Goal: Task Accomplishment & Management: Use online tool/utility

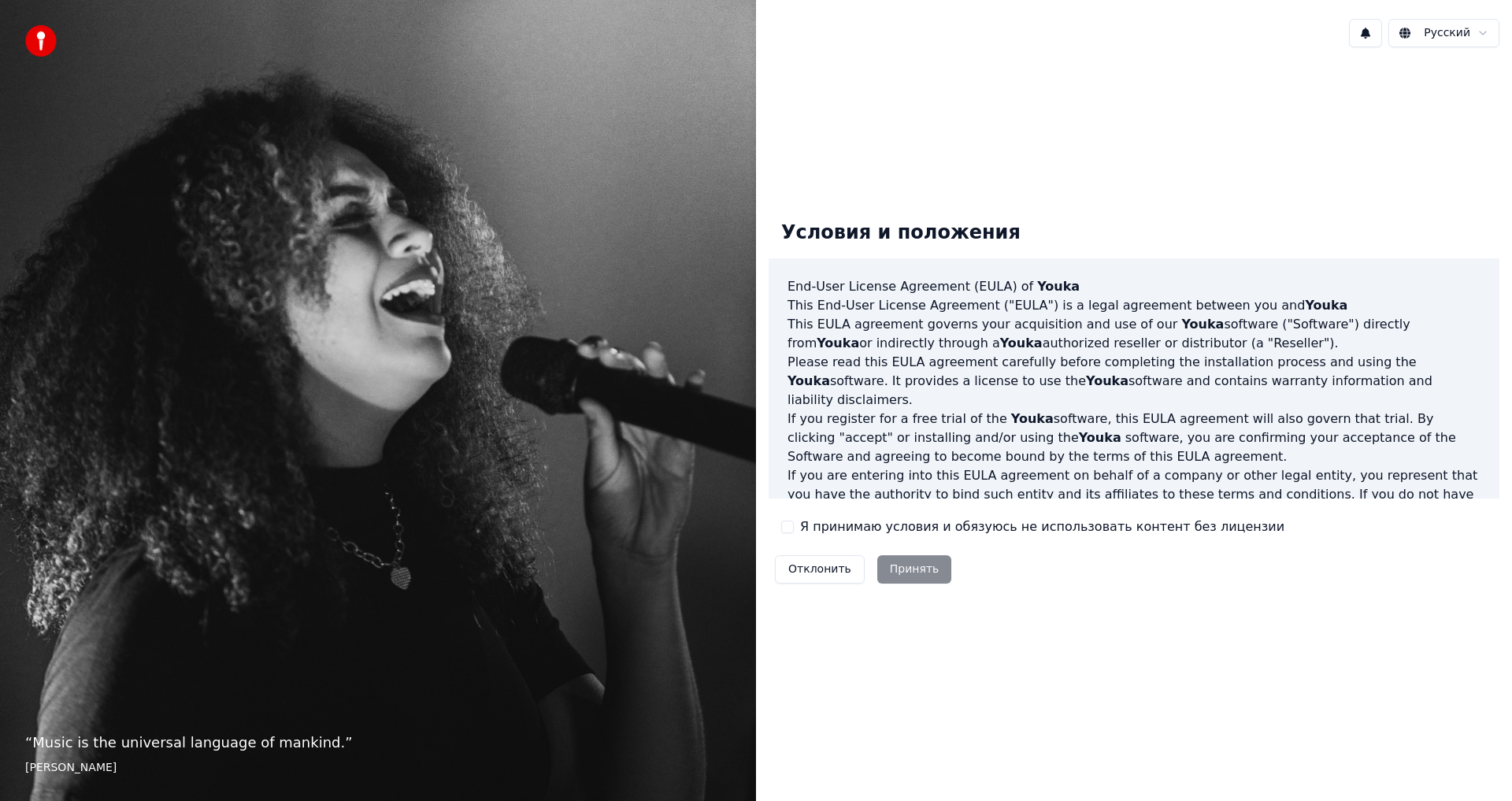
click at [790, 531] on button "Я принимаю условия и обязуюсь не использовать контент без лицензии" at bounding box center [787, 527] width 13 height 13
click at [912, 572] on button "Принять" at bounding box center [914, 569] width 75 height 28
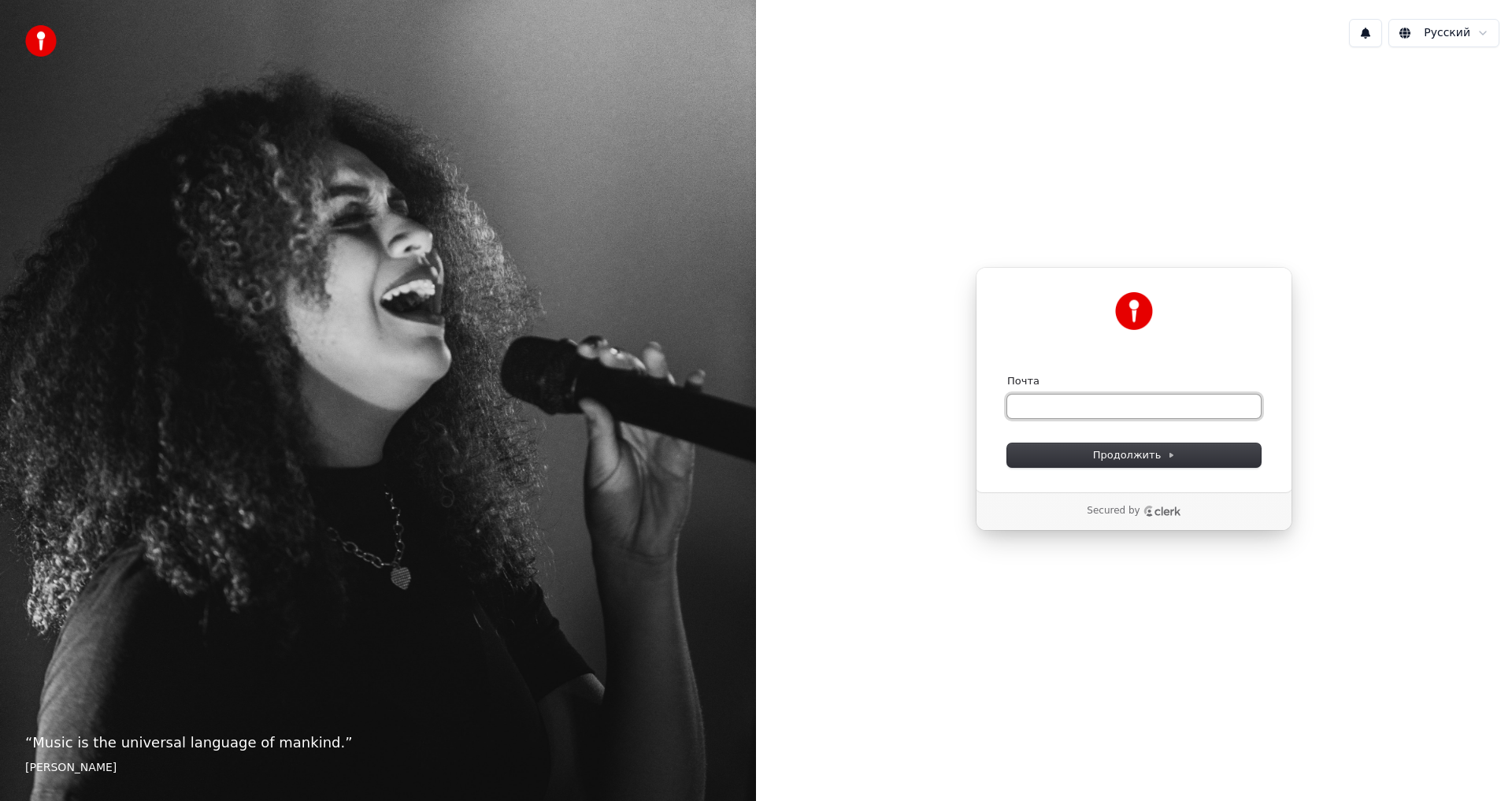
click at [1068, 398] on input "Почта" at bounding box center [1134, 407] width 254 height 24
click at [1104, 446] on button "Продолжить" at bounding box center [1134, 456] width 254 height 24
click at [1074, 399] on input "Почта" at bounding box center [1134, 407] width 254 height 24
type input "*"
click at [1124, 453] on span "Продолжить" at bounding box center [1134, 455] width 83 height 15
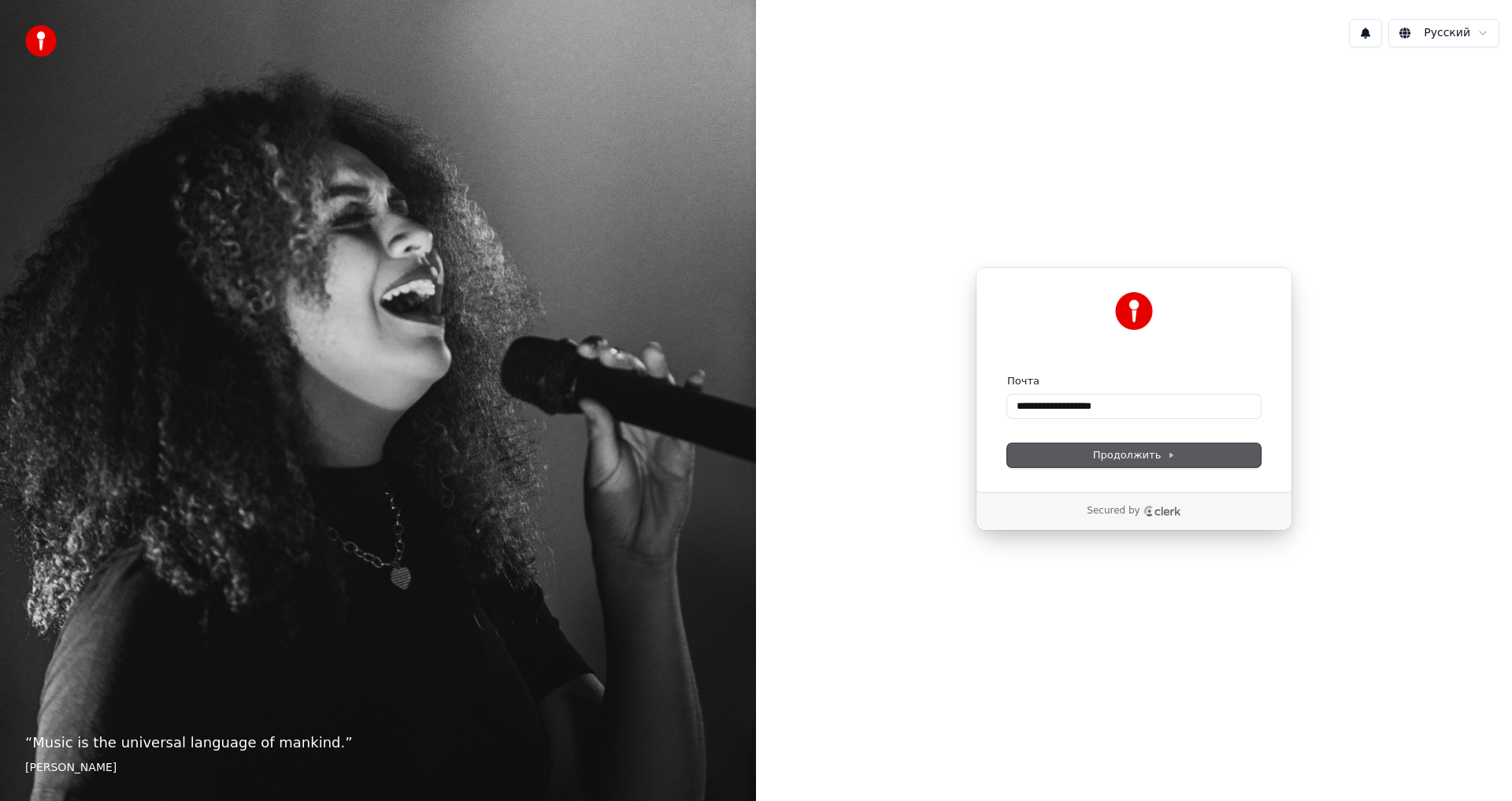
type input "**********"
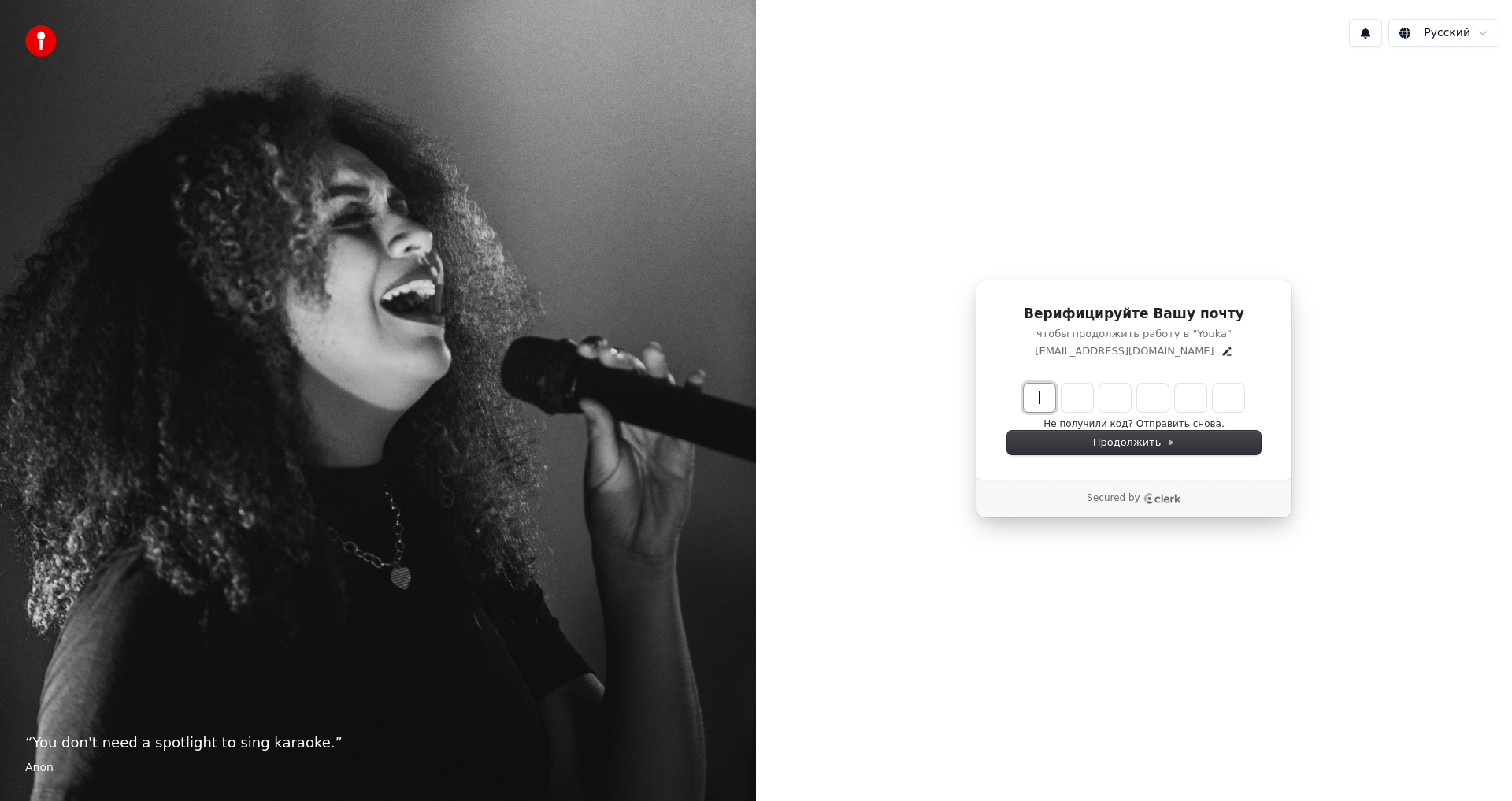
click at [1046, 396] on input "Enter verification code" at bounding box center [1150, 398] width 252 height 28
type input "******"
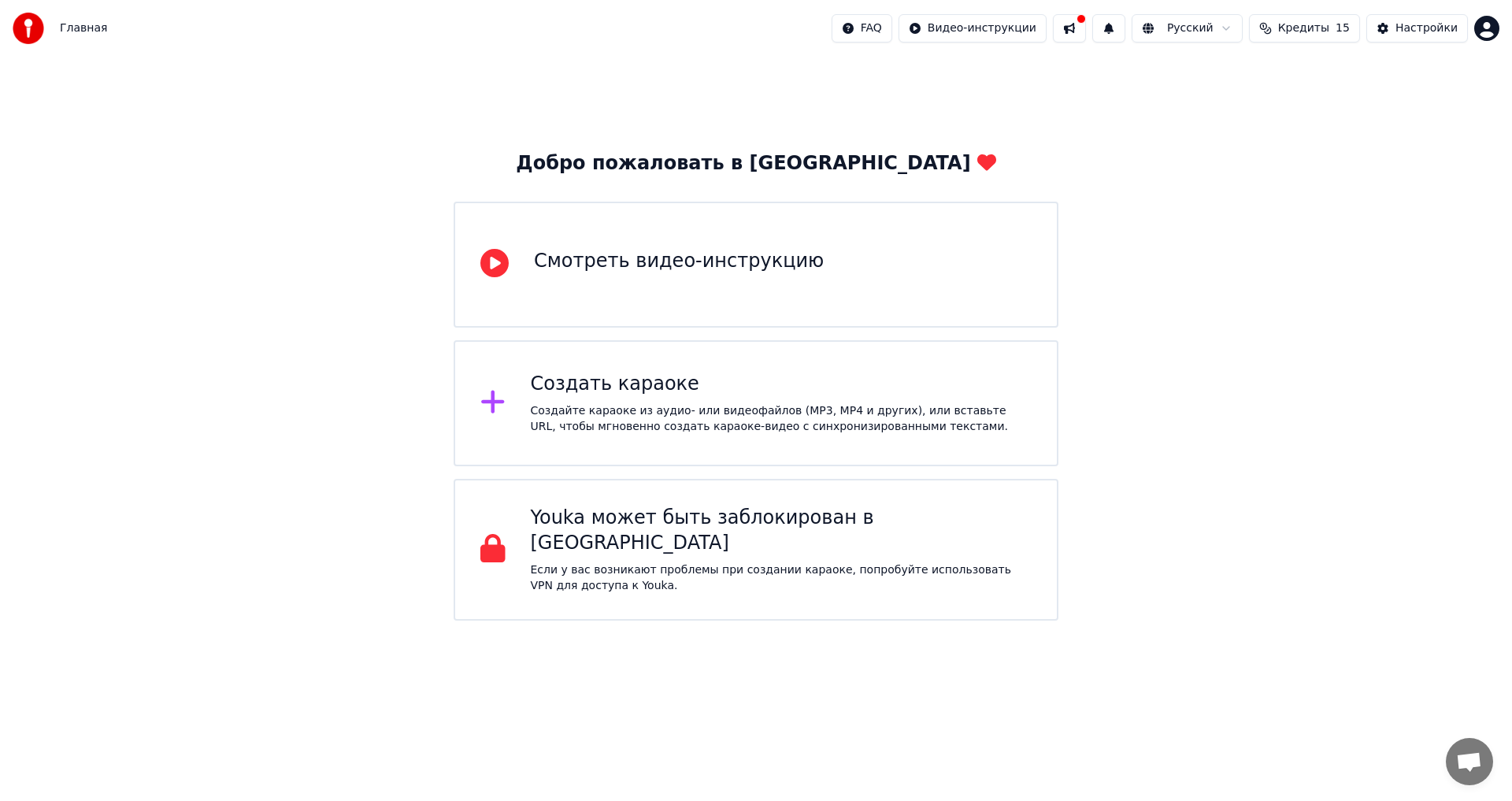
click at [557, 266] on div "Смотреть видео-инструкцию" at bounding box center [678, 260] width 290 height 25
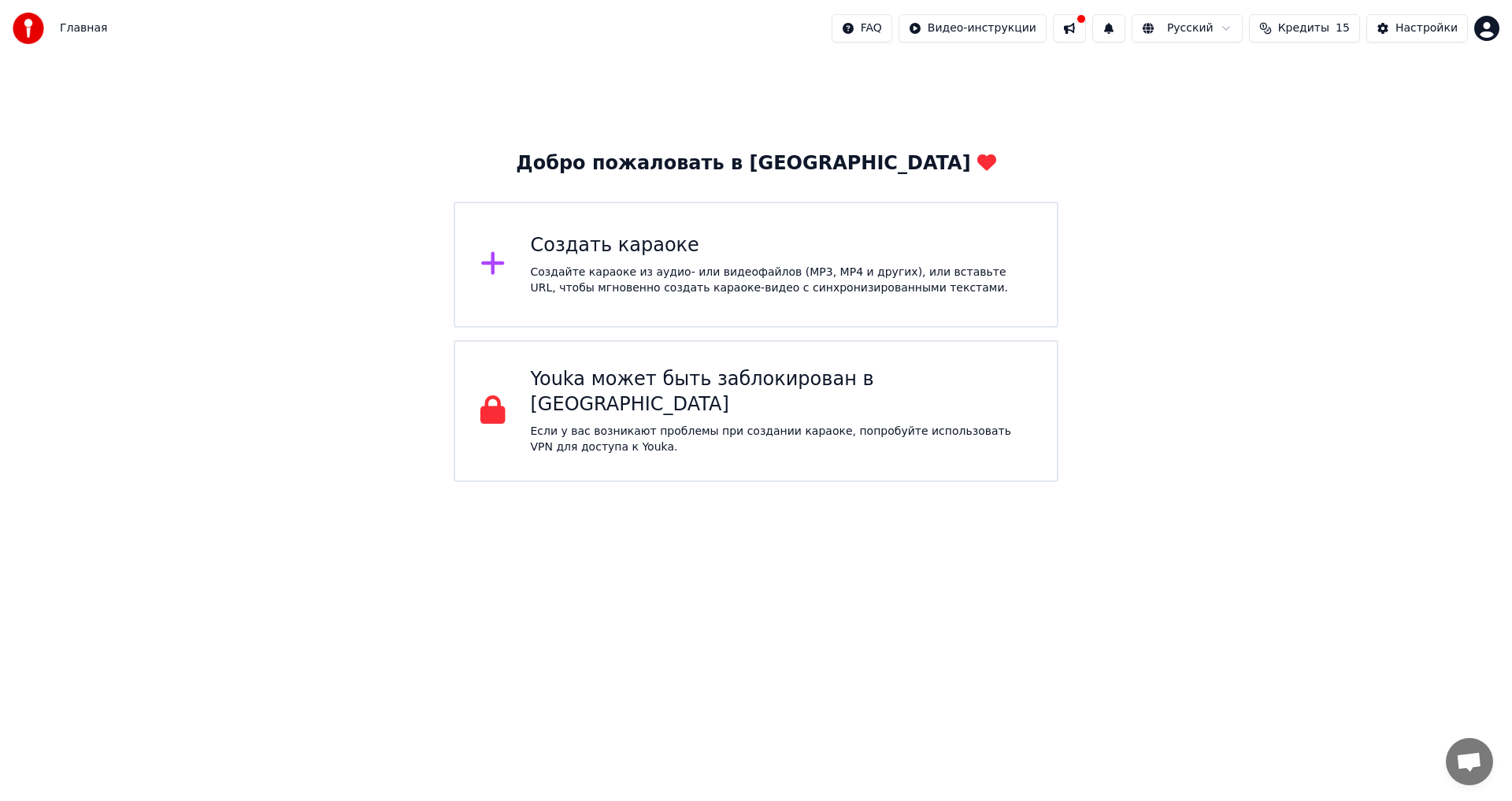
click at [734, 237] on div "Создать караоке" at bounding box center [782, 245] width 502 height 25
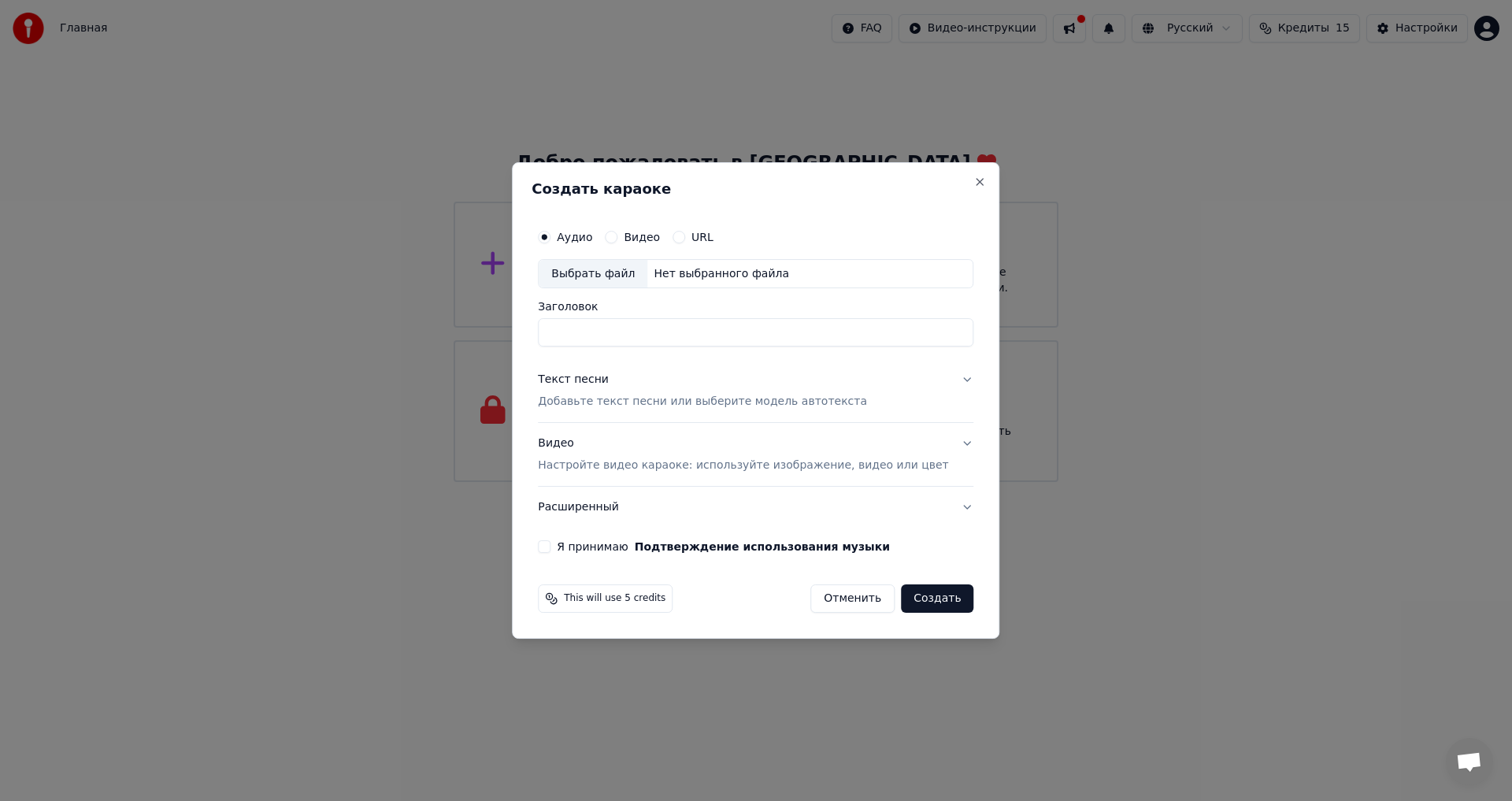
click at [626, 269] on div "Выбрать файл" at bounding box center [593, 273] width 109 height 28
type input "**********"
click at [933, 384] on button "Текст песни Добавьте текст песни или выберите модель автотекста" at bounding box center [756, 392] width 435 height 63
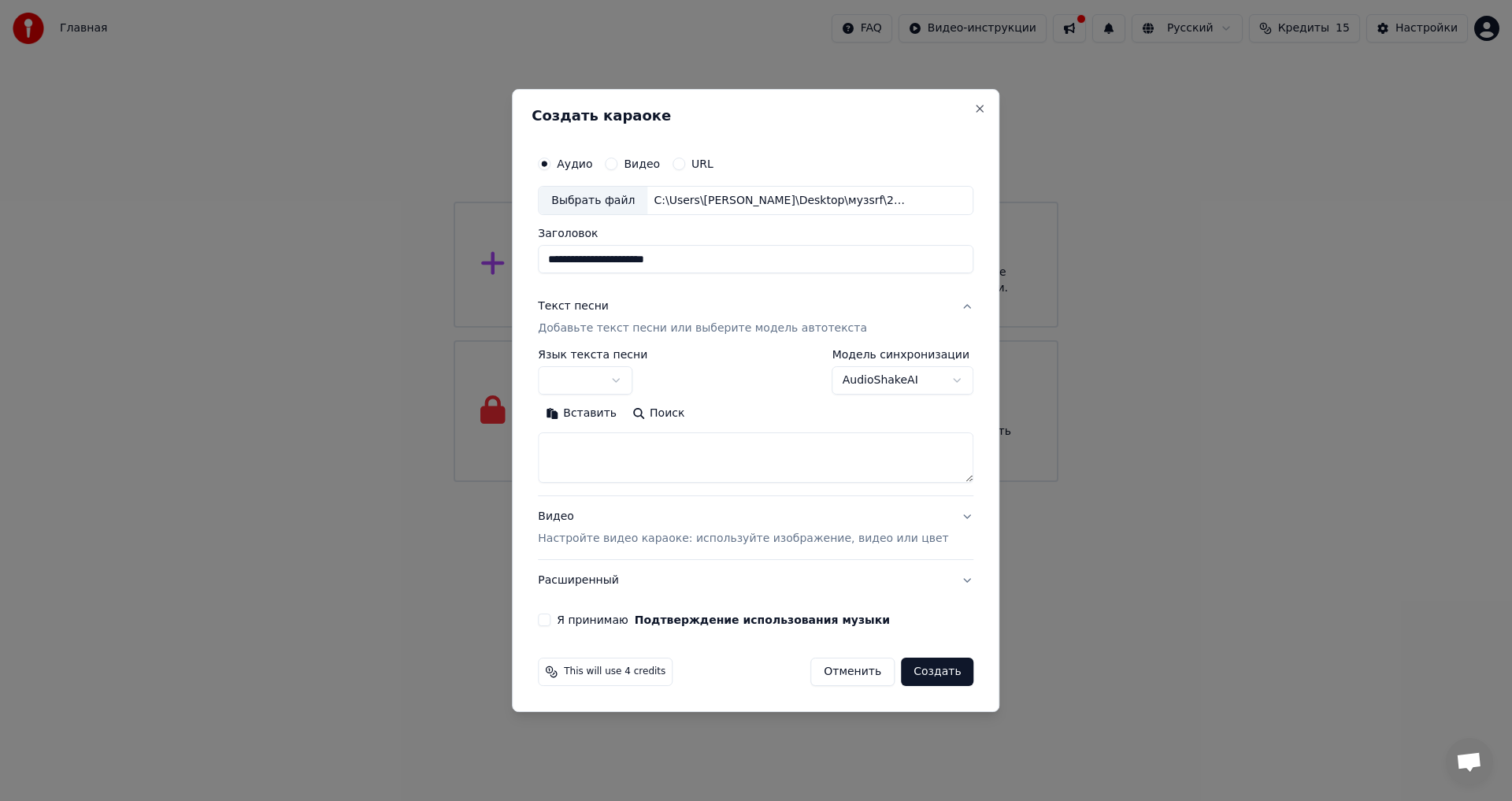
click at [632, 378] on button "button" at bounding box center [585, 380] width 94 height 28
select select "**"
click at [944, 518] on button "Видео Настройте видео караоке: используйте изображение, видео или цвет" at bounding box center [756, 529] width 435 height 63
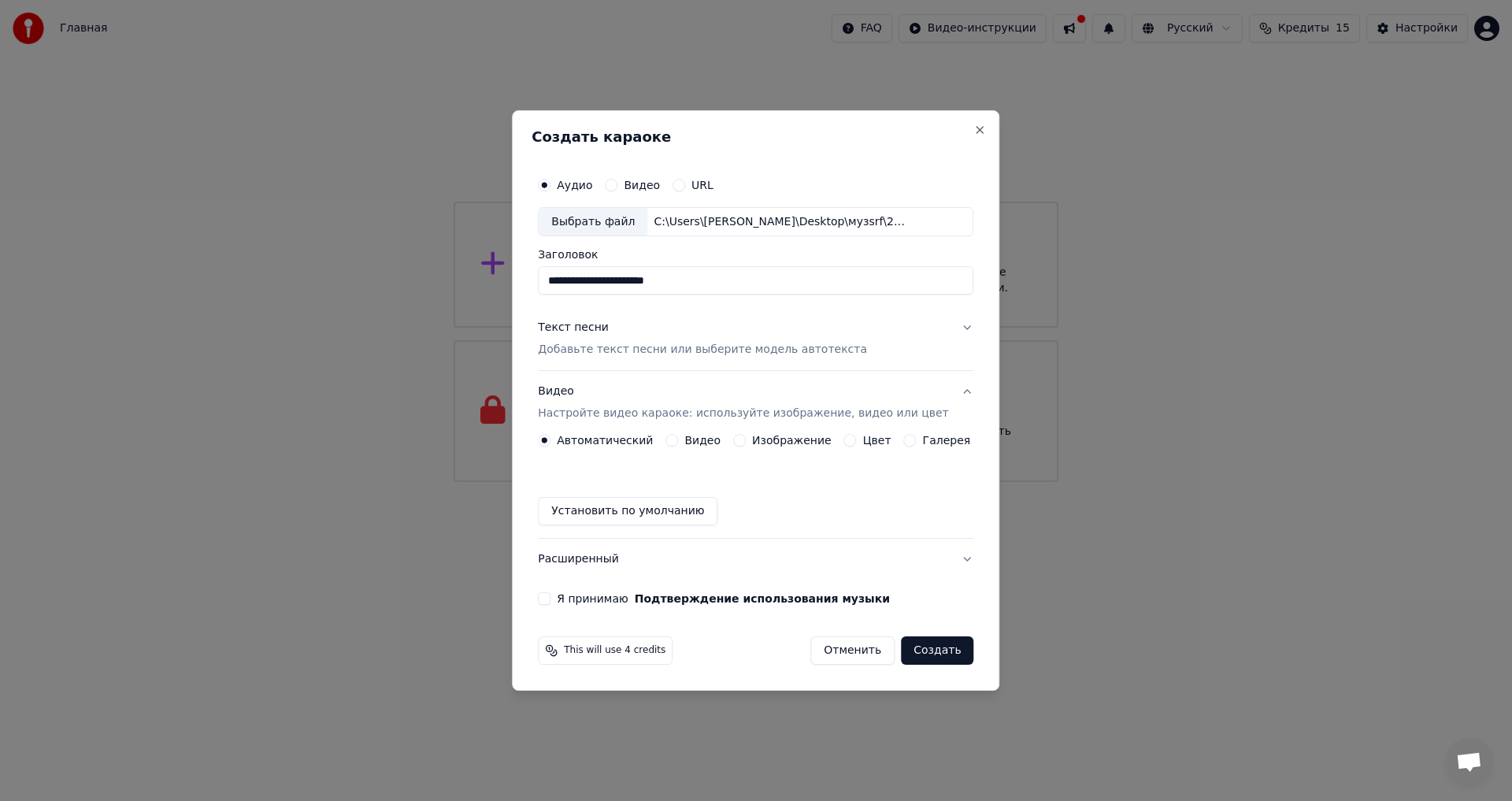
click at [917, 652] on button "Создать" at bounding box center [937, 650] width 73 height 28
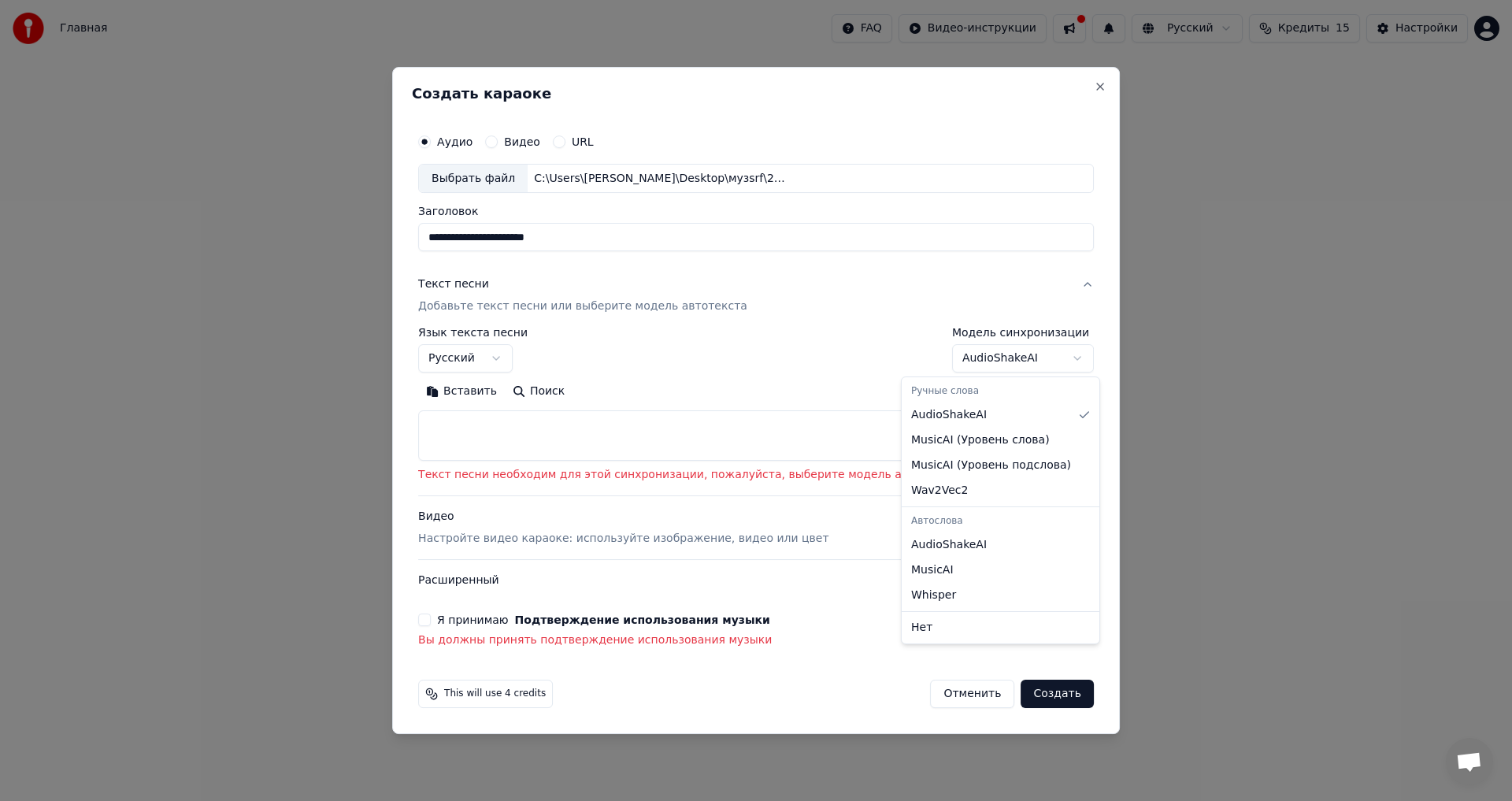
click at [1011, 352] on body "**********" at bounding box center [756, 241] width 1512 height 482
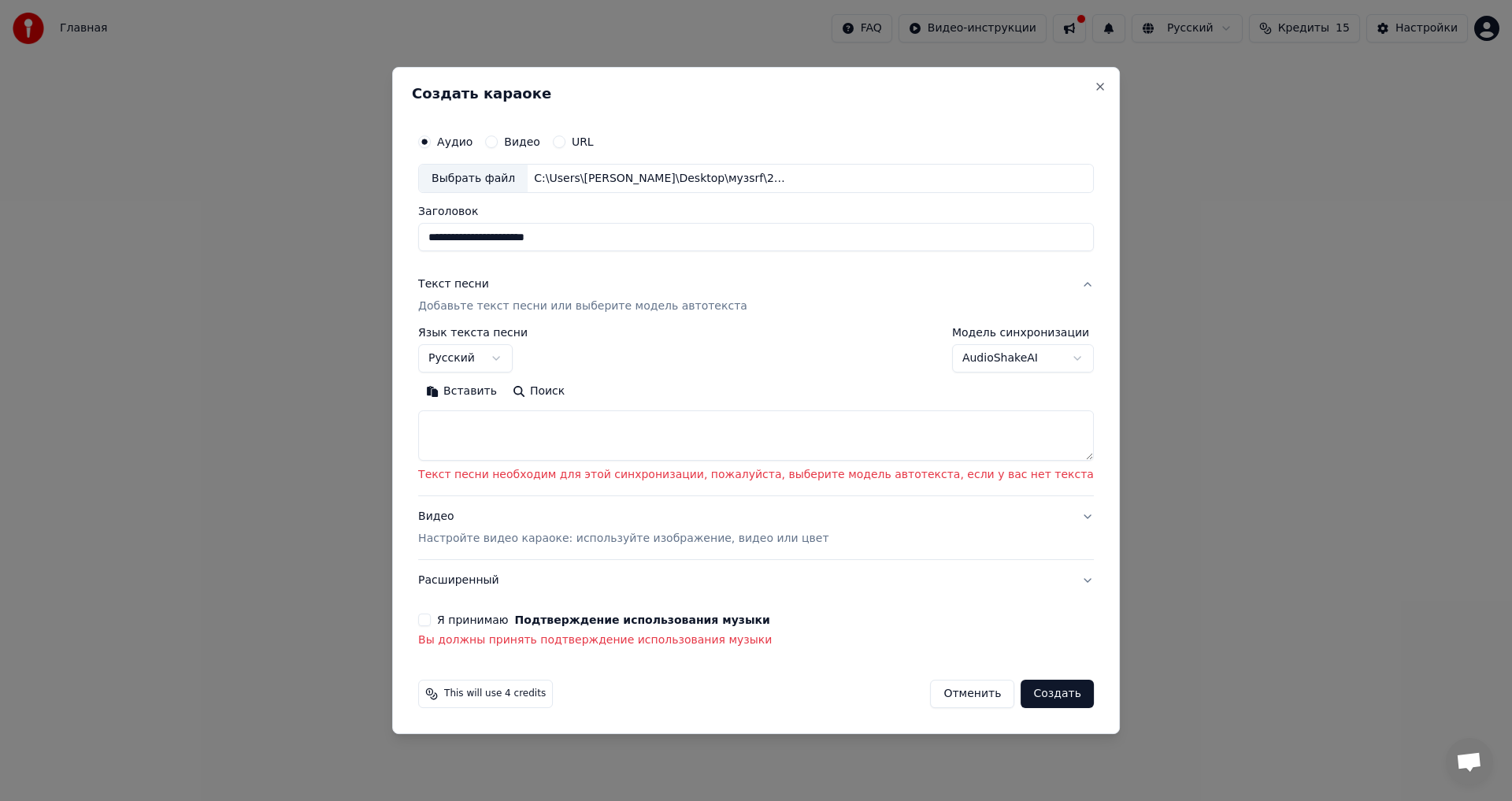
click at [882, 583] on button "Расширенный" at bounding box center [756, 581] width 676 height 41
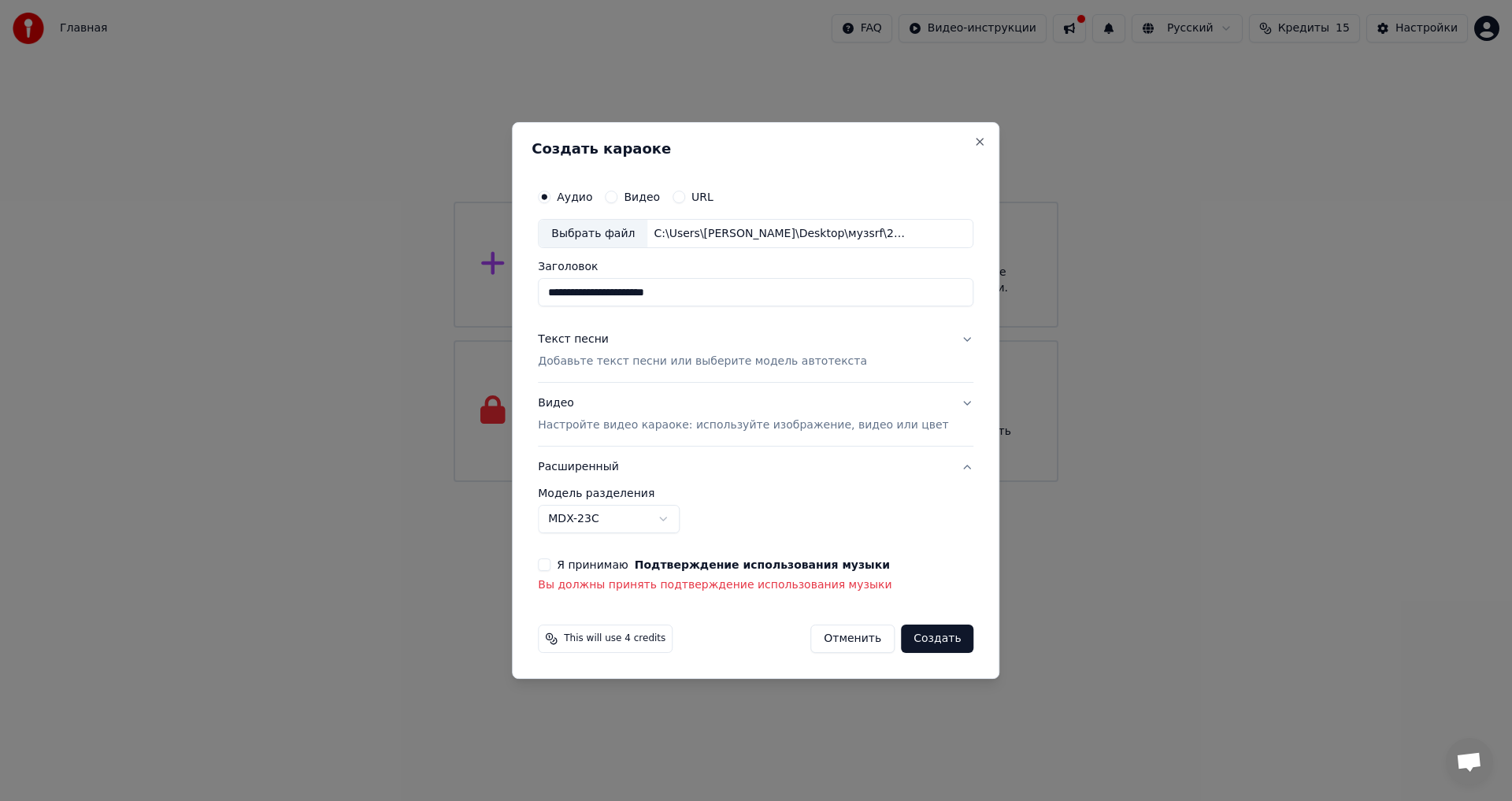
click at [922, 641] on button "Создать" at bounding box center [937, 638] width 73 height 28
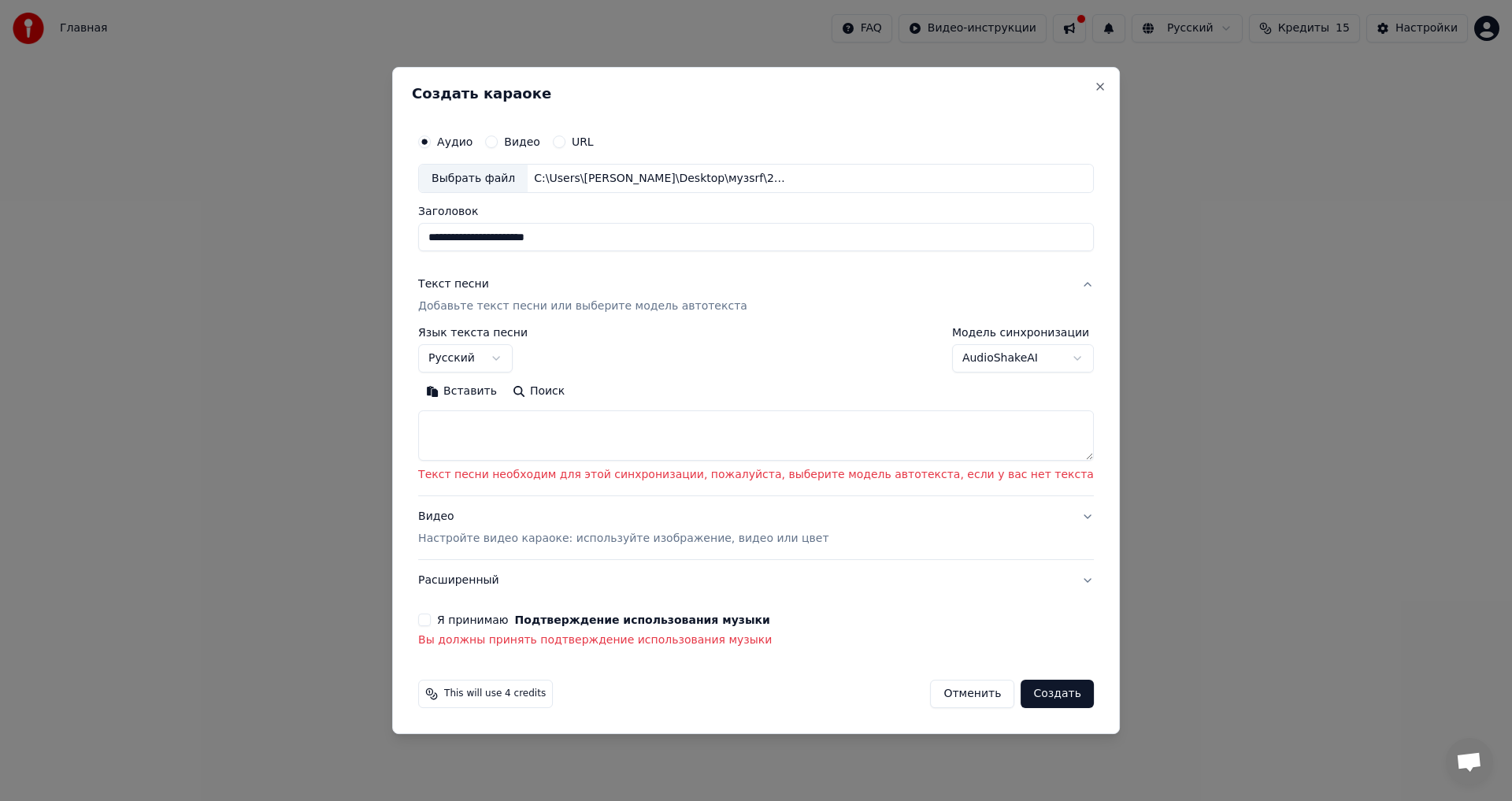
click at [431, 622] on button "Я принимаю Подтверждение использования музыки" at bounding box center [424, 619] width 13 height 13
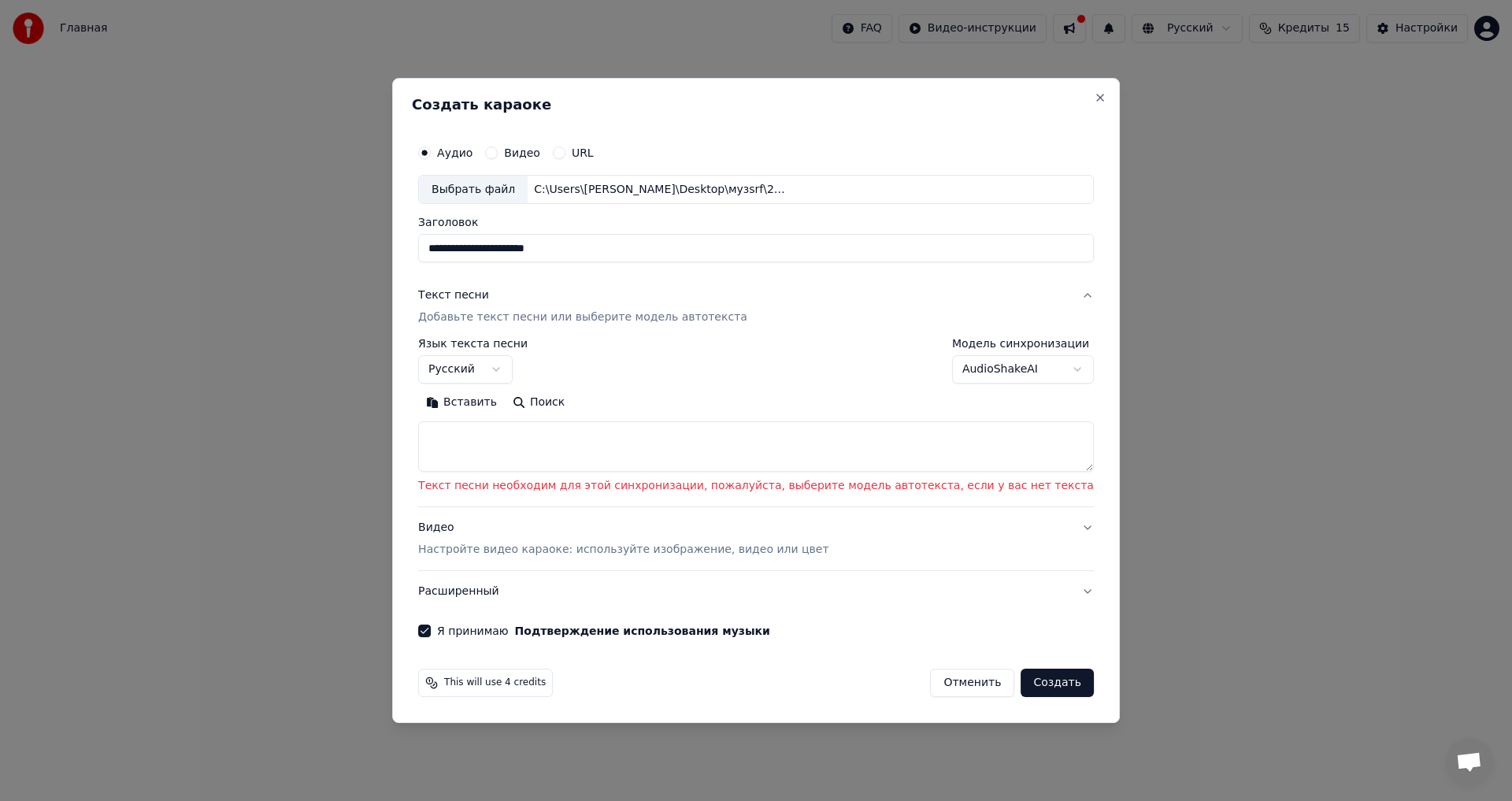
click at [1020, 681] on button "Создать" at bounding box center [1056, 682] width 73 height 28
click at [1001, 456] on textarea at bounding box center [756, 447] width 676 height 51
click at [703, 323] on p "Добавьте текст песни или выберите модель автотекста" at bounding box center [583, 318] width 329 height 15
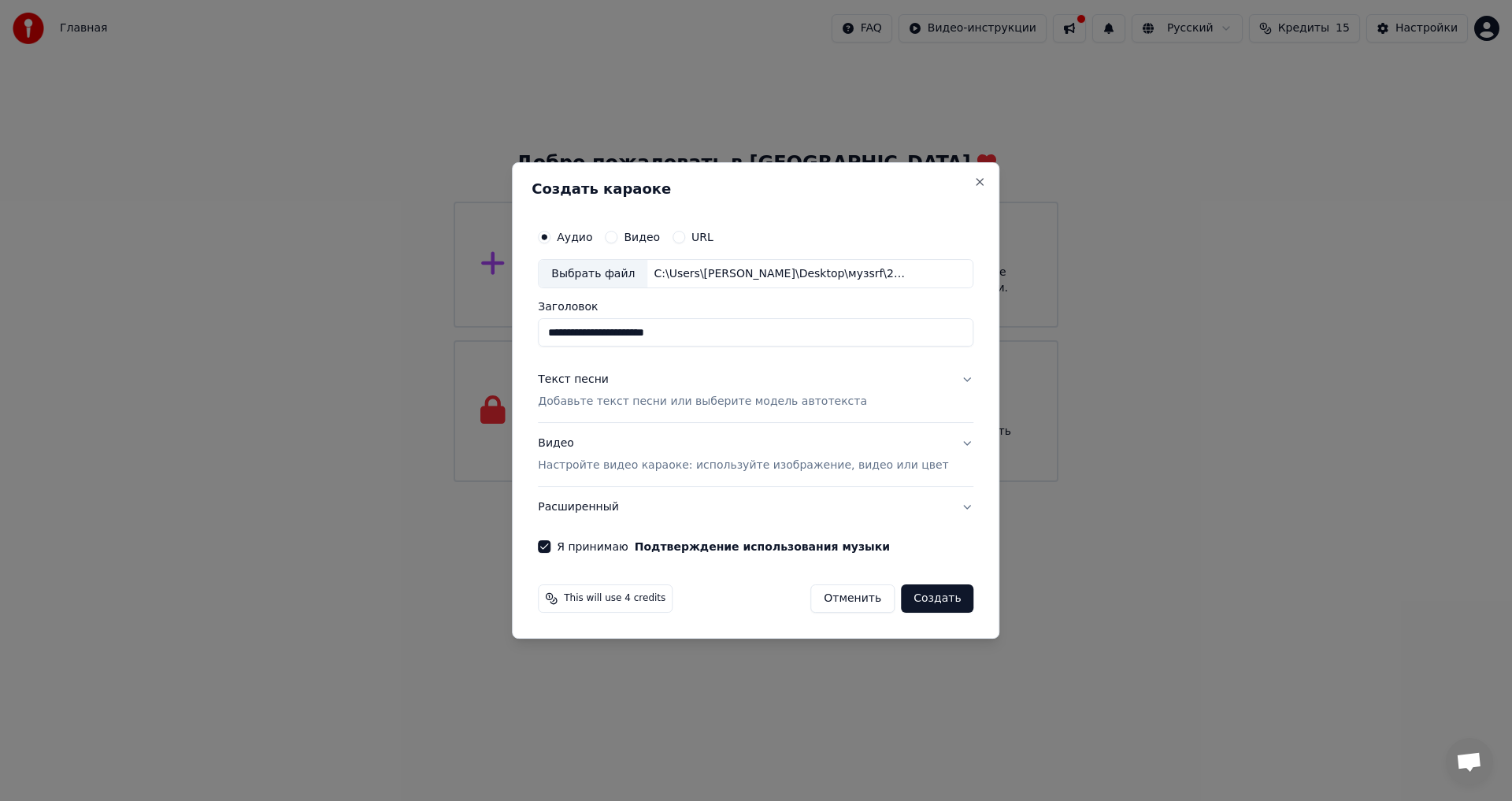
click at [924, 593] on button "Создать" at bounding box center [937, 598] width 73 height 28
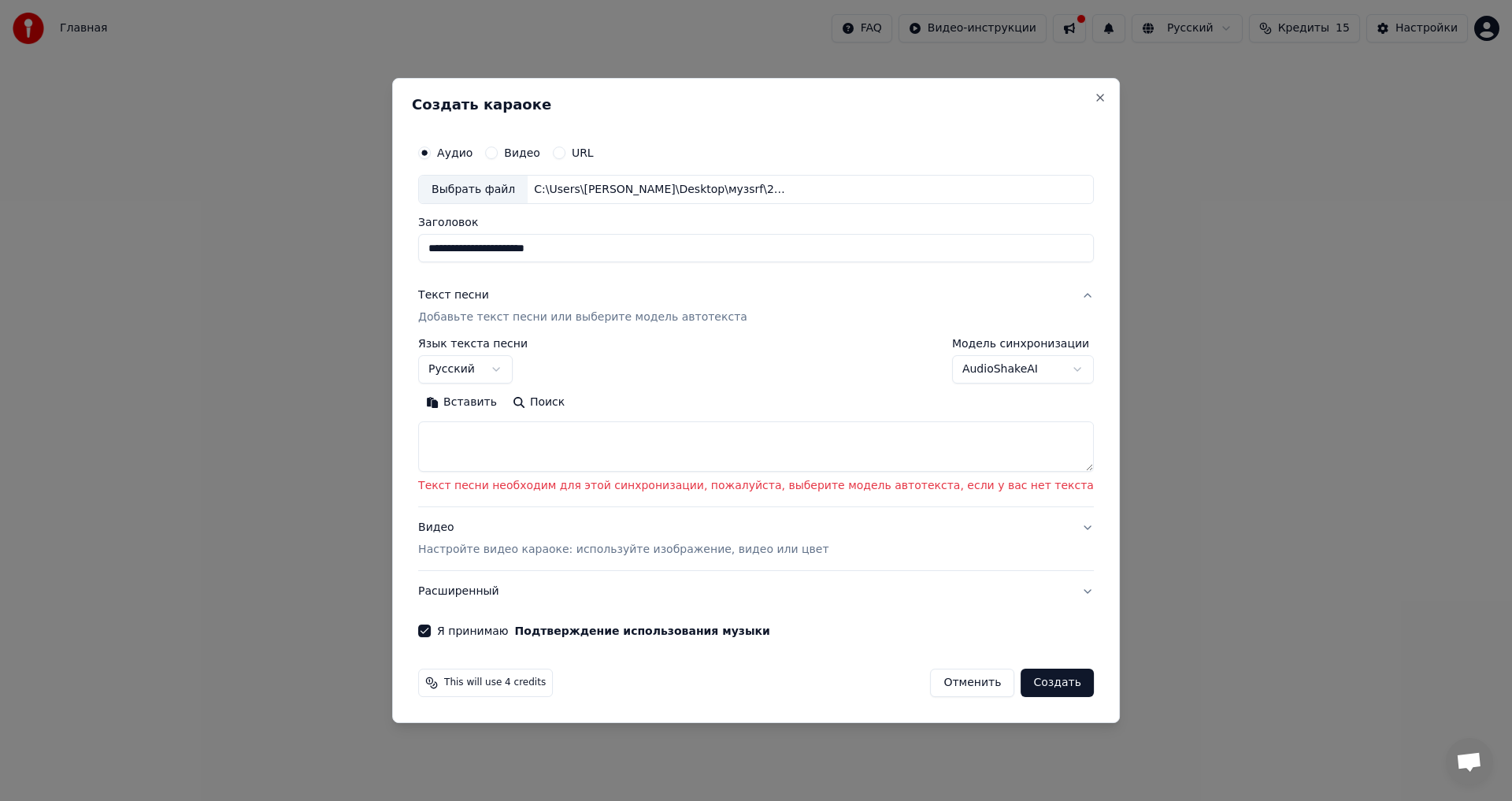
click at [792, 320] on button "Текст песни Добавьте текст песни или выберите модель автотекста" at bounding box center [756, 308] width 676 height 63
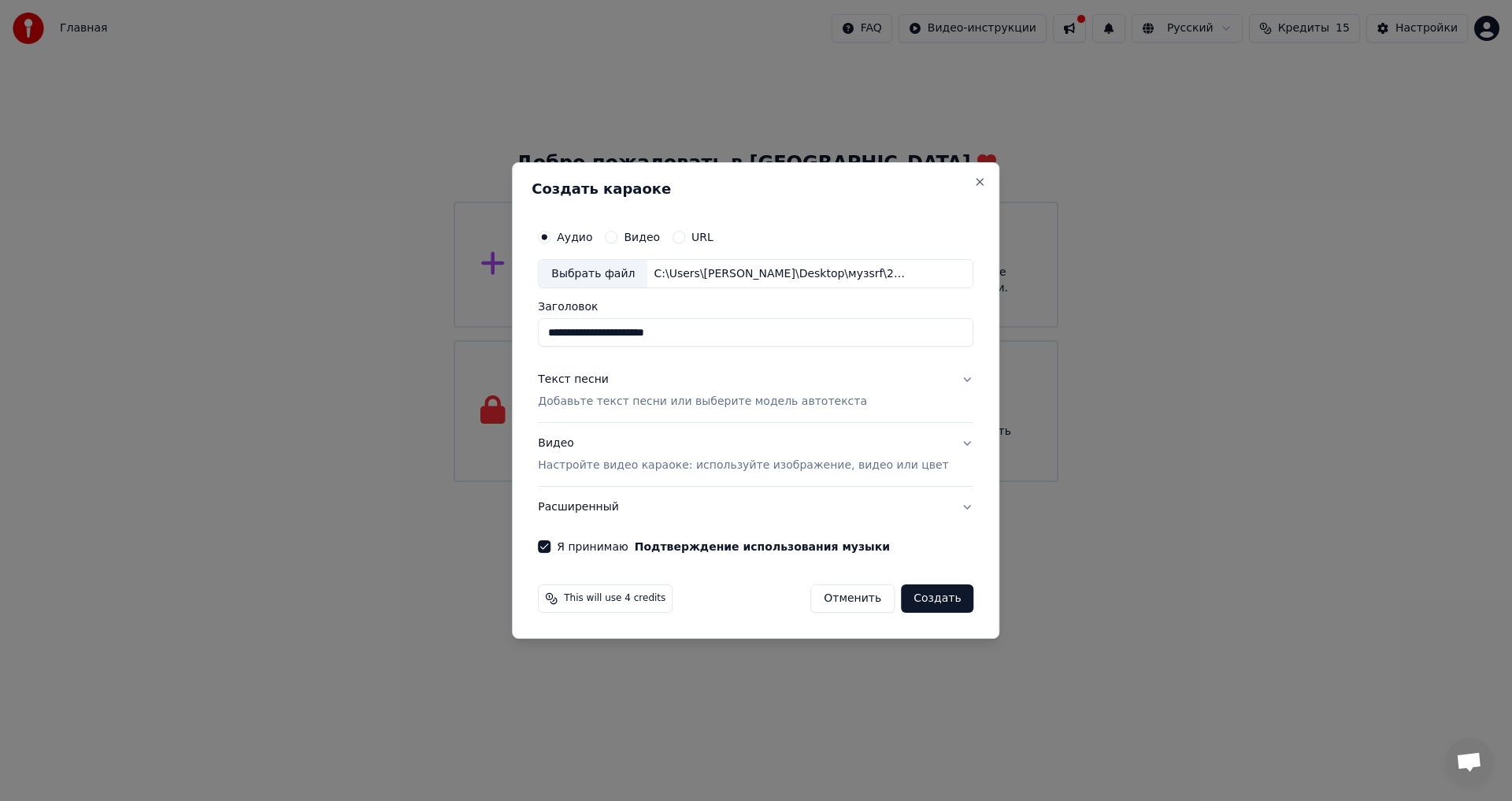
click at [600, 381] on div "Текст песни" at bounding box center [573, 380] width 71 height 15
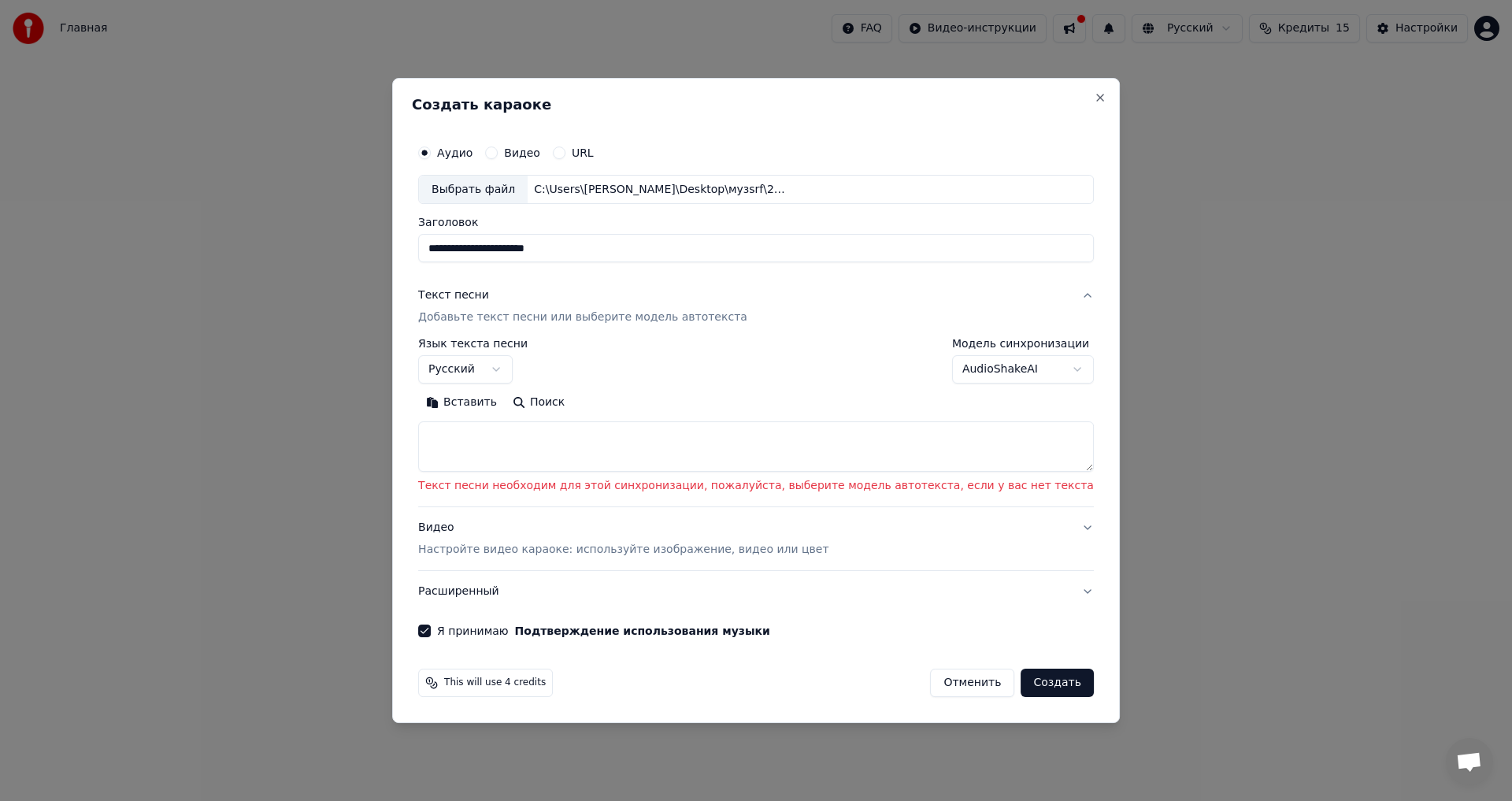
click at [643, 436] on textarea at bounding box center [756, 447] width 676 height 51
type textarea "*"
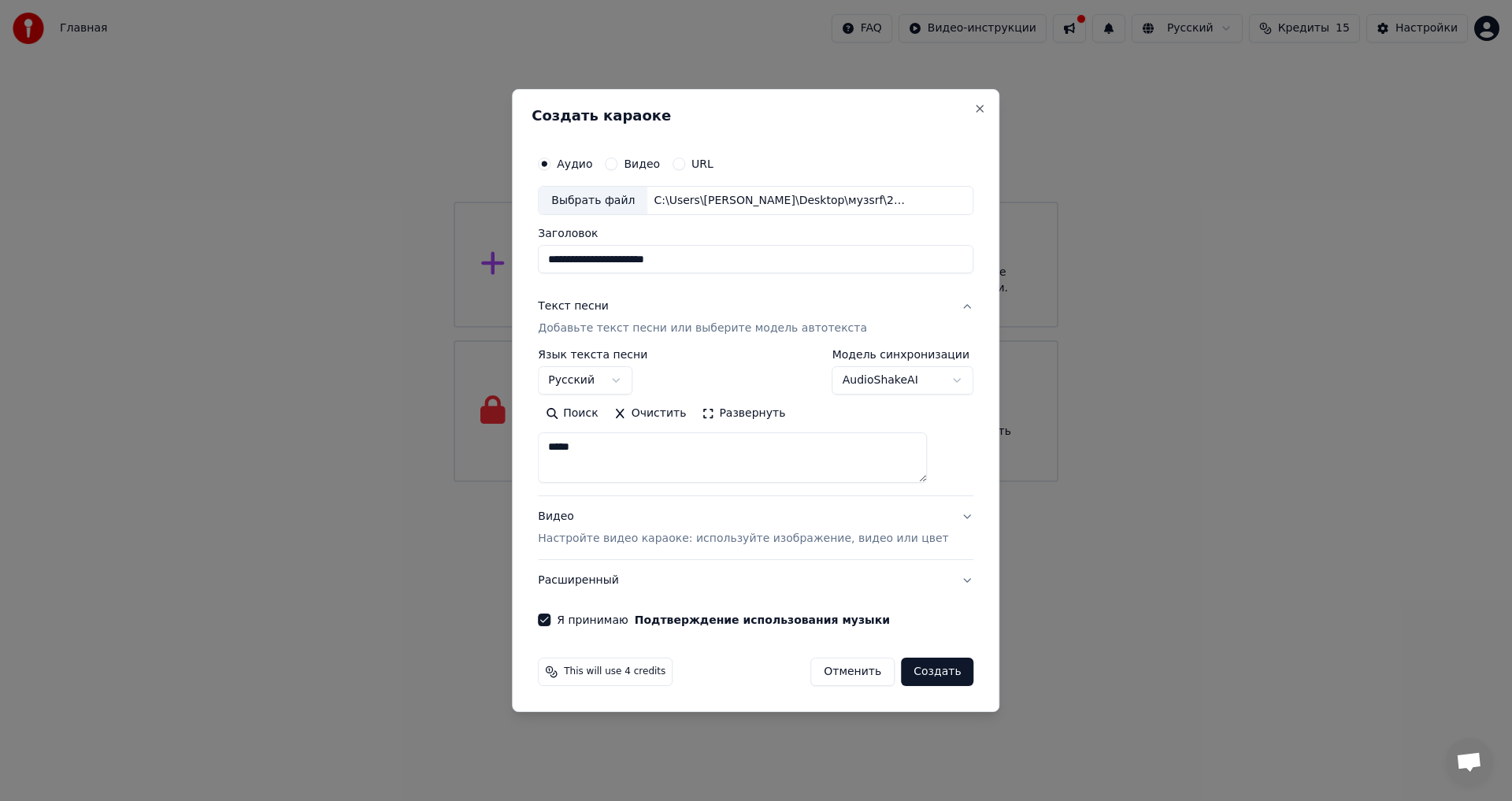
type textarea "*****"
click at [922, 672] on button "Создать" at bounding box center [937, 672] width 73 height 28
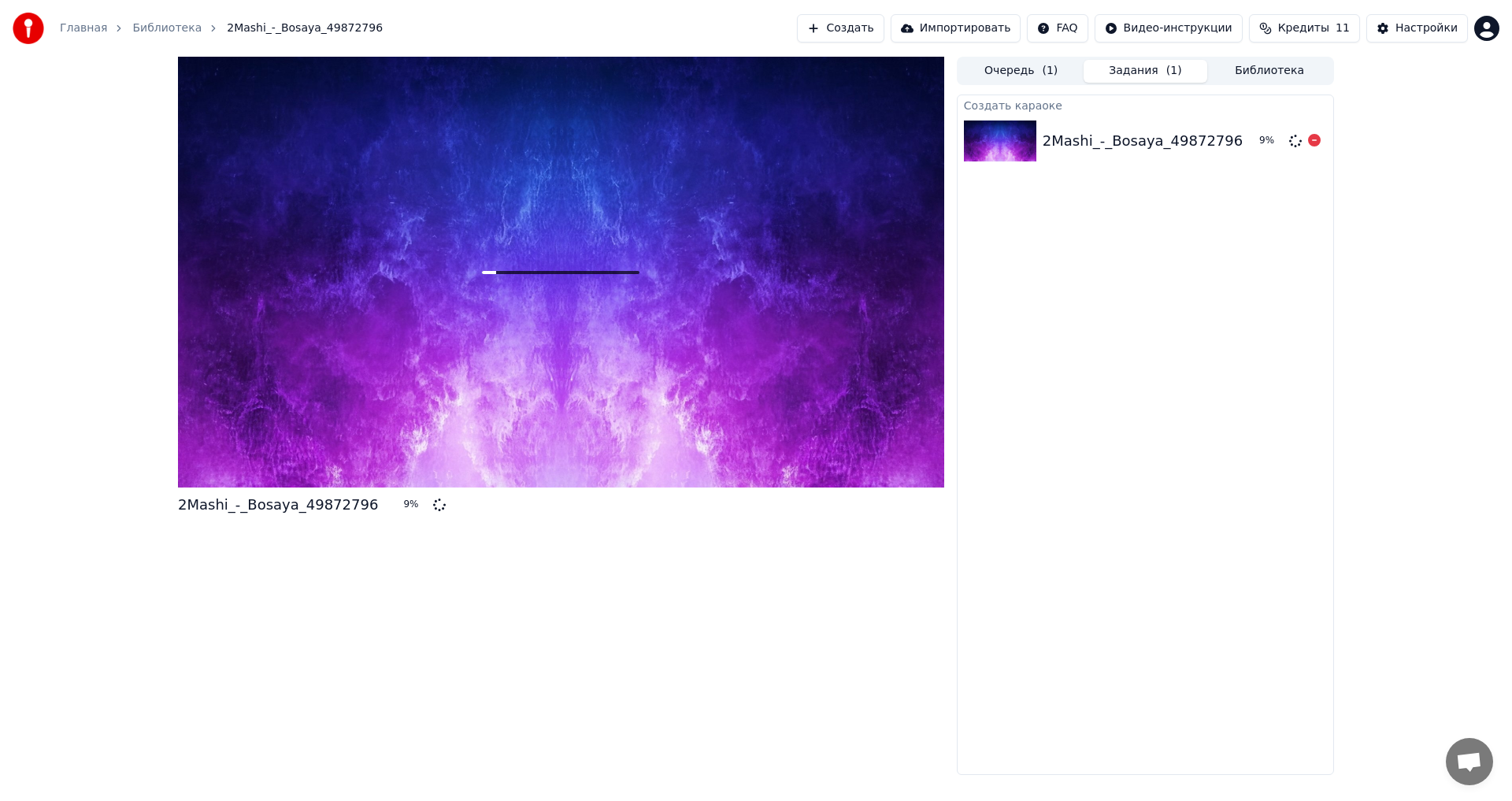
click at [1066, 141] on div "2Mashi_-_Bosaya_49872796" at bounding box center [1142, 141] width 200 height 22
click at [872, 28] on button "Создать" at bounding box center [840, 28] width 87 height 28
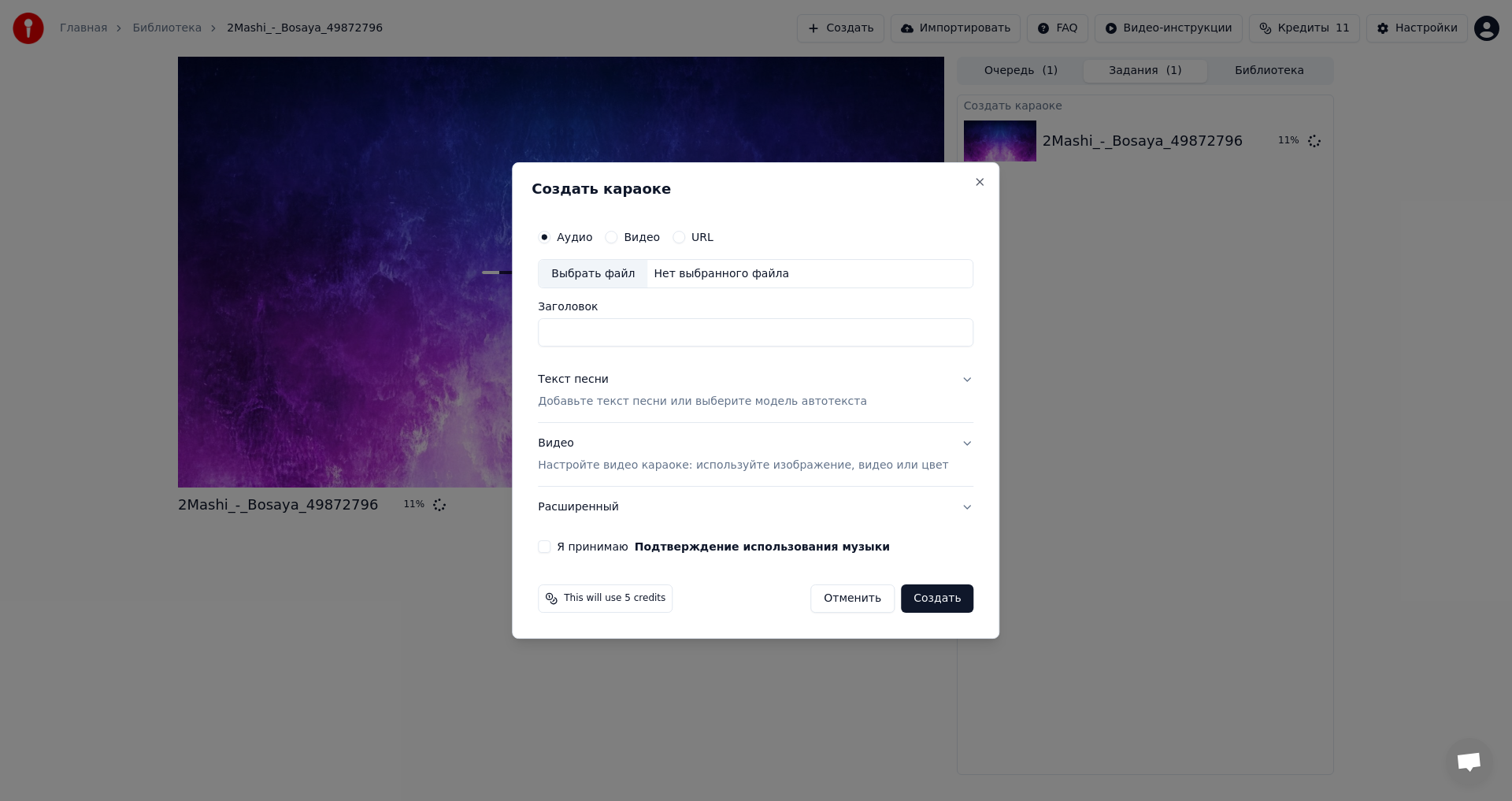
click at [612, 268] on div "Выбрать файл" at bounding box center [593, 273] width 109 height 28
click at [974, 182] on button "Close" at bounding box center [980, 182] width 13 height 13
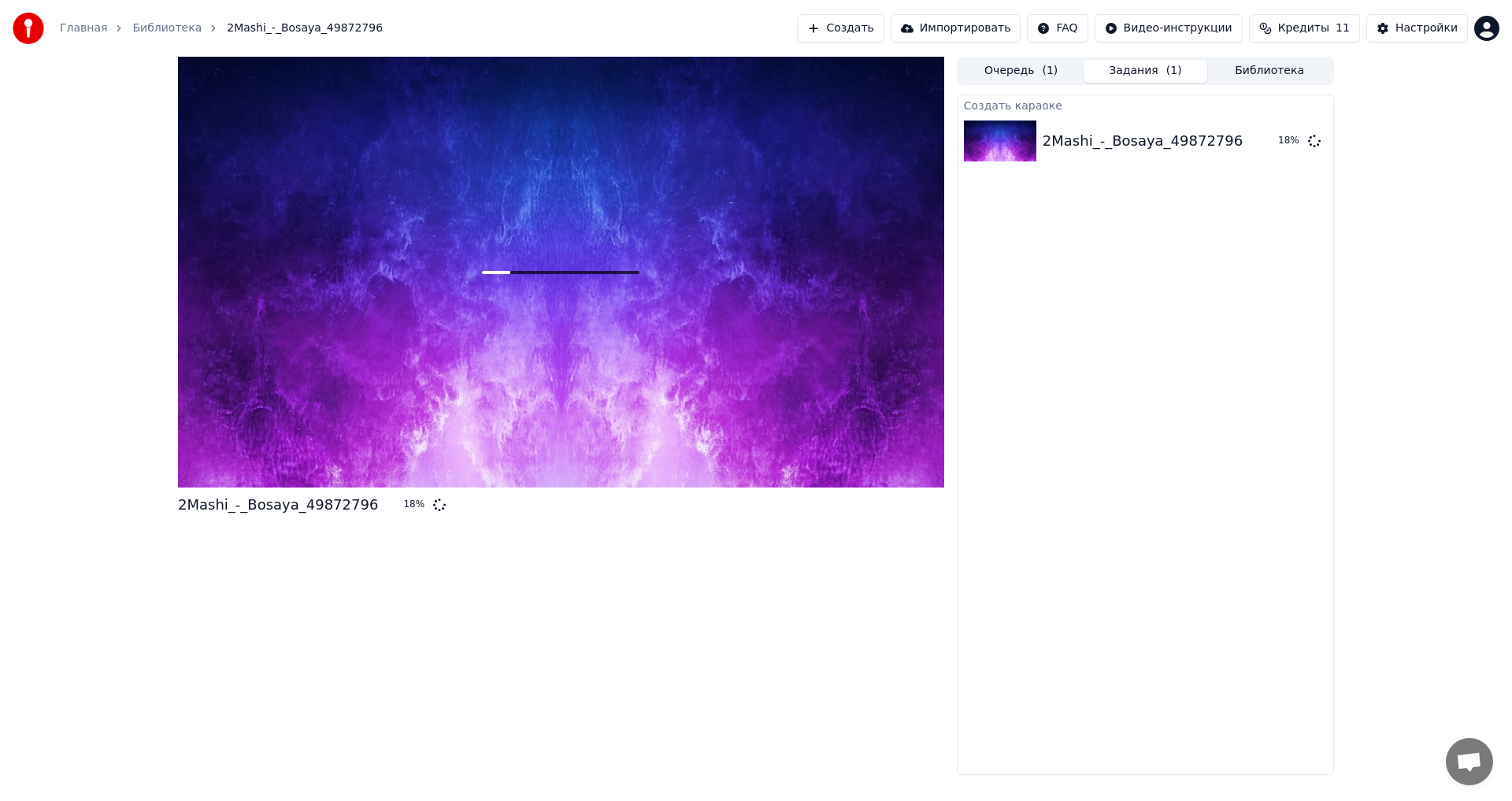
click at [1016, 77] on button "Очередь ( 1 )" at bounding box center [1021, 71] width 124 height 23
click at [1117, 78] on button "Задания ( 1 )" at bounding box center [1145, 71] width 124 height 23
click at [79, 25] on link "Главная" at bounding box center [83, 28] width 47 height 15
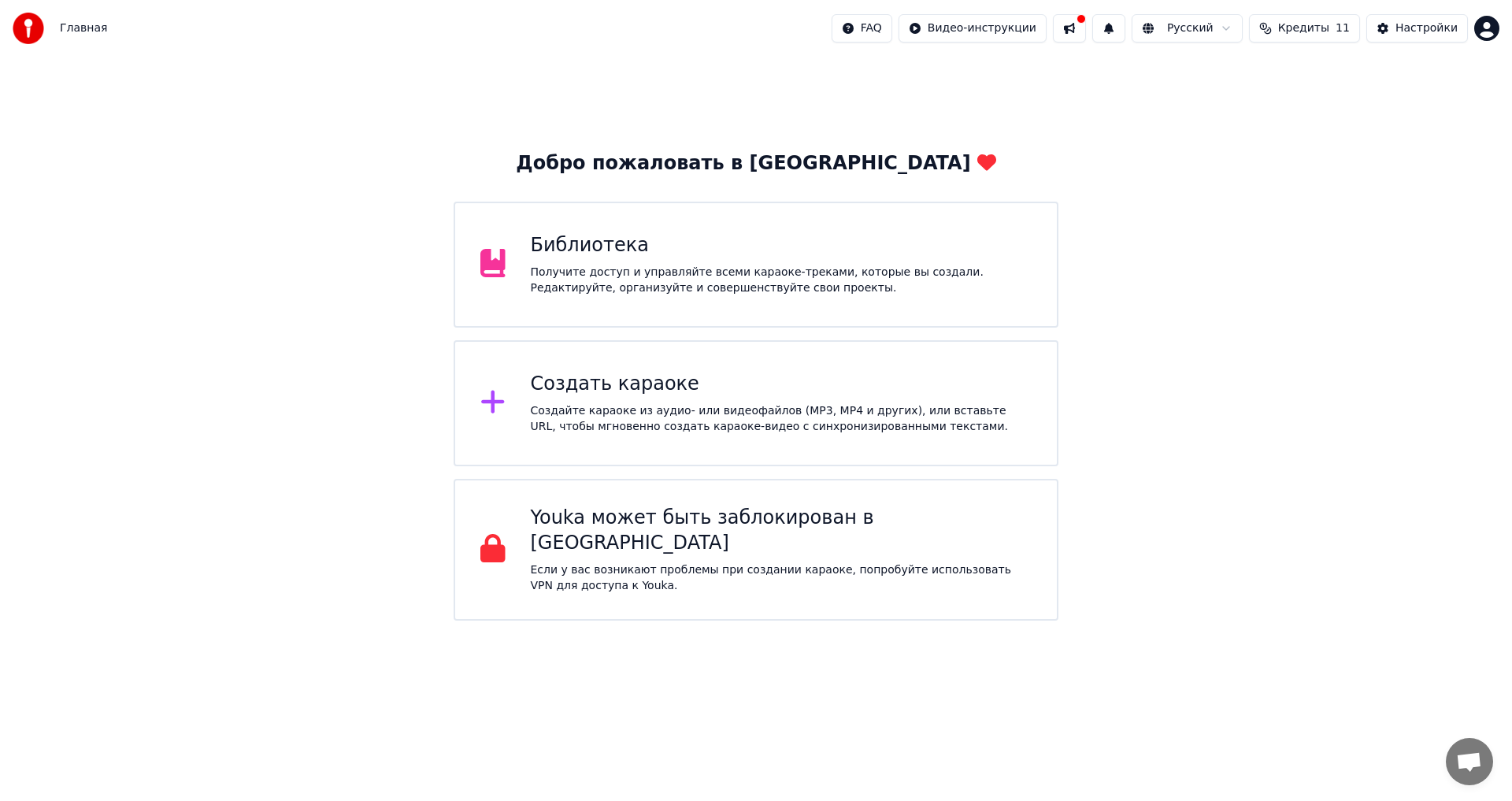
click at [1330, 25] on span "Кредиты" at bounding box center [1304, 28] width 51 height 15
click at [1419, 23] on div "Настройки" at bounding box center [1426, 28] width 63 height 15
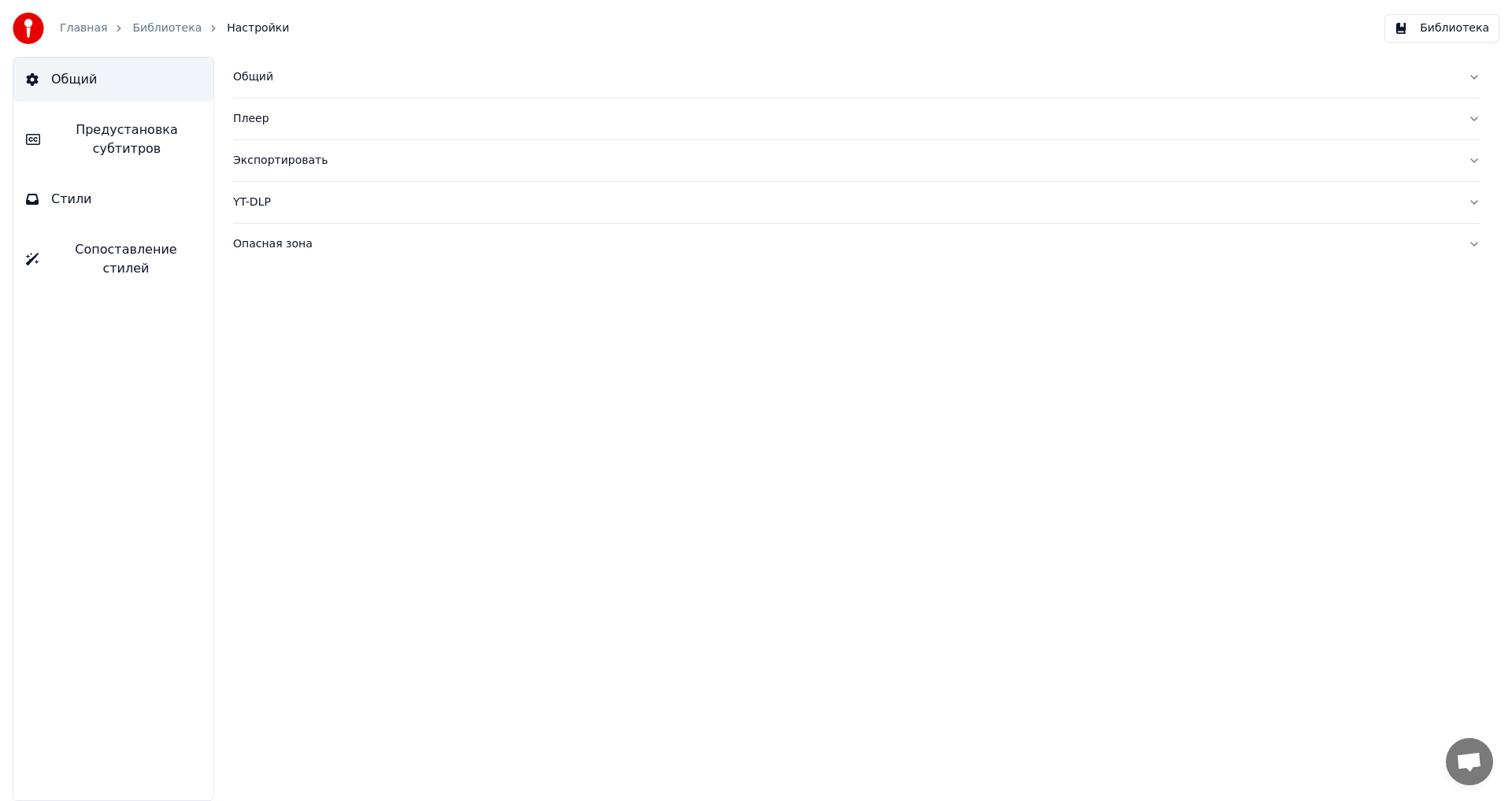
click at [254, 126] on div "Плеер" at bounding box center [844, 119] width 1222 height 15
click at [493, 444] on div "Общий Плеер Шаг тональности * Шаг темпа **** Экспортировать YT-DLP Опасная зона" at bounding box center [857, 428] width 1311 height 744
click at [306, 306] on div "Экспортировать" at bounding box center [844, 302] width 1222 height 15
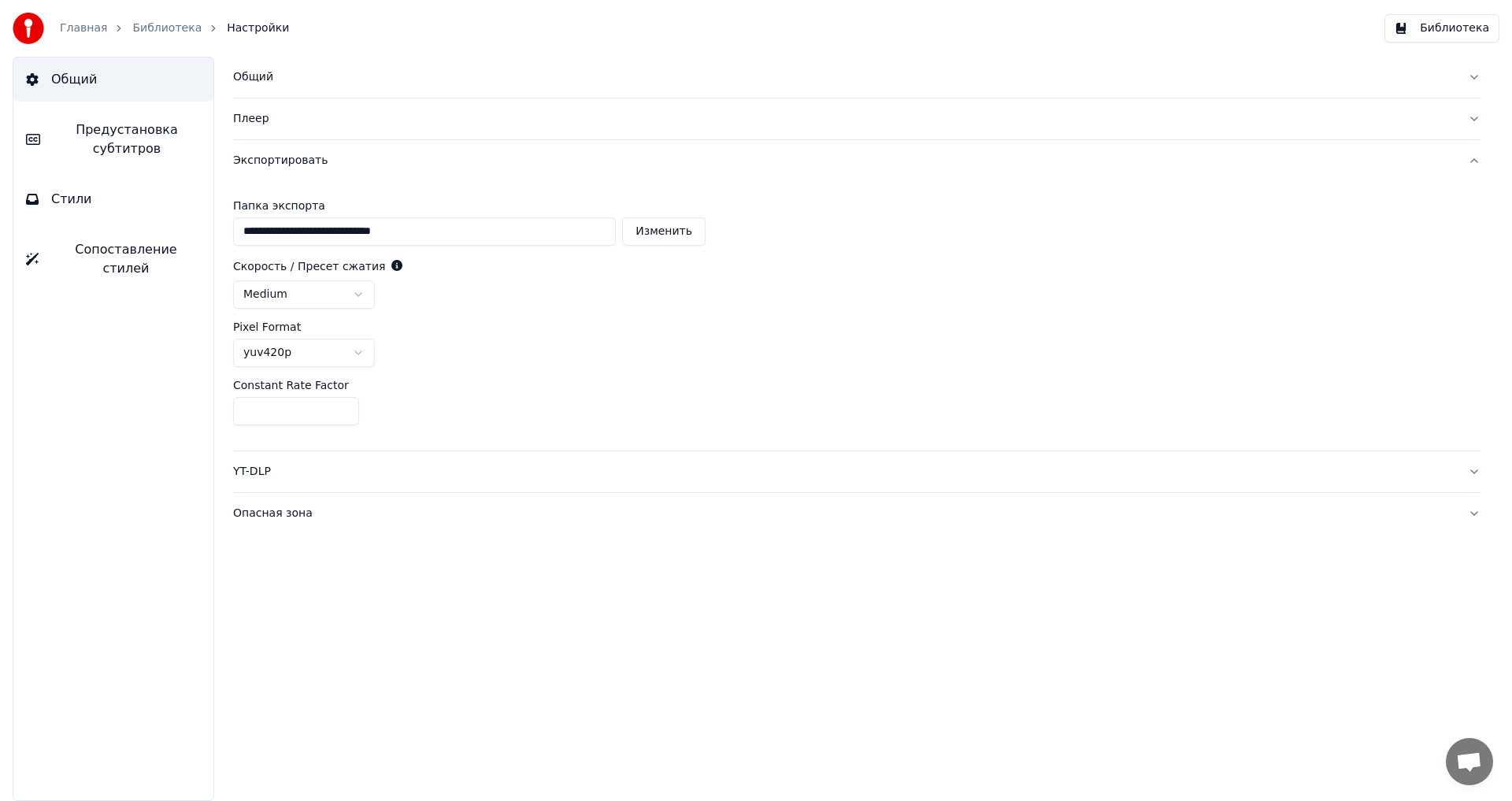
click at [261, 472] on div "YT-DLP" at bounding box center [844, 471] width 1222 height 15
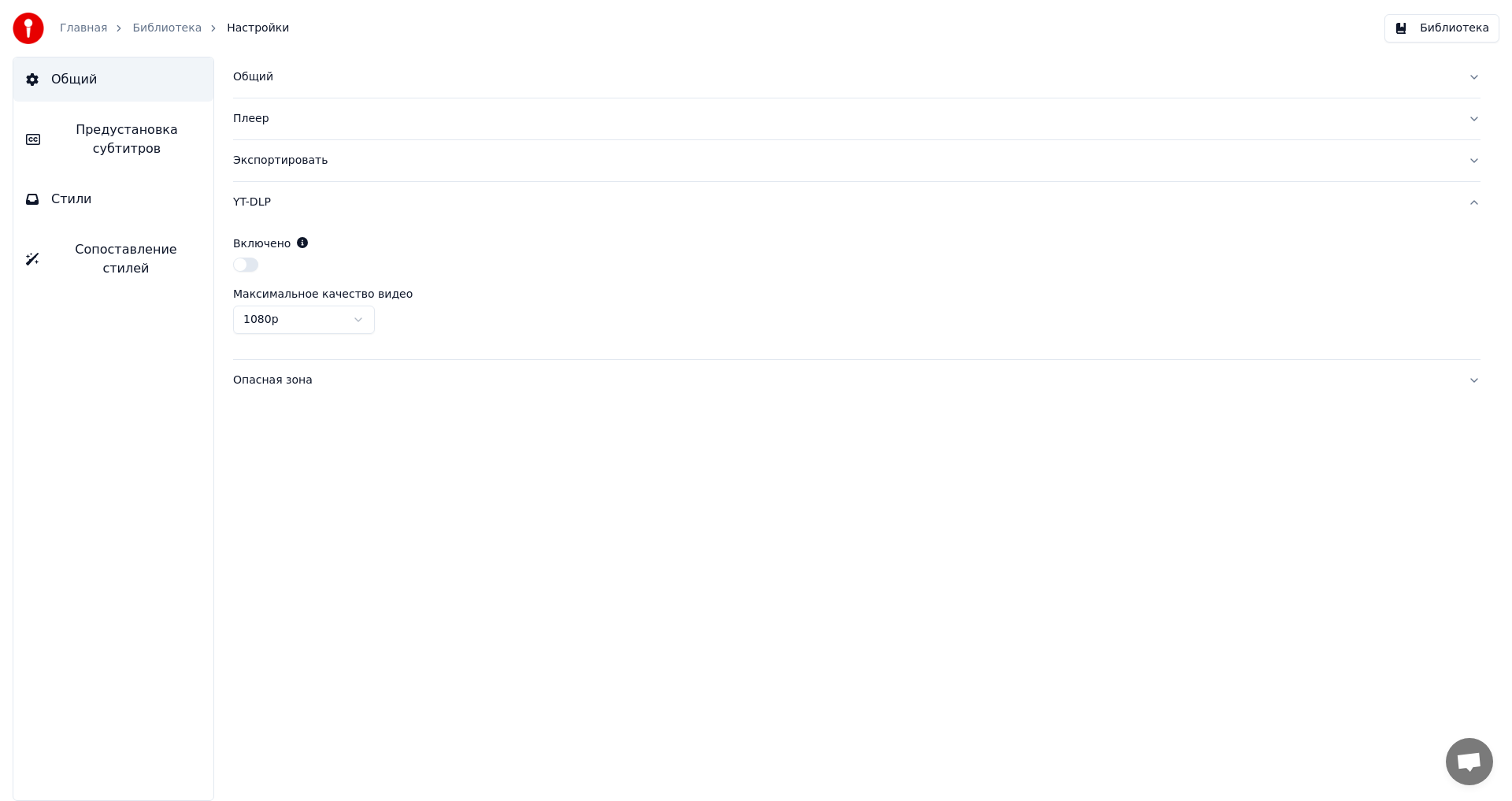
click at [73, 193] on span "Стили" at bounding box center [72, 200] width 41 height 19
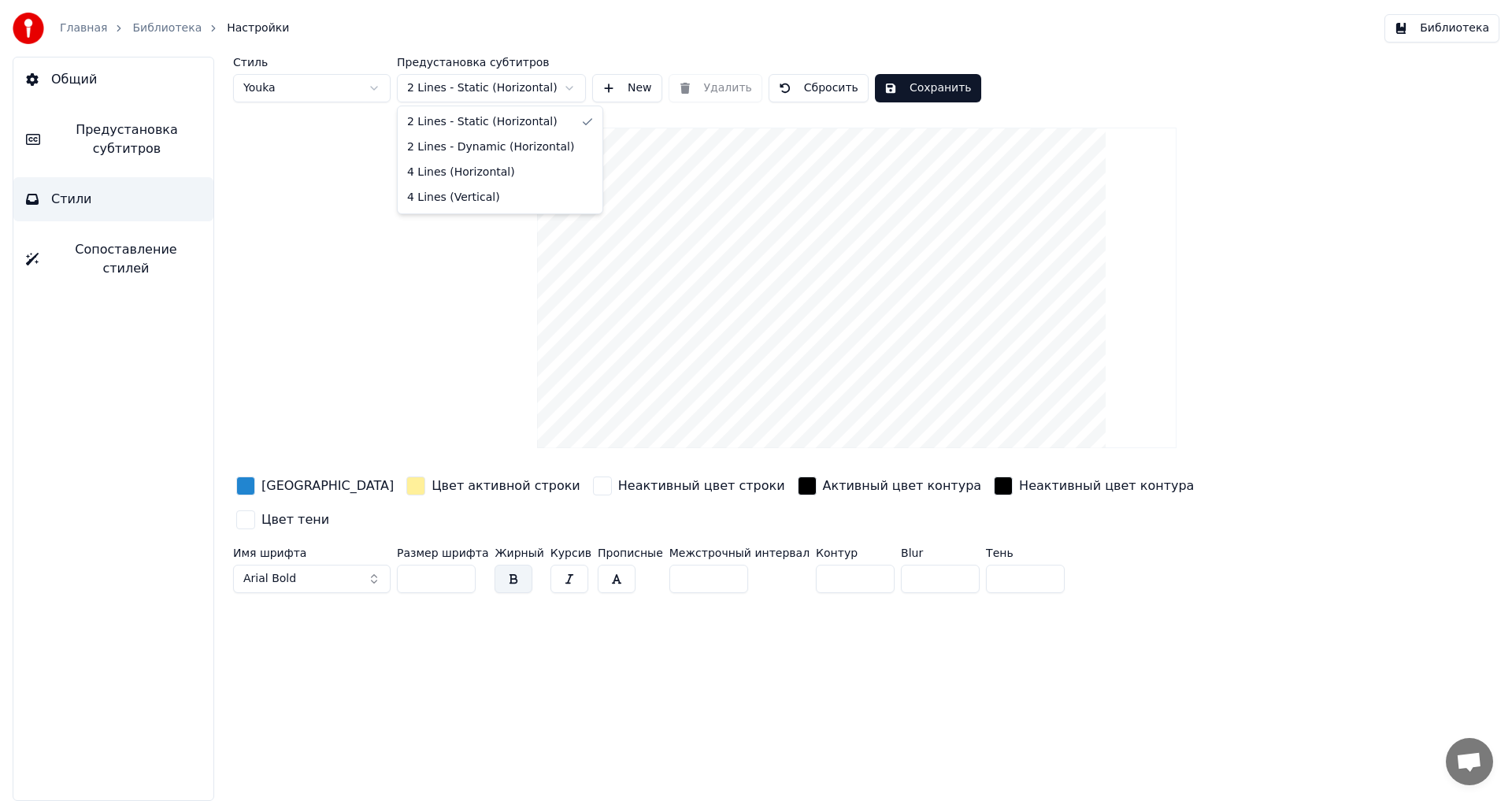
click at [509, 88] on html "Главная Библиотека Настройки Библиотека Общий Предустановка субтитров Стили Соп…" at bounding box center [756, 400] width 1512 height 801
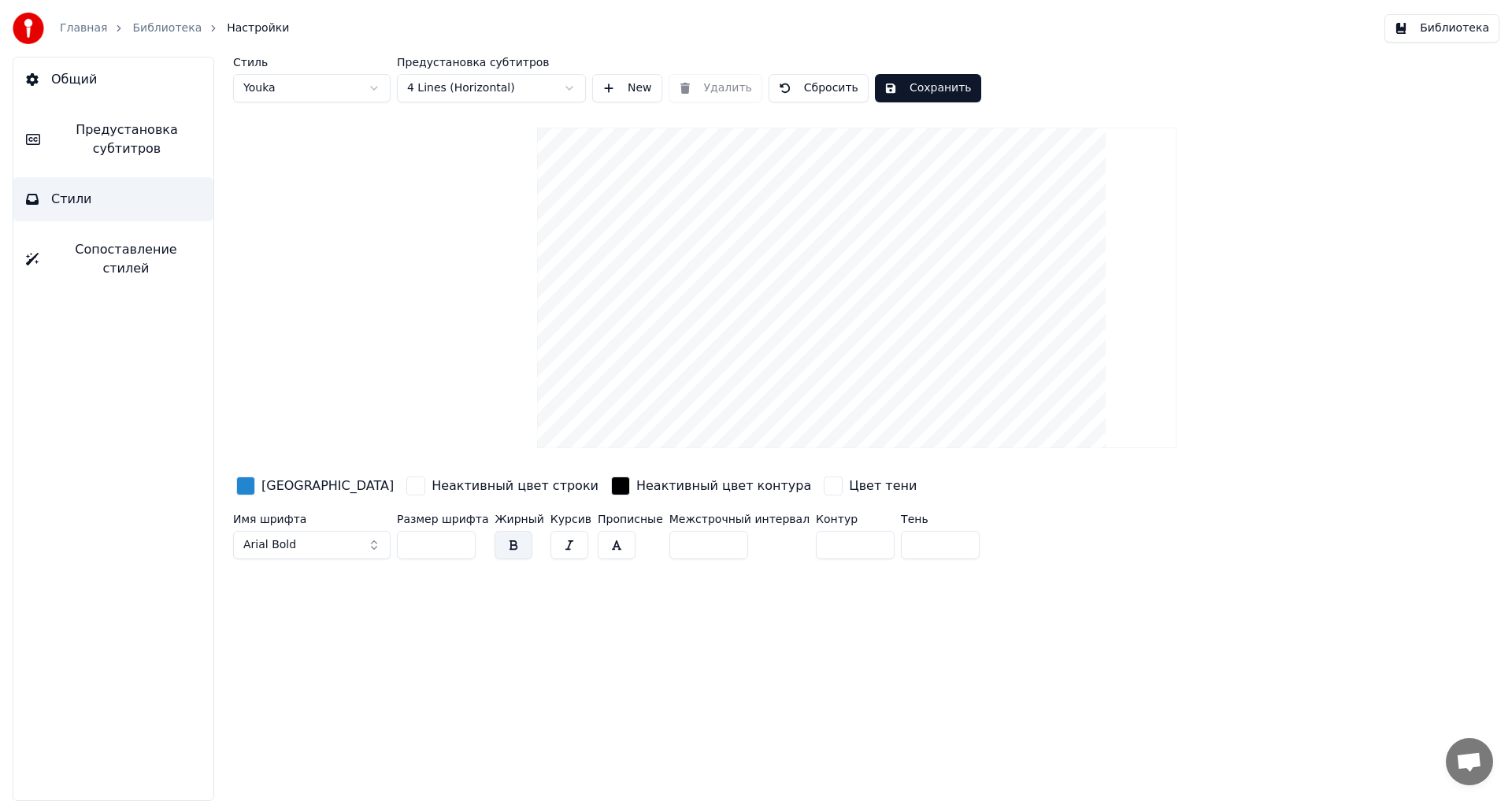
click at [499, 95] on html "Главная Библиотека Настройки Библиотека Общий Предустановка субтитров Стили Соп…" at bounding box center [756, 400] width 1512 height 801
click at [340, 89] on html "Главная Библиотека Настройки Библиотека Общий Предустановка субтитров Стили Соп…" at bounding box center [756, 400] width 1512 height 801
click at [314, 83] on html "Главная Библиотека Настройки Библиотека Общий Предустановка субтитров Стили Соп…" at bounding box center [756, 400] width 1512 height 801
click at [903, 89] on button "Сохранить" at bounding box center [928, 87] width 106 height 28
click at [80, 24] on link "Главная" at bounding box center [83, 28] width 47 height 15
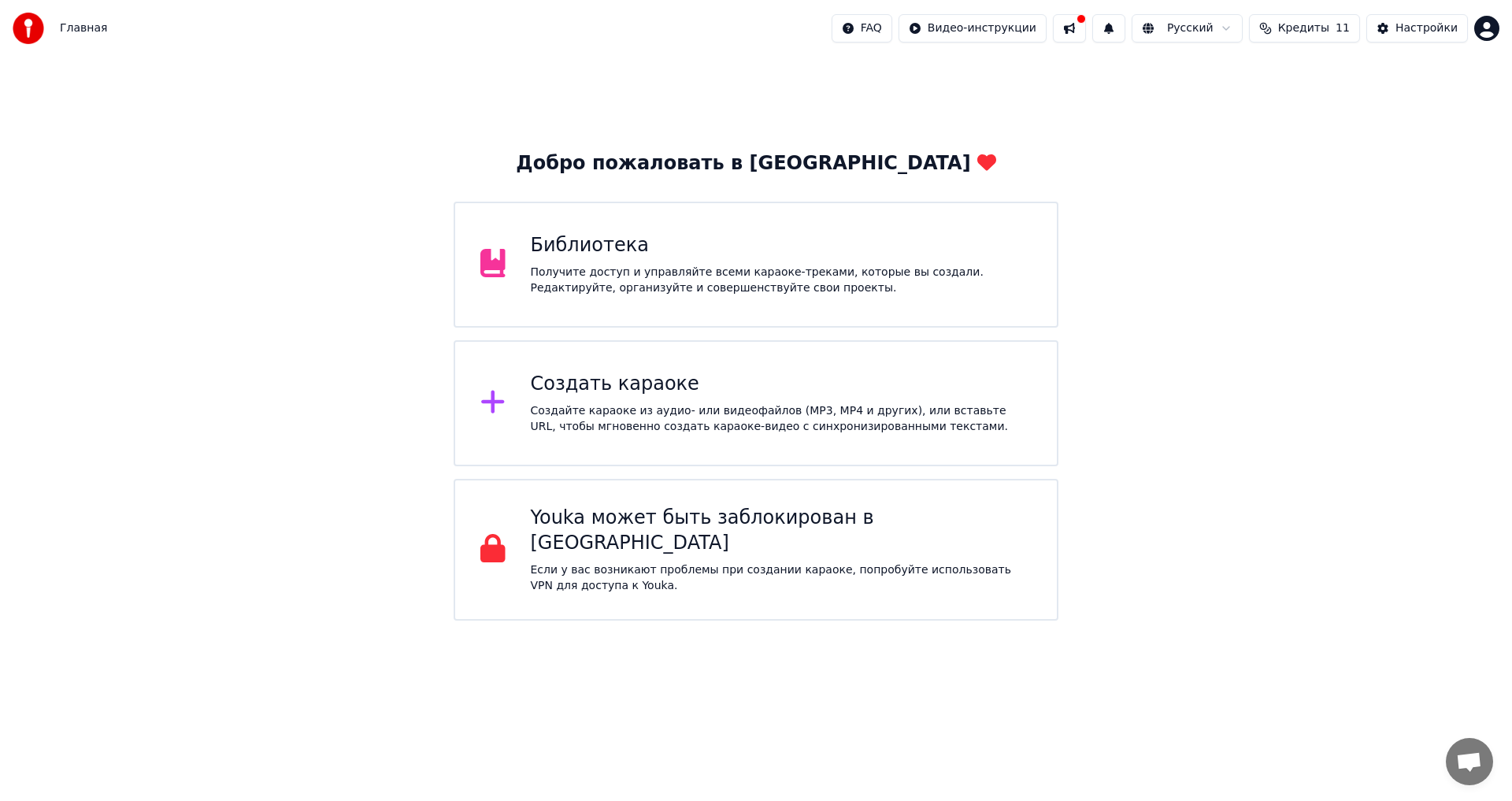
click at [1086, 33] on button at bounding box center [1069, 28] width 33 height 28
click at [781, 246] on div "Библиотека" at bounding box center [782, 245] width 502 height 25
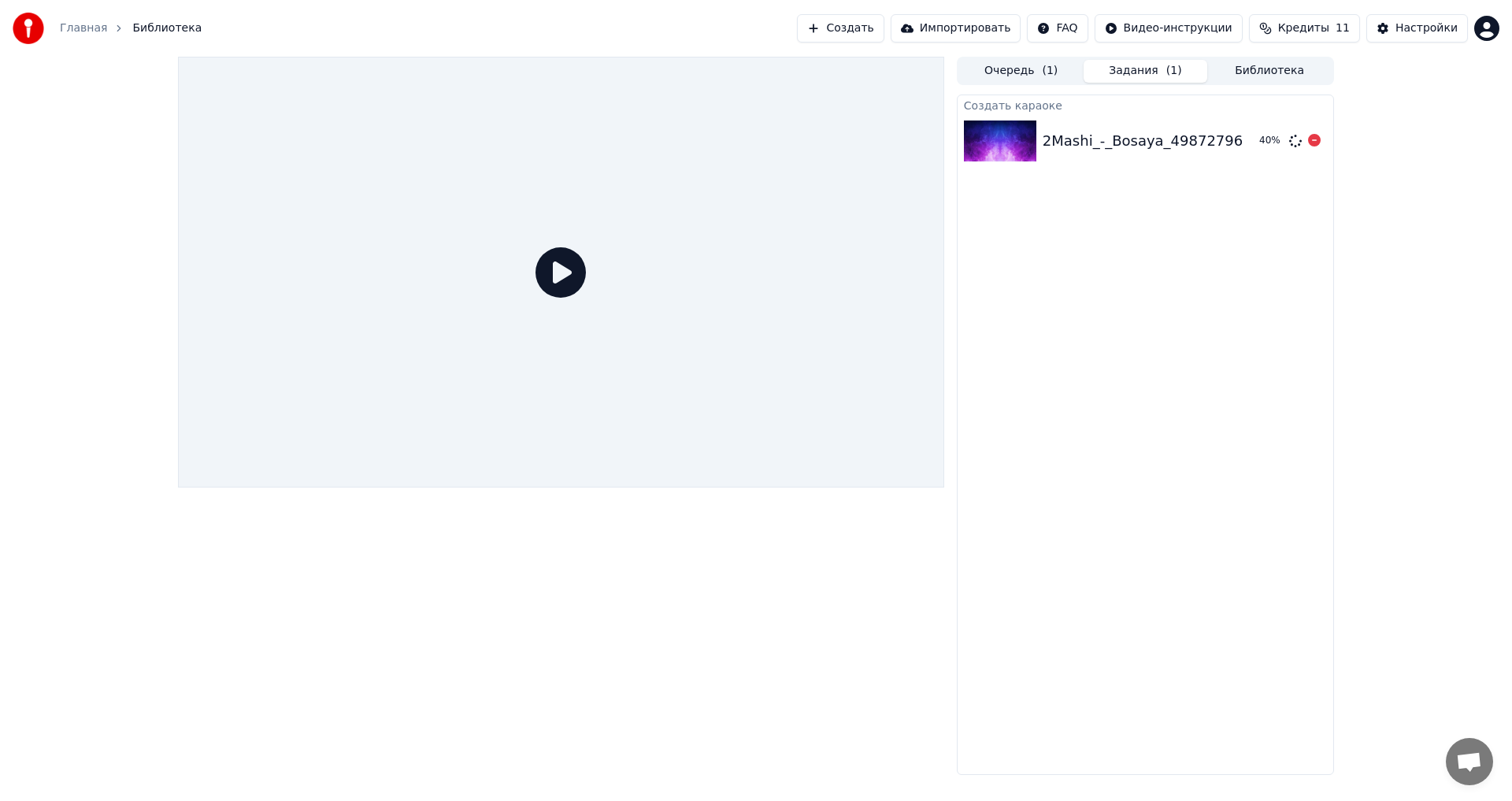
click at [1106, 141] on div "2Mashi_-_Bosaya_49872796" at bounding box center [1142, 141] width 200 height 22
click at [551, 278] on icon at bounding box center [560, 272] width 51 height 51
click at [1128, 147] on div "2Mashi_-_Bosaya_49872796" at bounding box center [1142, 141] width 200 height 22
click at [1295, 478] on div "Создать караоке 2Mashi_-_Bosaya_49872796 99 %" at bounding box center [1145, 434] width 377 height 680
click at [983, 28] on button "Импортировать" at bounding box center [956, 28] width 131 height 28
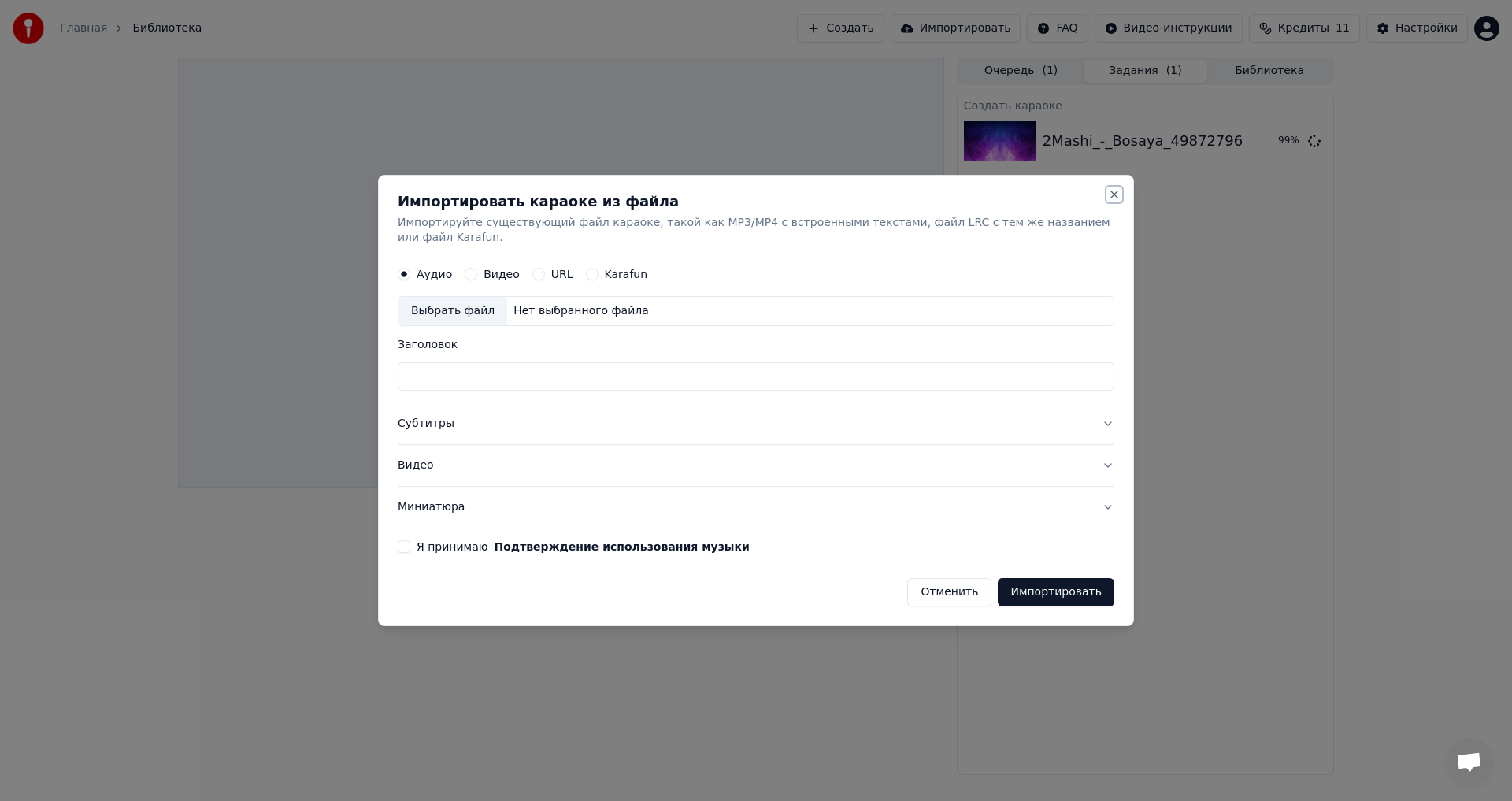
click at [1109, 200] on button "Close" at bounding box center [1114, 194] width 13 height 13
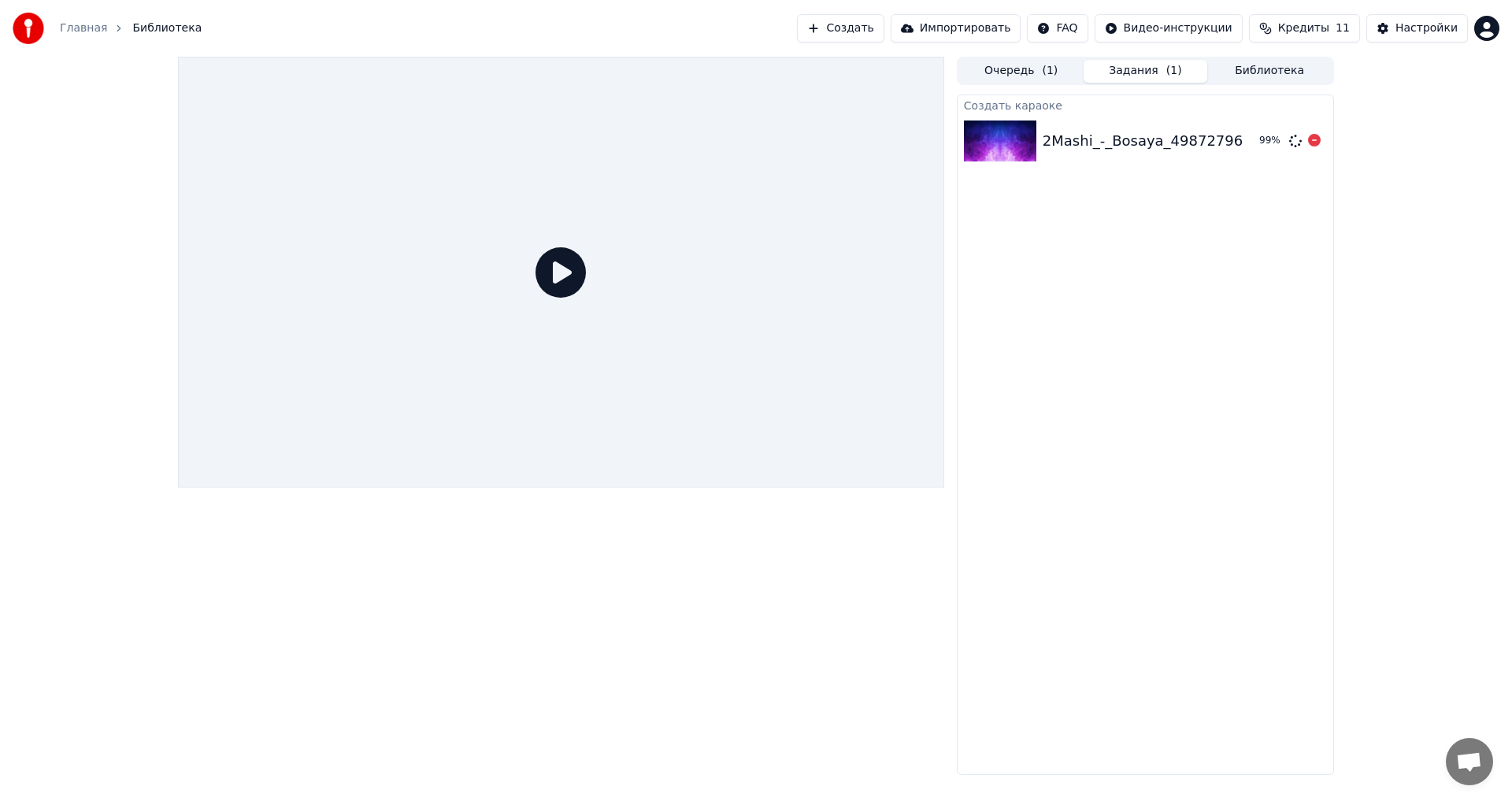
click at [997, 146] on img at bounding box center [1000, 141] width 73 height 41
click at [971, 20] on button "Импортировать" at bounding box center [956, 28] width 131 height 28
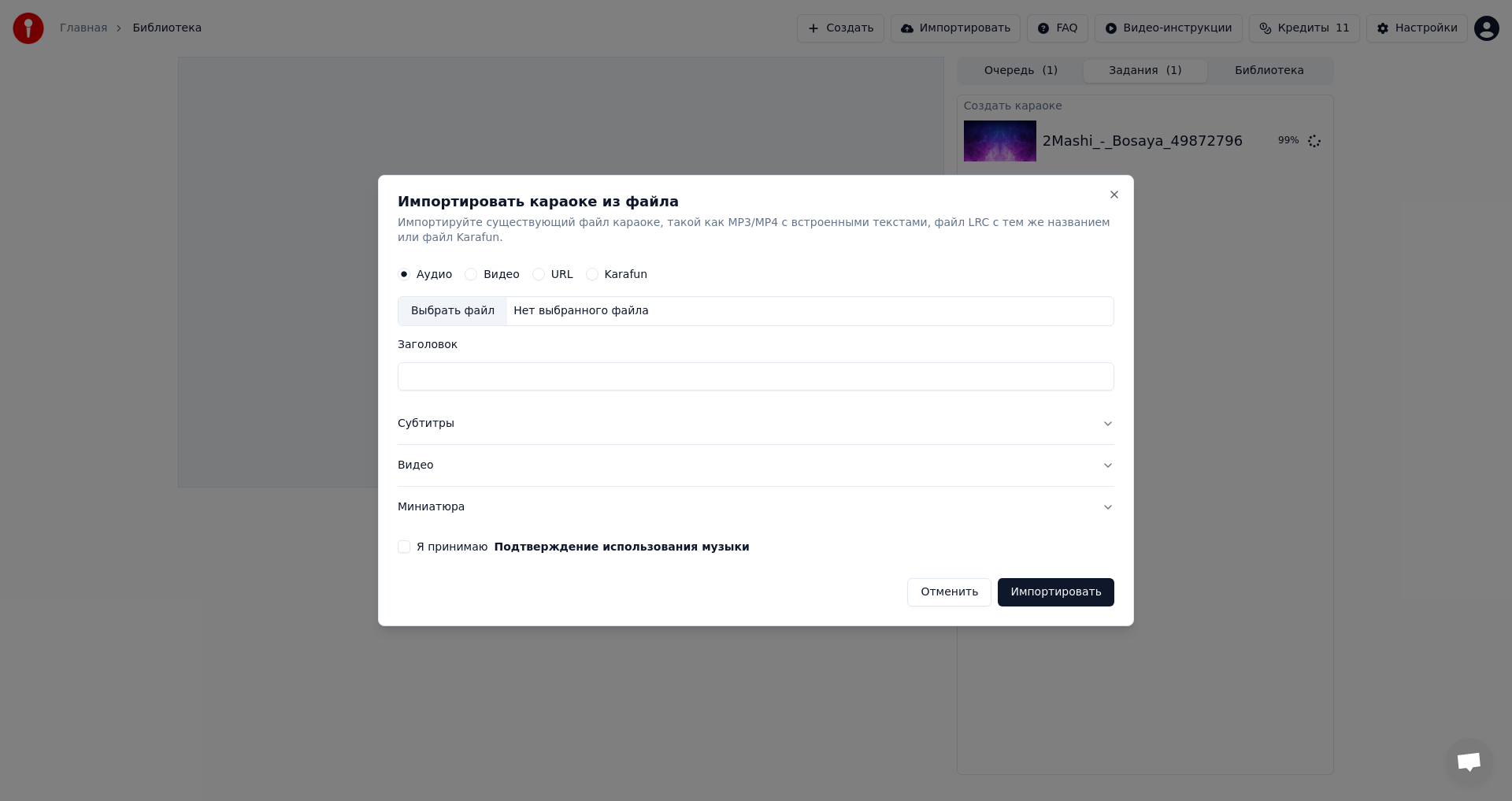
click at [452, 308] on div "Выбрать файл" at bounding box center [452, 311] width 109 height 28
click at [586, 269] on button "Karafun" at bounding box center [592, 274] width 13 height 13
click at [451, 300] on div "Выбрать файл" at bounding box center [452, 311] width 109 height 28
type input "**********"
click at [1056, 578] on button "Импортировать" at bounding box center [1056, 592] width 117 height 28
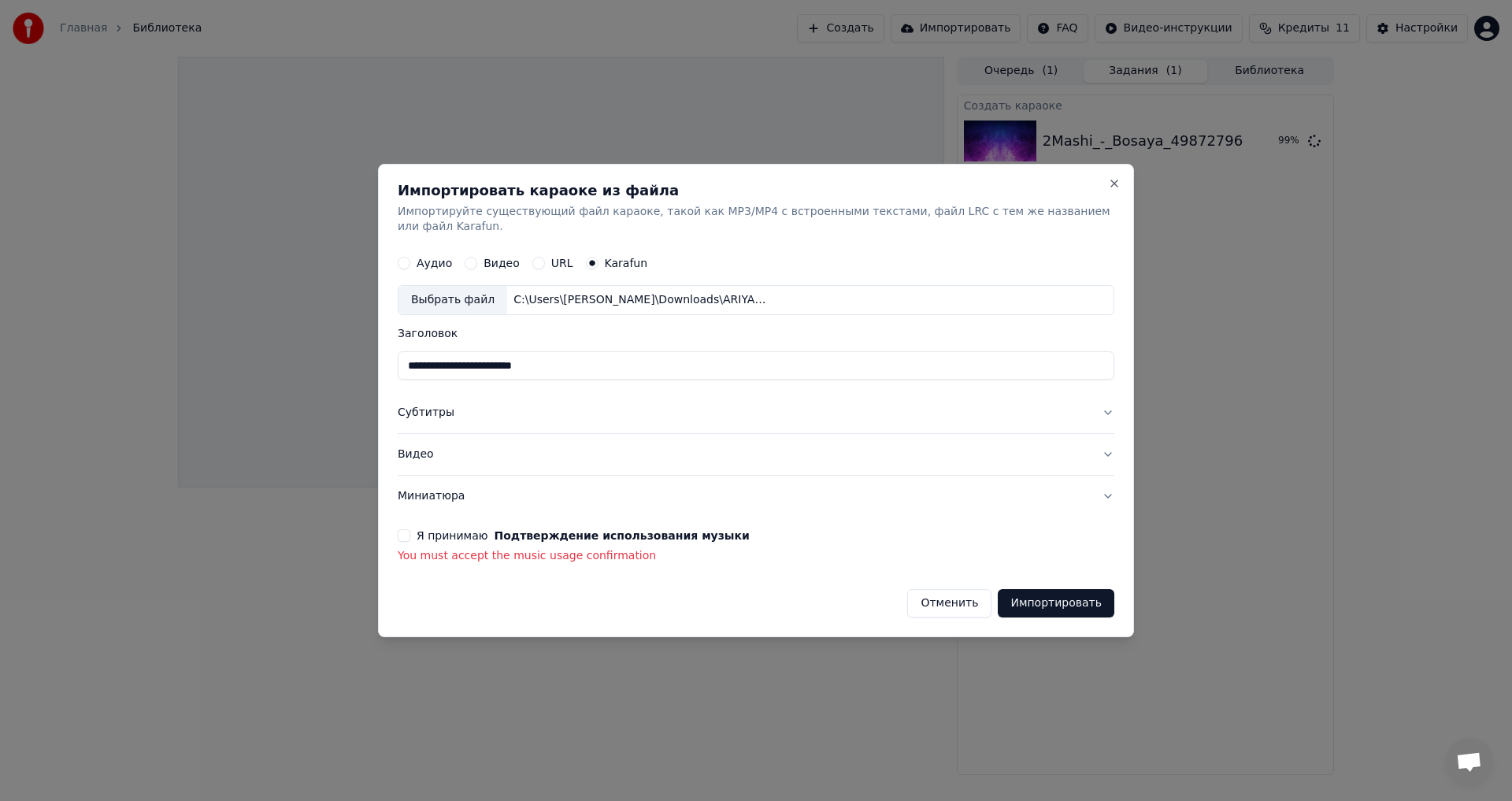
click at [411, 538] on div "Я принимаю Подтверждение использования музыки You must accept the music usage c…" at bounding box center [756, 547] width 717 height 34
click at [410, 529] on button "Я принимаю Подтверждение использования музыки" at bounding box center [403, 535] width 13 height 13
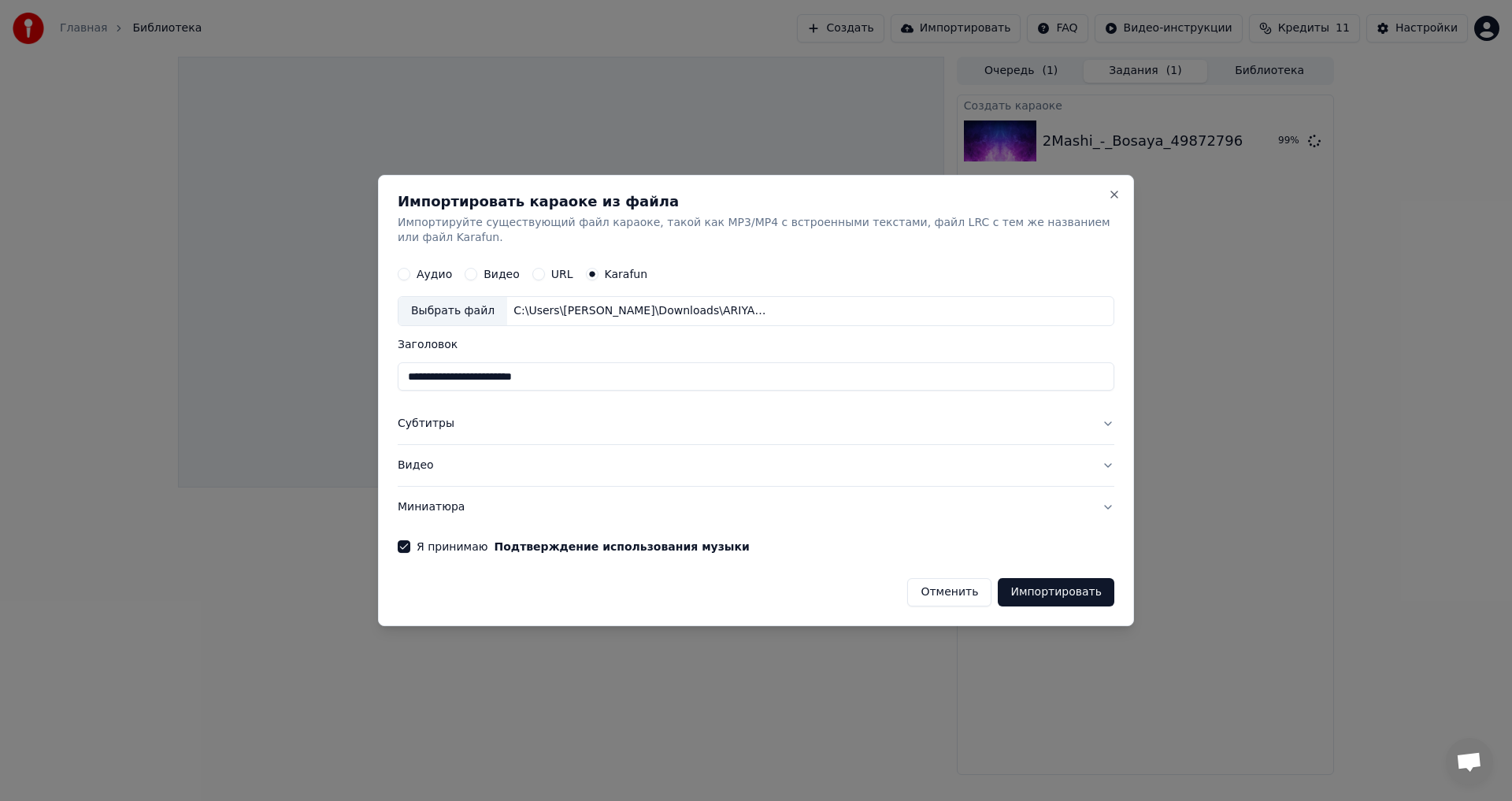
click at [1061, 589] on button "Импортировать" at bounding box center [1056, 592] width 117 height 28
click at [1061, 589] on div "Отменить Импортировать" at bounding box center [756, 586] width 717 height 41
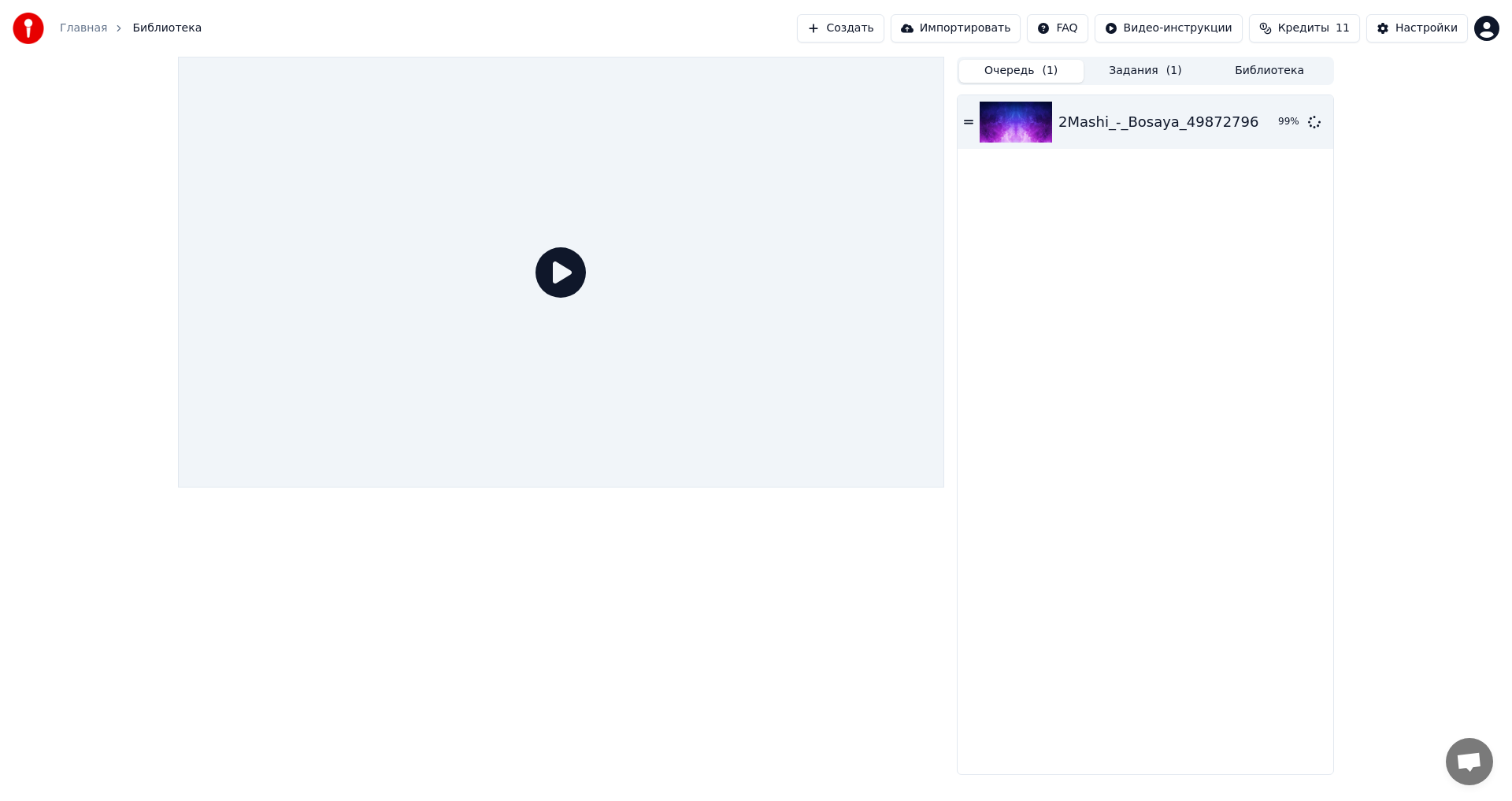
click at [1029, 75] on button "Очередь ( 1 )" at bounding box center [1021, 71] width 124 height 23
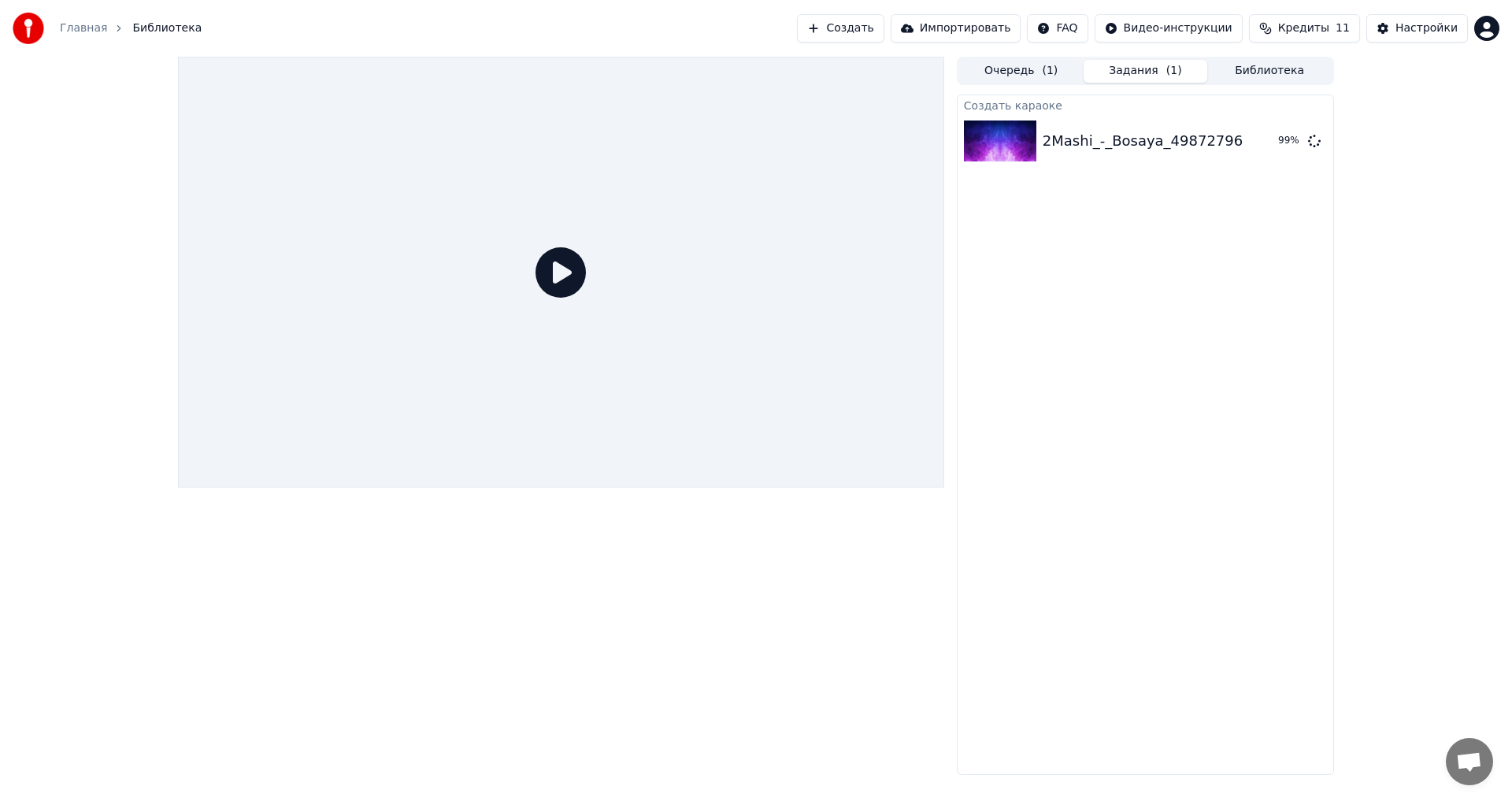
click at [1152, 64] on button "Задания ( 1 )" at bounding box center [1145, 71] width 124 height 23
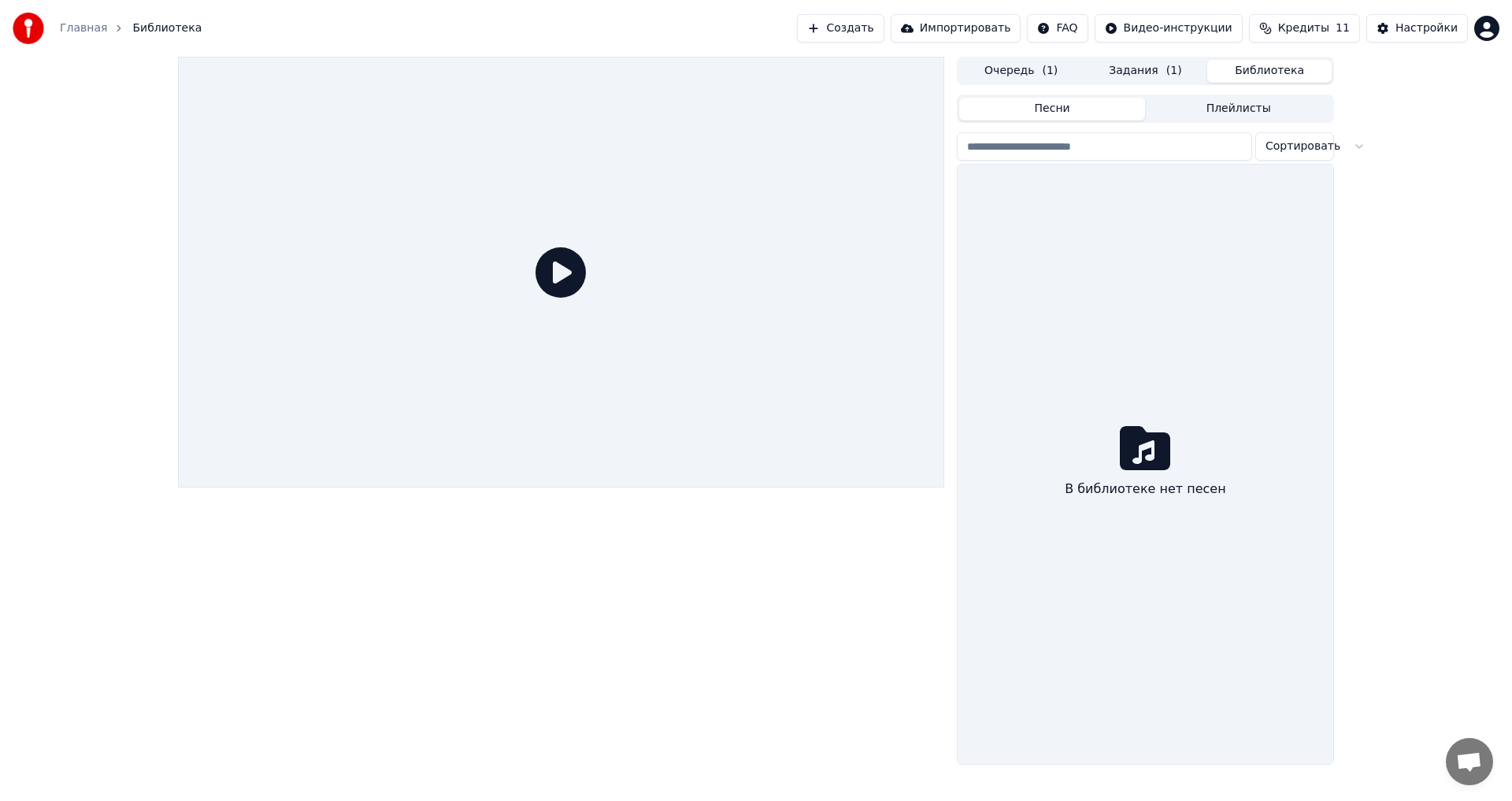
click at [1282, 66] on button "Библиотека" at bounding box center [1269, 71] width 124 height 23
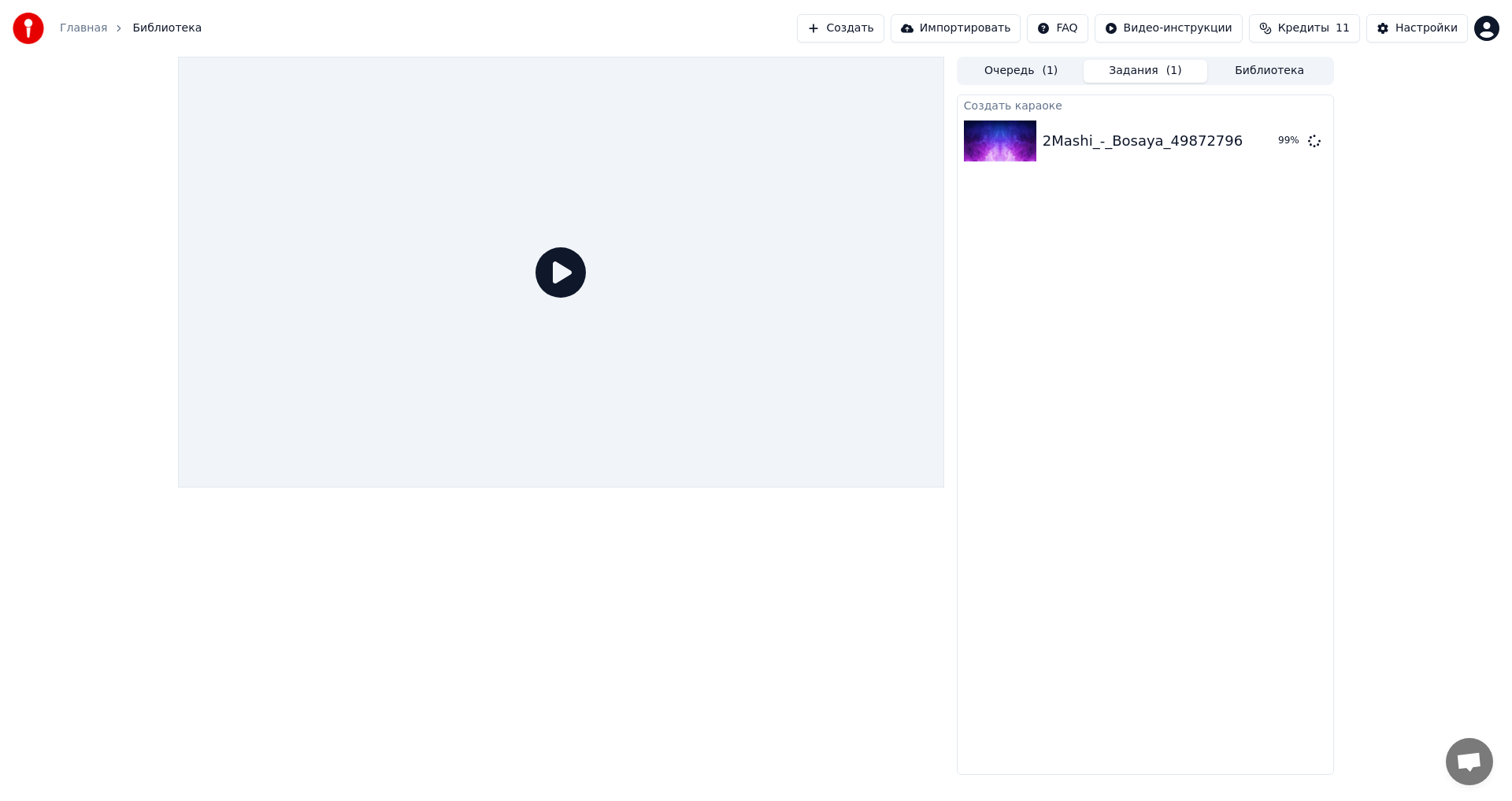
click at [1146, 73] on button "Задания ( 1 )" at bounding box center [1145, 71] width 124 height 23
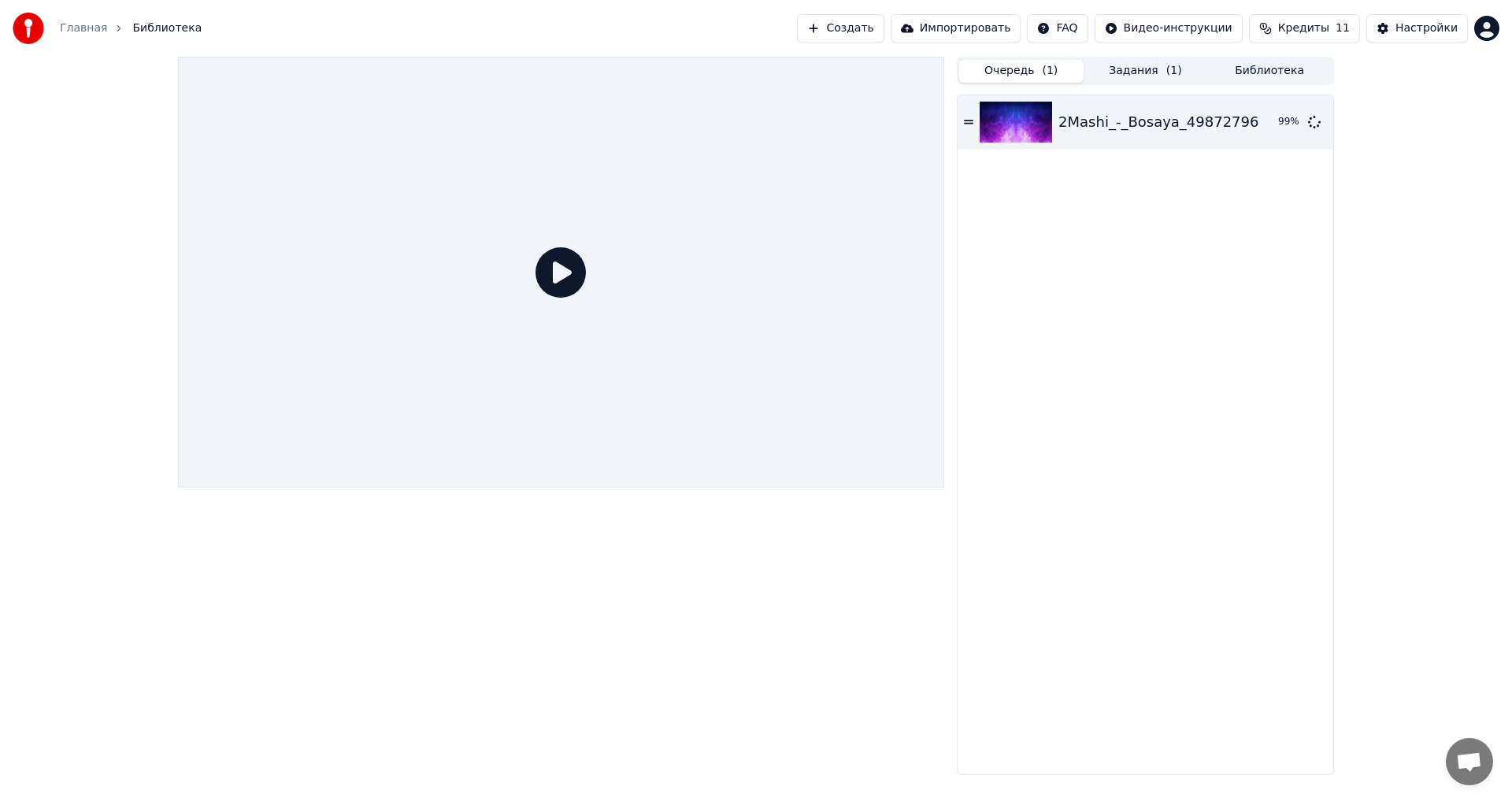
click at [1019, 75] on button "Очередь ( 1 )" at bounding box center [1021, 71] width 124 height 23
click at [1055, 132] on div at bounding box center [1019, 123] width 79 height 41
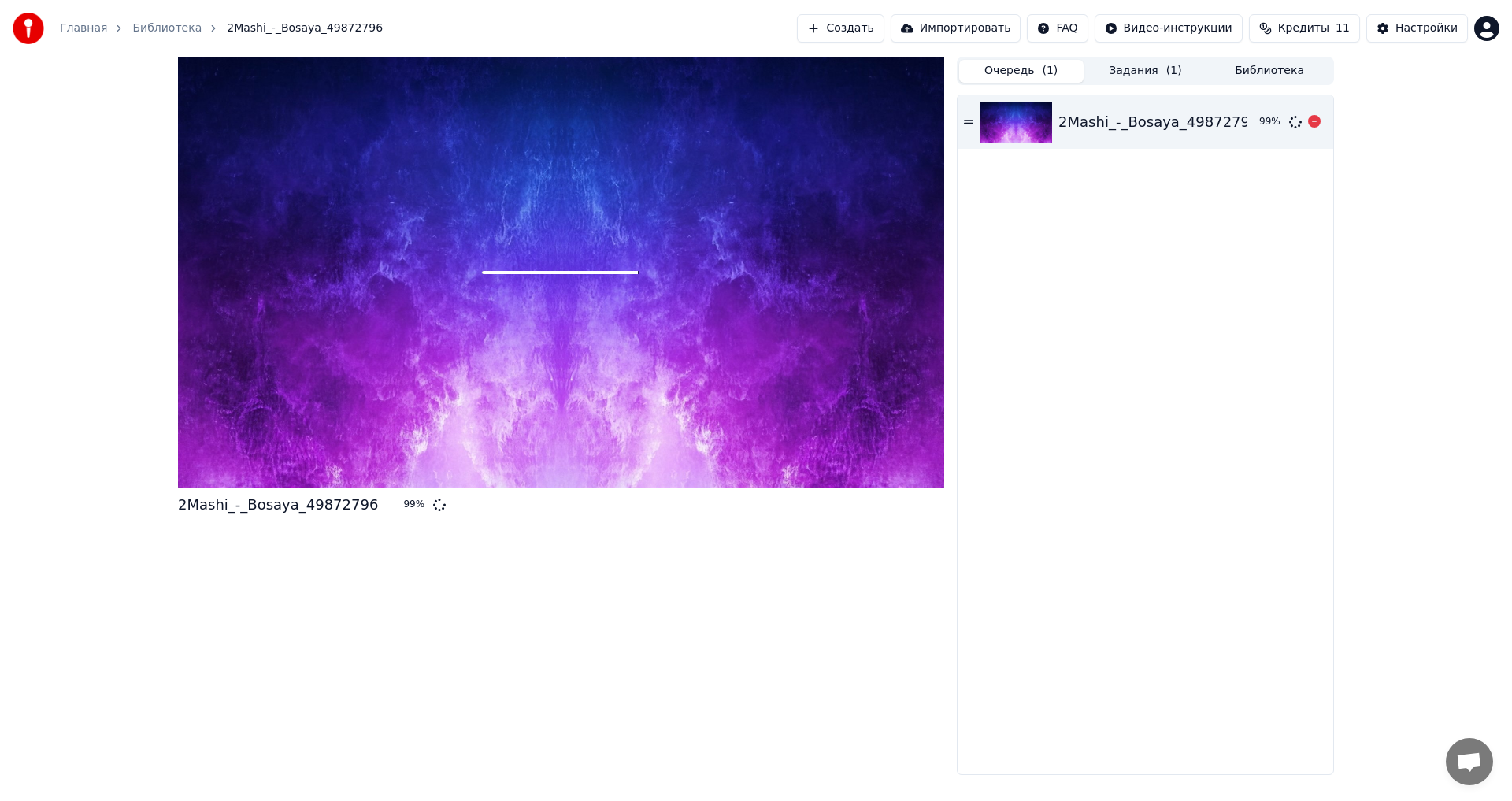
click at [966, 120] on icon at bounding box center [968, 122] width 9 height 11
click at [571, 308] on div at bounding box center [561, 272] width 766 height 431
click at [1036, 113] on img at bounding box center [1016, 123] width 73 height 41
click at [1406, 26] on div "Настройки" at bounding box center [1426, 28] width 63 height 15
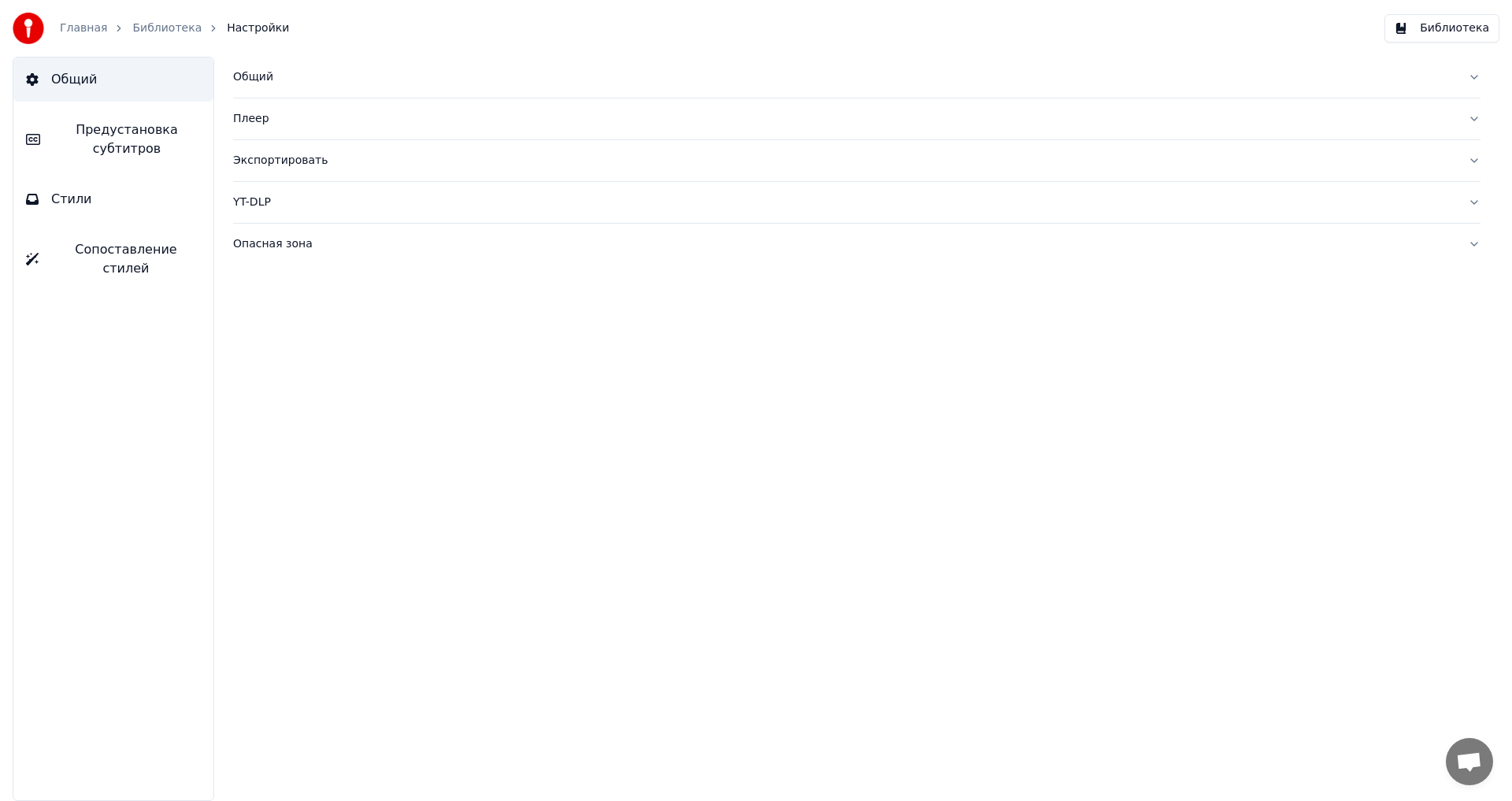
click at [117, 146] on span "Предустановка субтитров" at bounding box center [127, 140] width 148 height 38
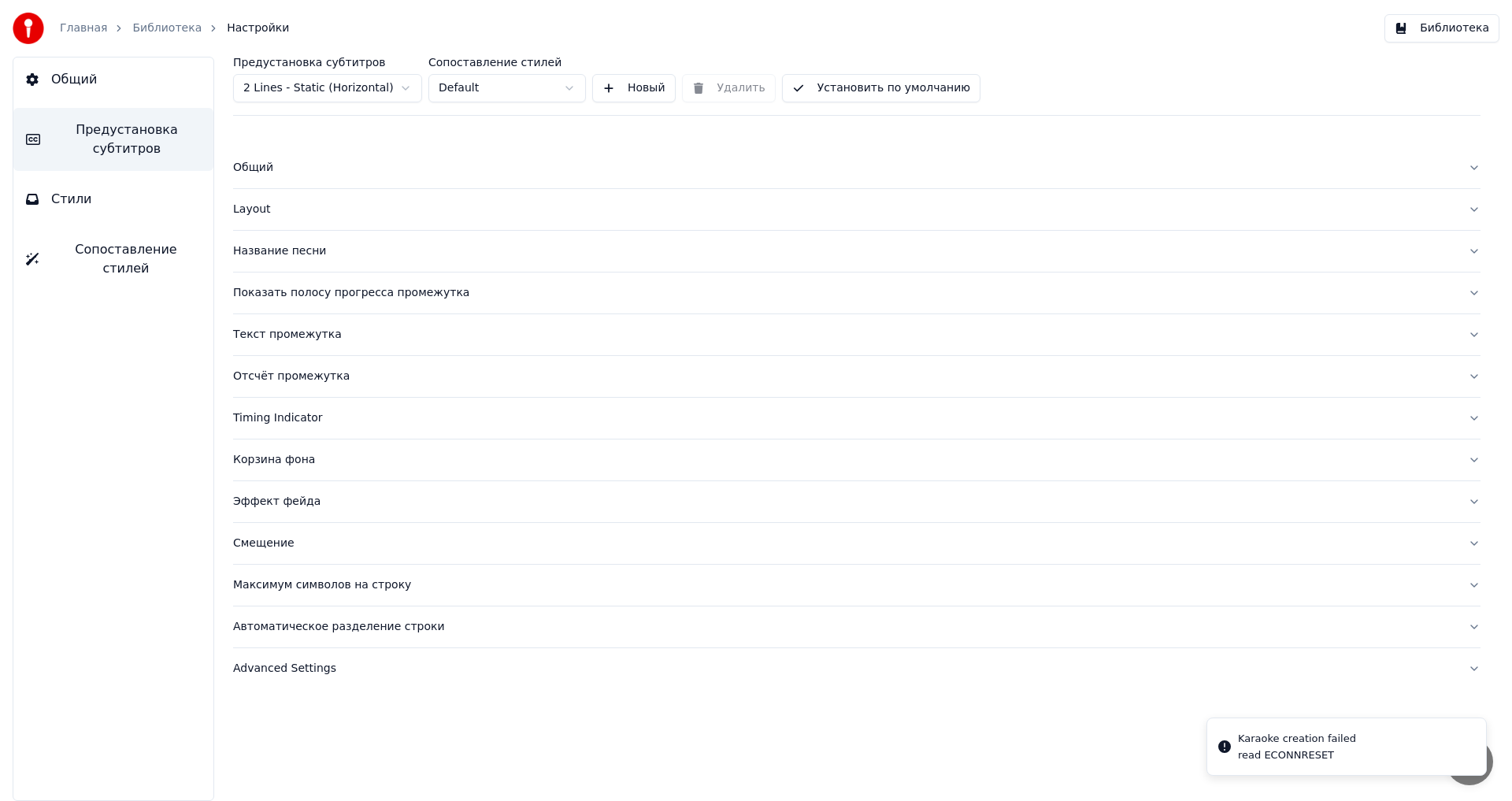
click at [1320, 730] on li "Karaoke creation failed read ECONNRESET" at bounding box center [1346, 746] width 280 height 58
click at [1263, 745] on div "Karaoke creation failed" at bounding box center [1297, 738] width 118 height 15
click at [266, 257] on div "Название песни" at bounding box center [844, 251] width 1222 height 15
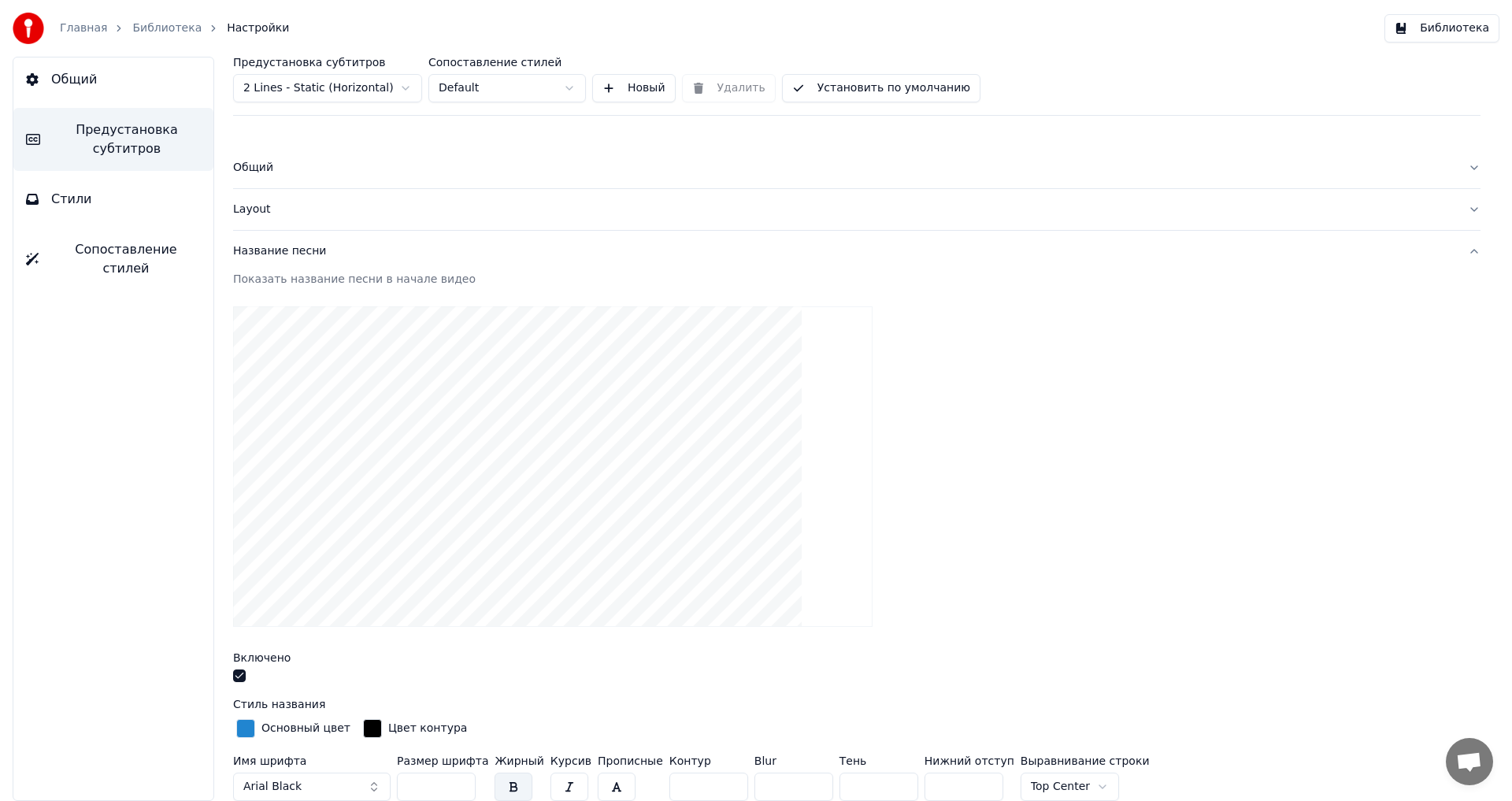
click at [66, 93] on button "Общий" at bounding box center [113, 79] width 200 height 44
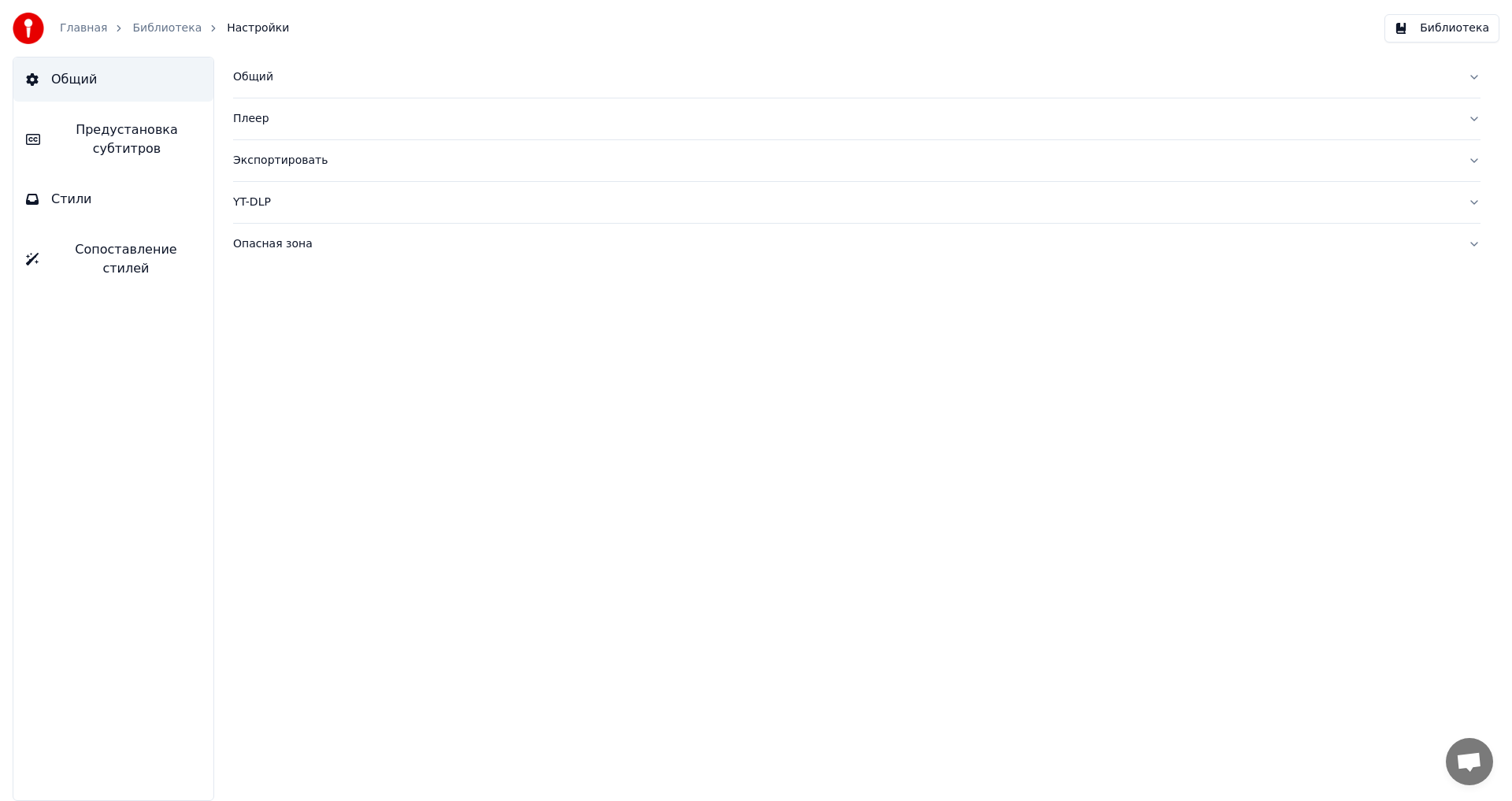
click at [69, 31] on link "Главная" at bounding box center [83, 28] width 47 height 15
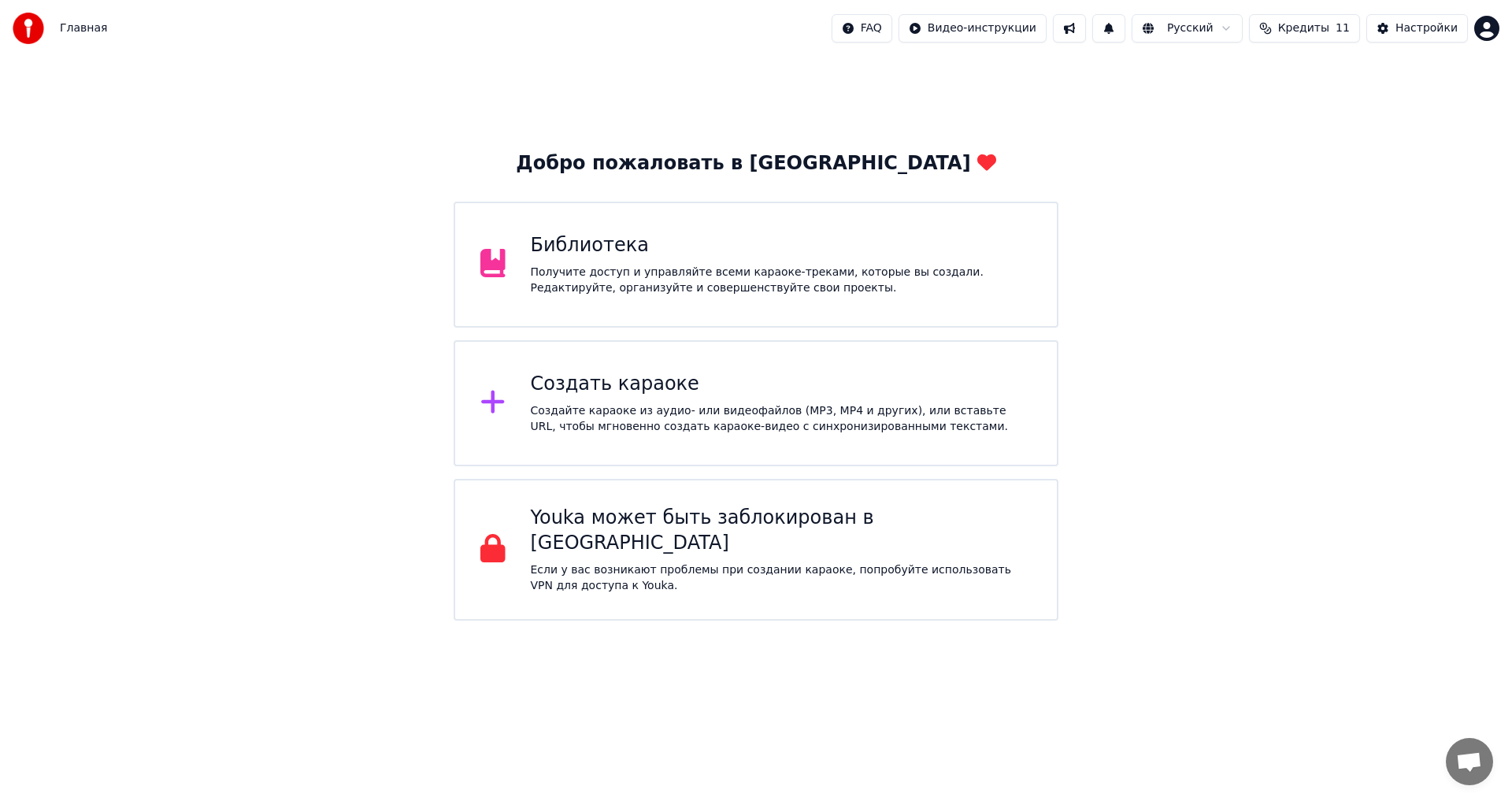
click at [575, 266] on div "Получите доступ и управляйте всеми караоке-треками, которые вы создали. Редакти…" at bounding box center [782, 280] width 502 height 32
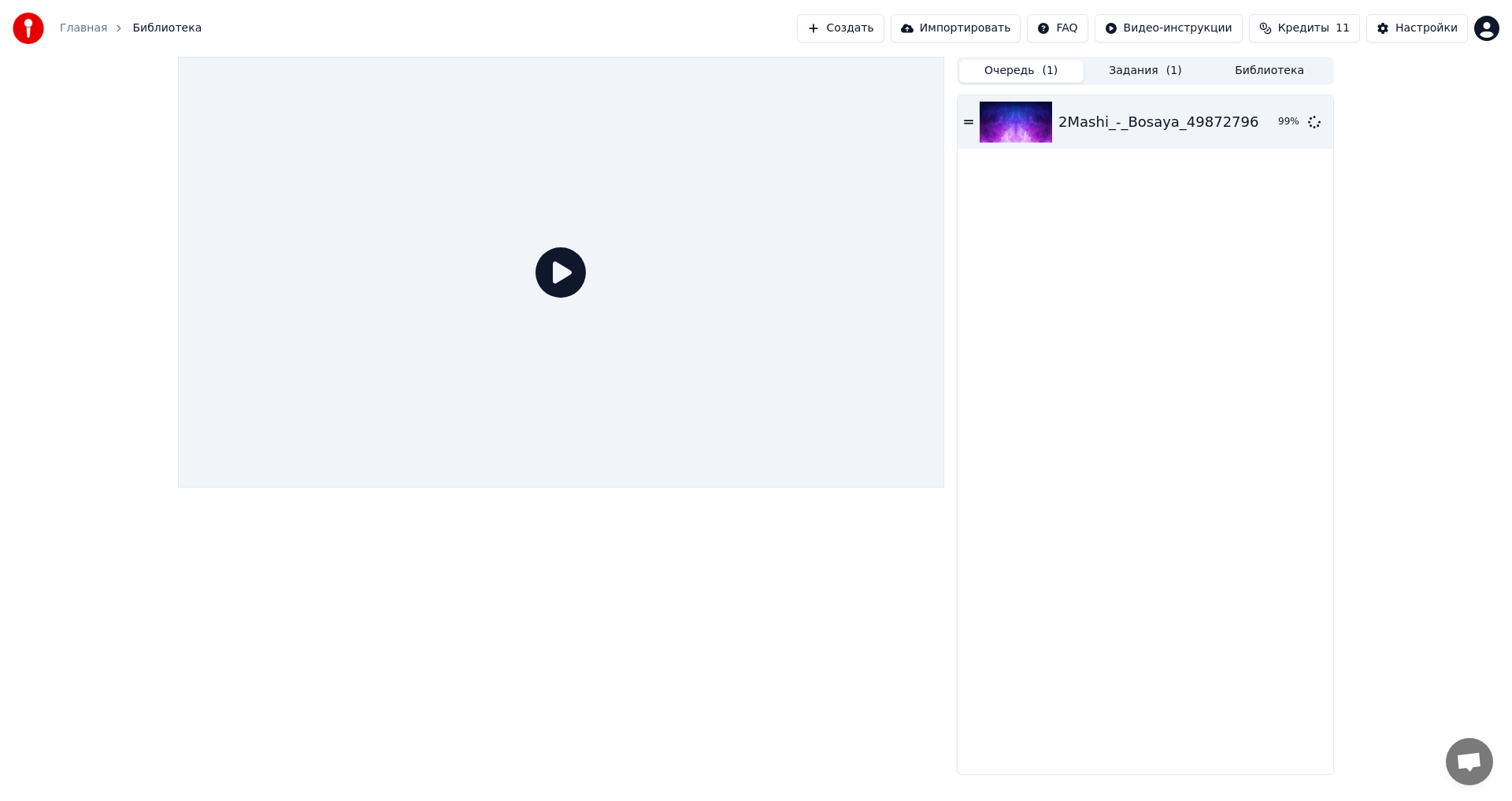
click at [1001, 31] on button "Импортировать" at bounding box center [956, 28] width 131 height 28
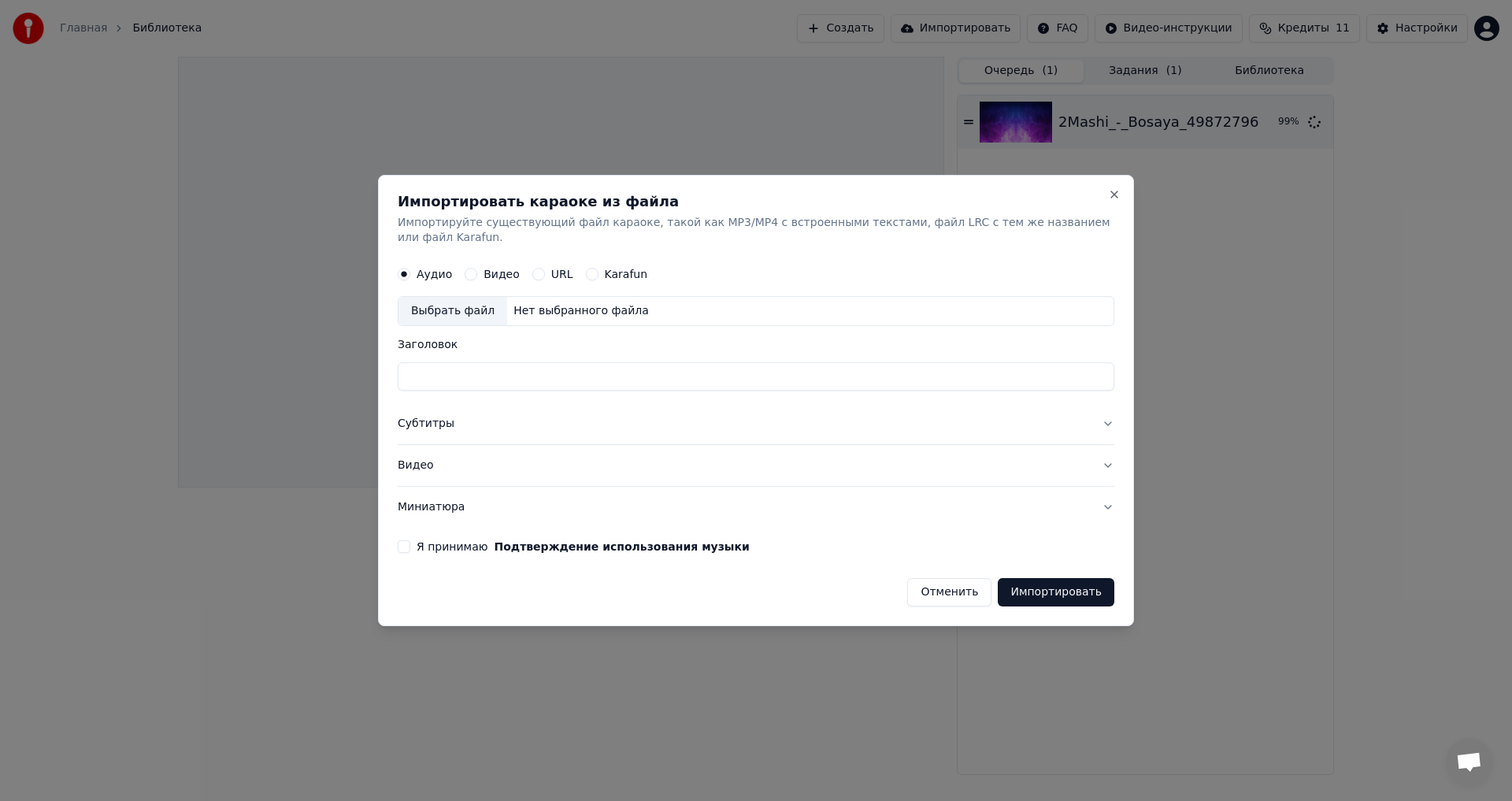
click at [1097, 499] on button "Миниатюра" at bounding box center [756, 507] width 717 height 41
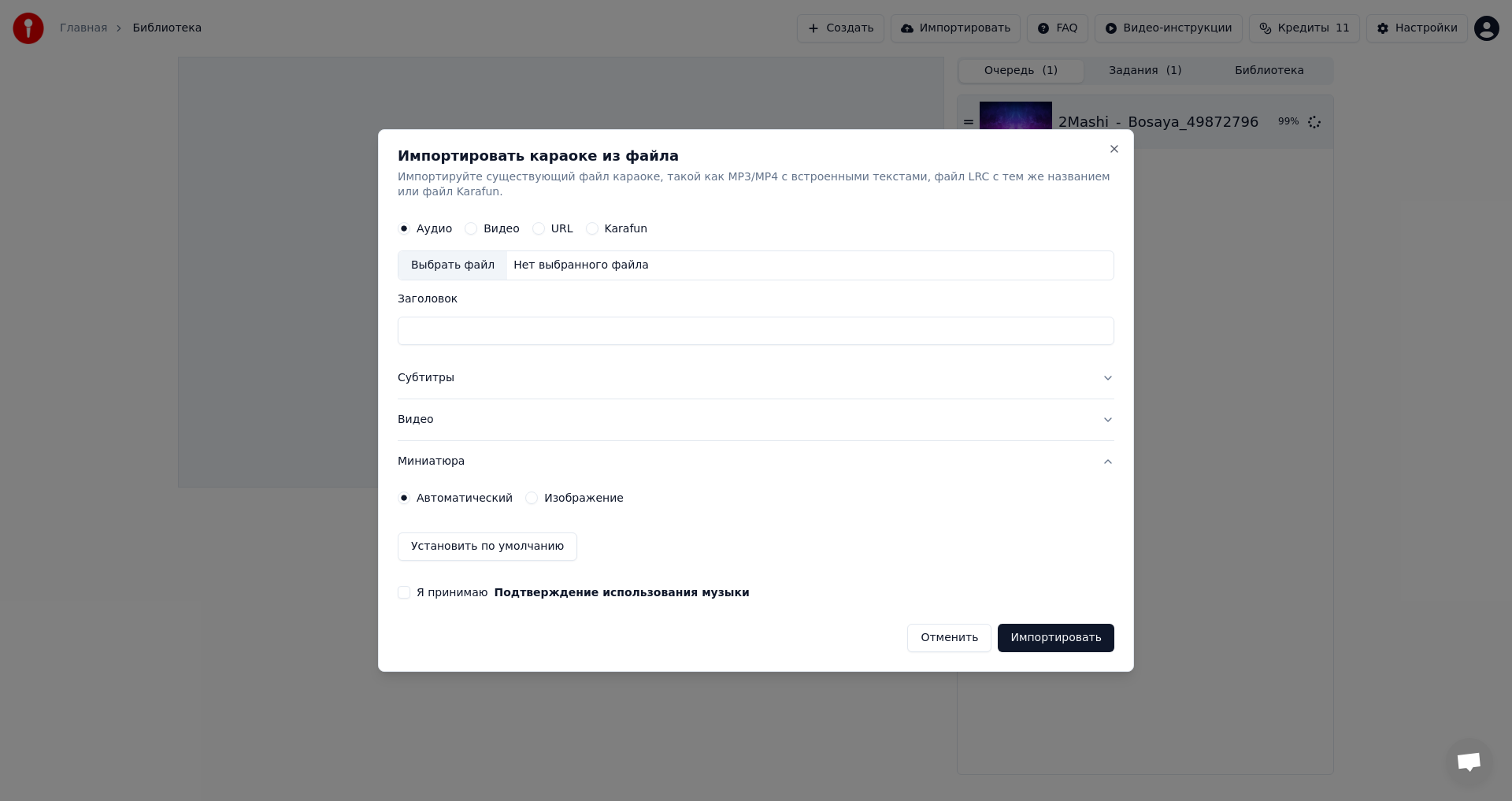
click at [569, 493] on label "Изображение" at bounding box center [583, 498] width 80 height 11
click at [538, 492] on button "Изображение" at bounding box center [531, 498] width 13 height 13
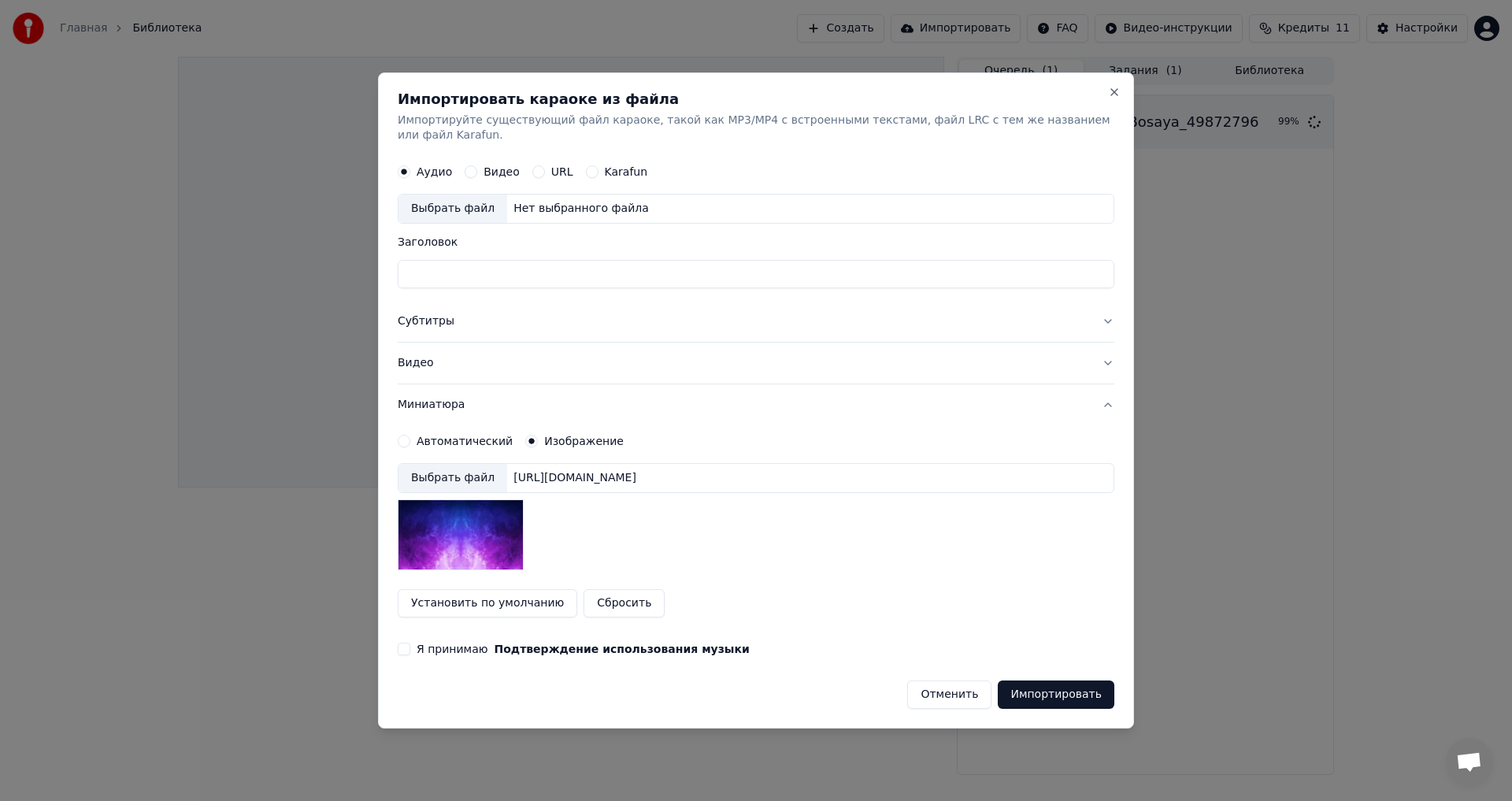
click at [433, 435] on label "Автоматический" at bounding box center [464, 440] width 96 height 11
click at [410, 434] on button "Автоматический" at bounding box center [403, 440] width 13 height 13
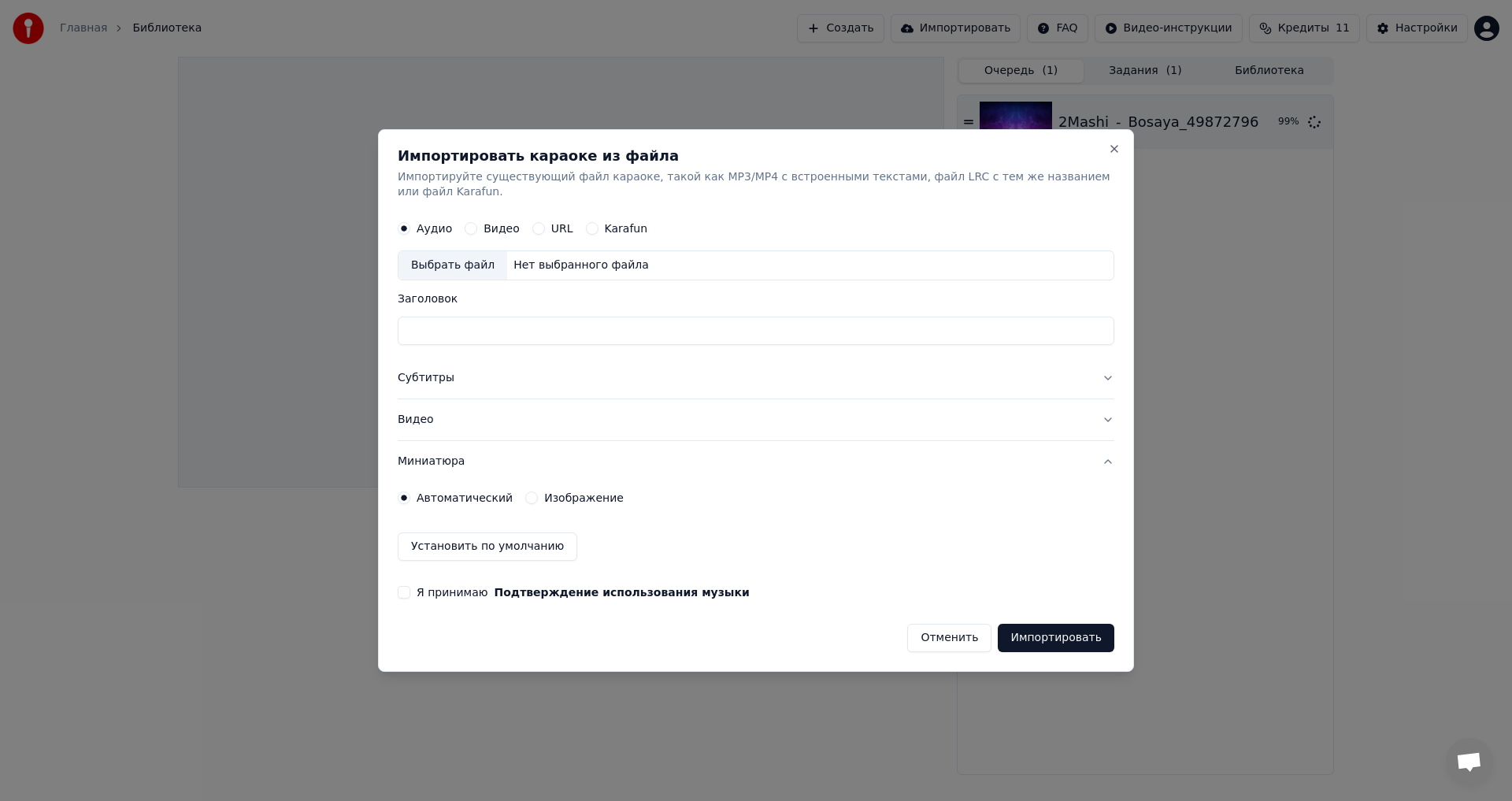
click at [1103, 154] on div "Импортировать караоке из файла Импортируйте существующий файл караоке, такой ка…" at bounding box center [756, 401] width 756 height 543
click at [1109, 154] on button "Close" at bounding box center [1114, 148] width 13 height 13
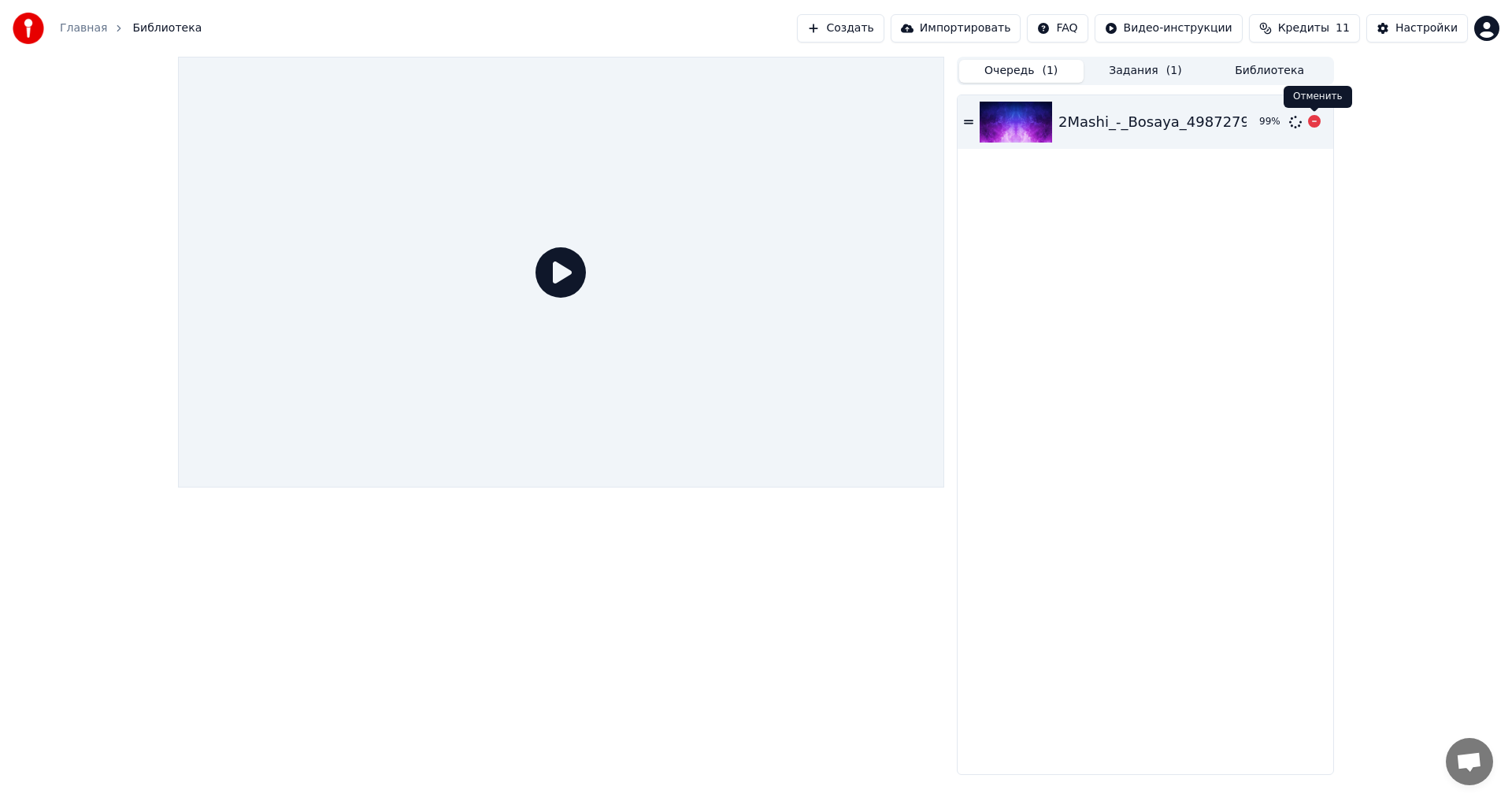
click at [1316, 119] on icon at bounding box center [1314, 121] width 13 height 13
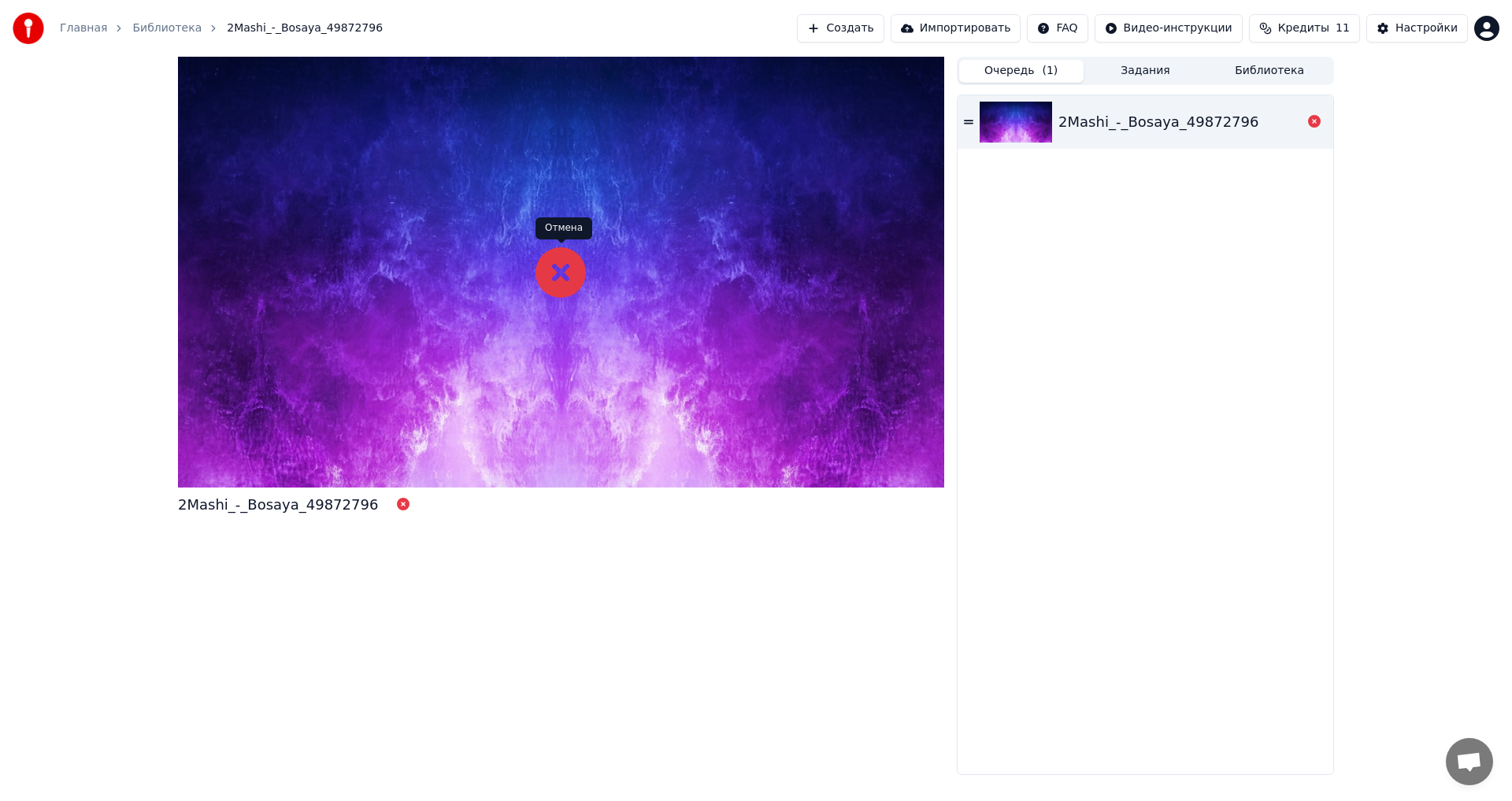
click at [559, 278] on icon at bounding box center [560, 272] width 51 height 51
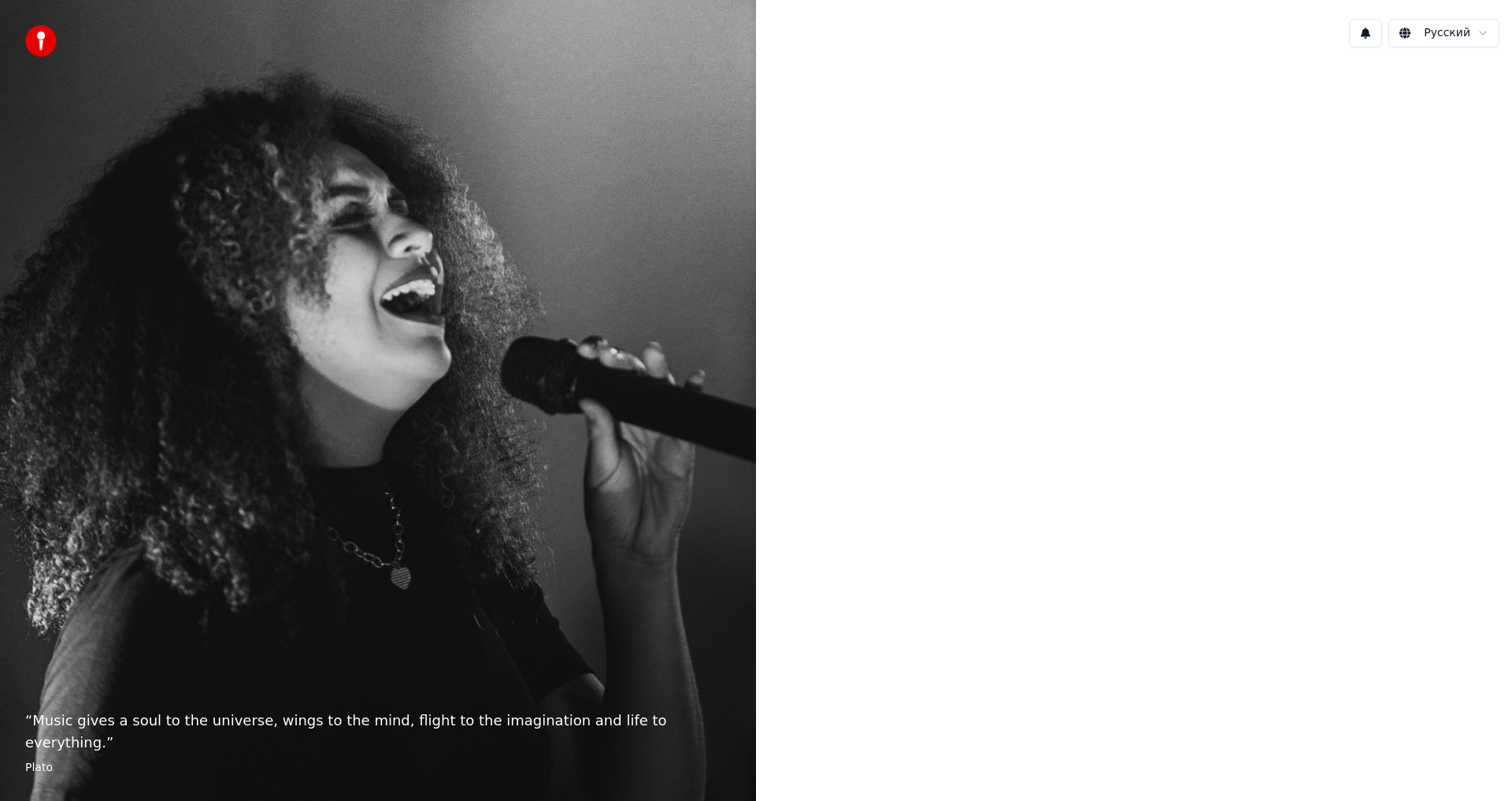
click at [1036, 440] on div at bounding box center [1133, 398] width 756 height 678
click at [959, 421] on div at bounding box center [1133, 398] width 756 height 678
click at [479, 499] on div "“ Music gives a soul to the universe, wings to the mind, flight to the imaginat…" at bounding box center [378, 400] width 756 height 801
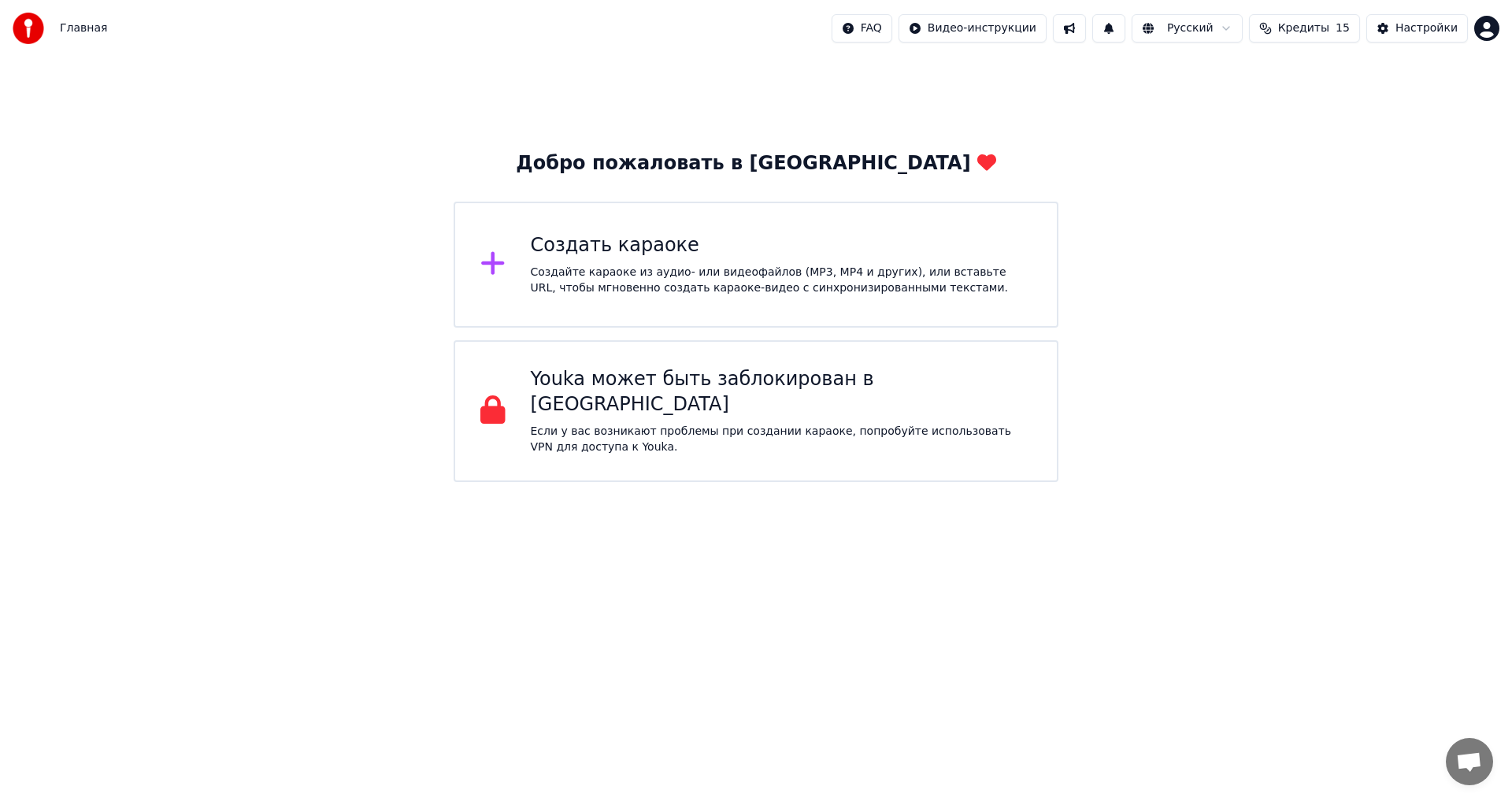
click at [726, 250] on div "Создать караоке" at bounding box center [782, 245] width 502 height 25
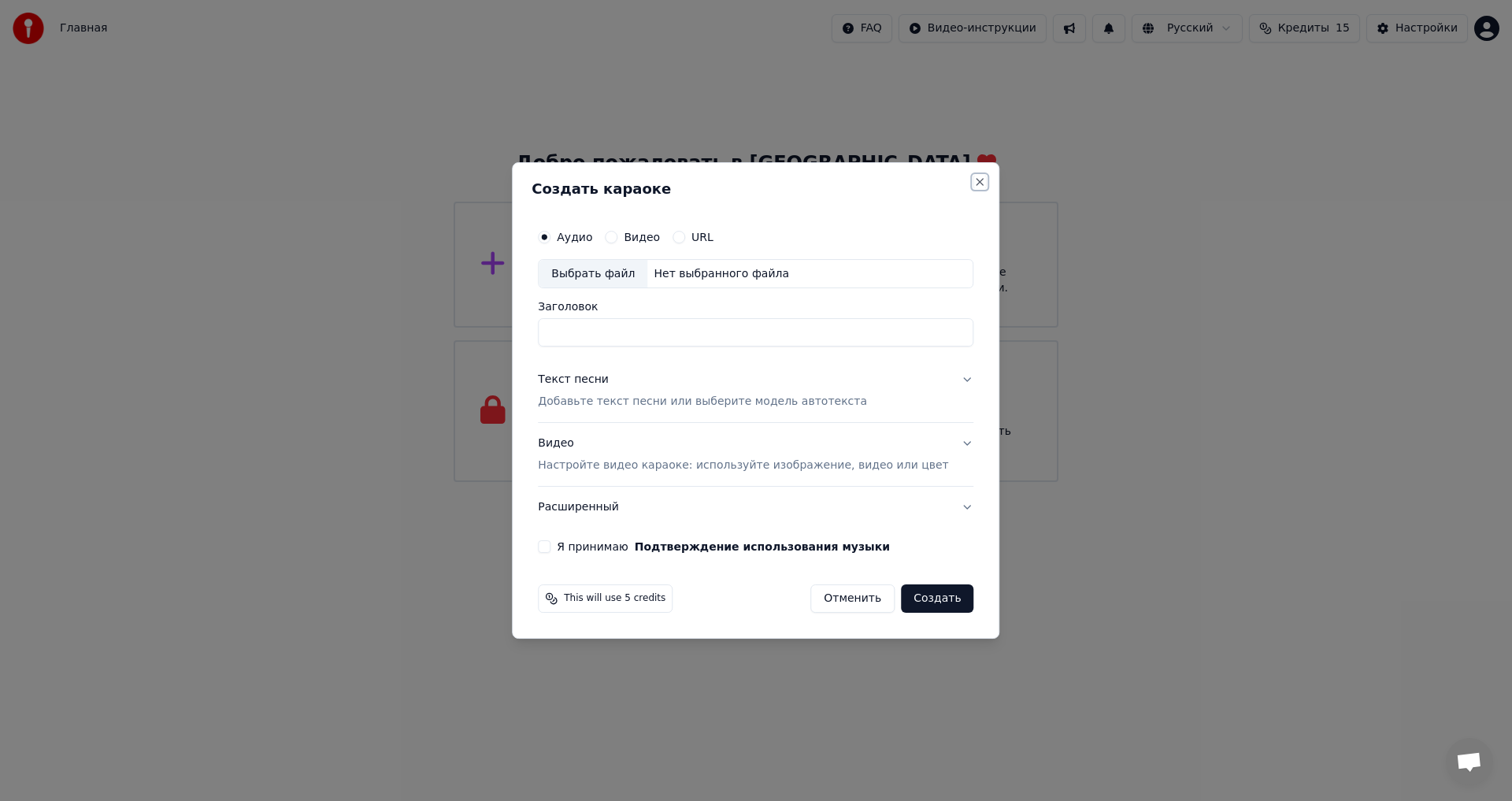
click at [974, 183] on button "Close" at bounding box center [980, 182] width 13 height 13
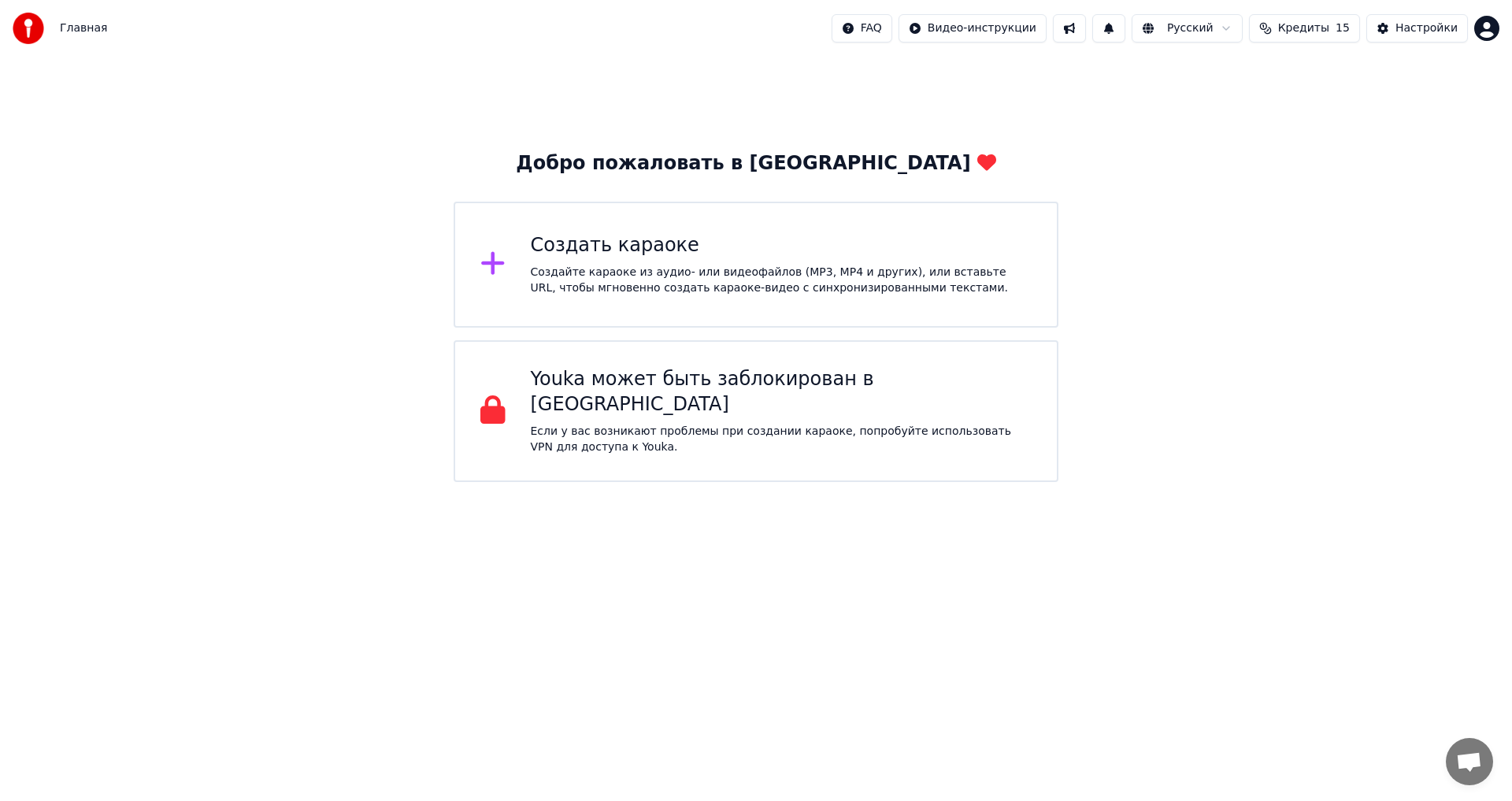
click at [70, 32] on span "Главная" at bounding box center [83, 28] width 47 height 15
click at [622, 277] on div "Создайте караоке из аудио- или видеофайлов (MP3, MP4 и других), или вставьте UR…" at bounding box center [782, 280] width 502 height 32
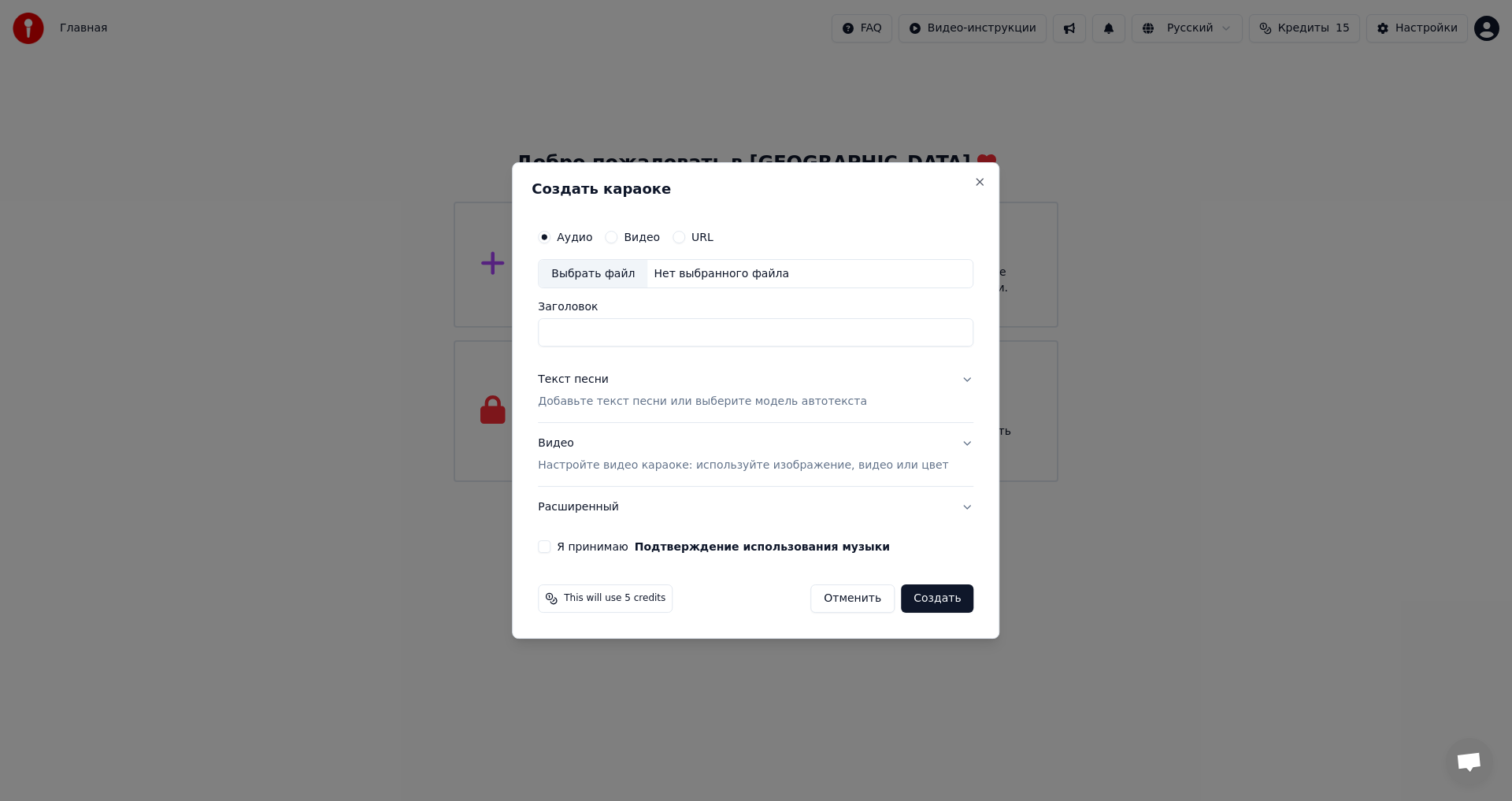
click at [721, 246] on div "Аудио Видео URL" at bounding box center [756, 236] width 435 height 32
click at [711, 236] on label "URL" at bounding box center [702, 236] width 22 height 11
click at [685, 236] on button "URL" at bounding box center [678, 236] width 13 height 13
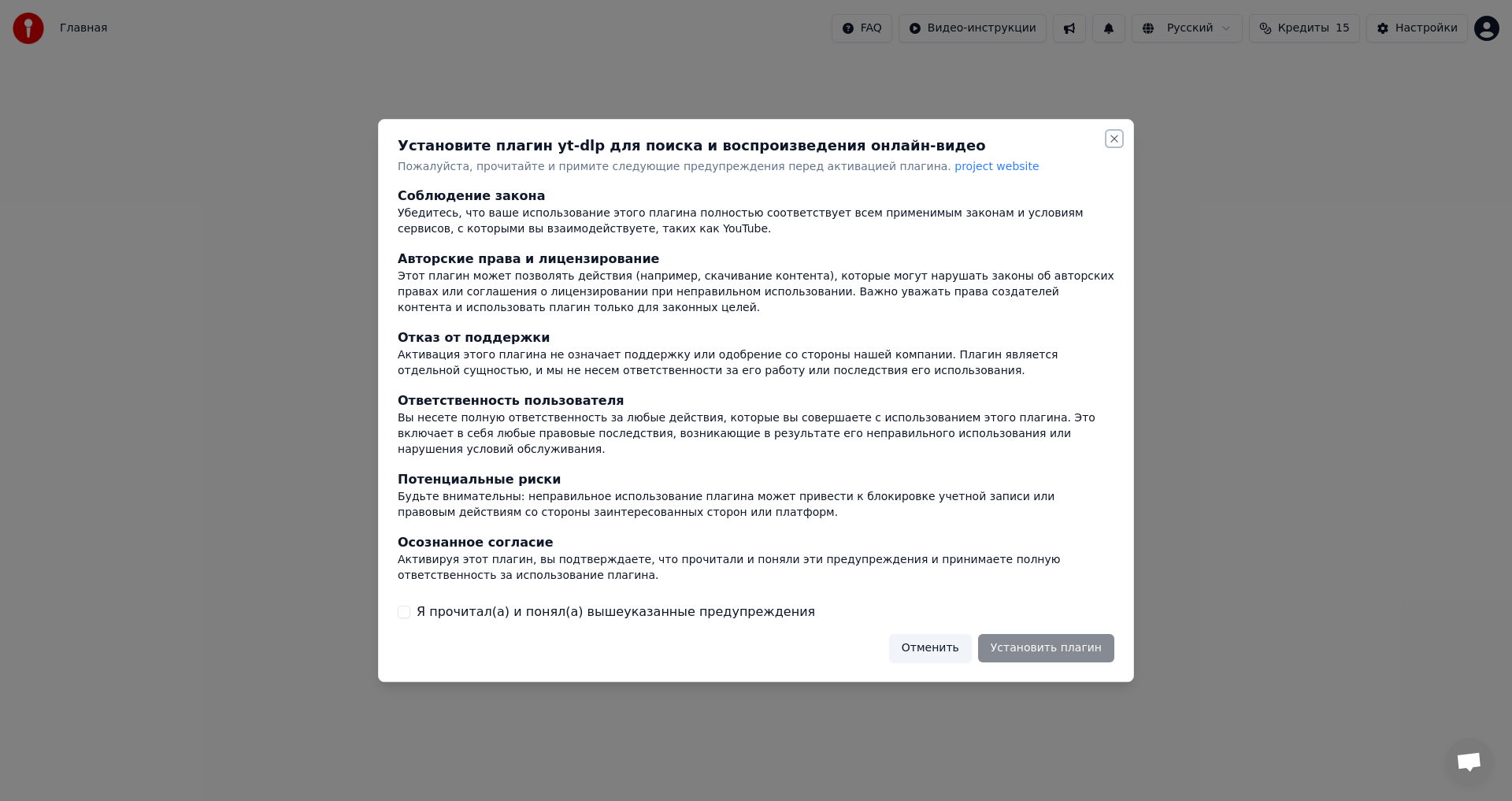
click at [1116, 145] on button "Close" at bounding box center [1114, 138] width 13 height 13
click at [956, 638] on button "Отменить" at bounding box center [930, 648] width 83 height 28
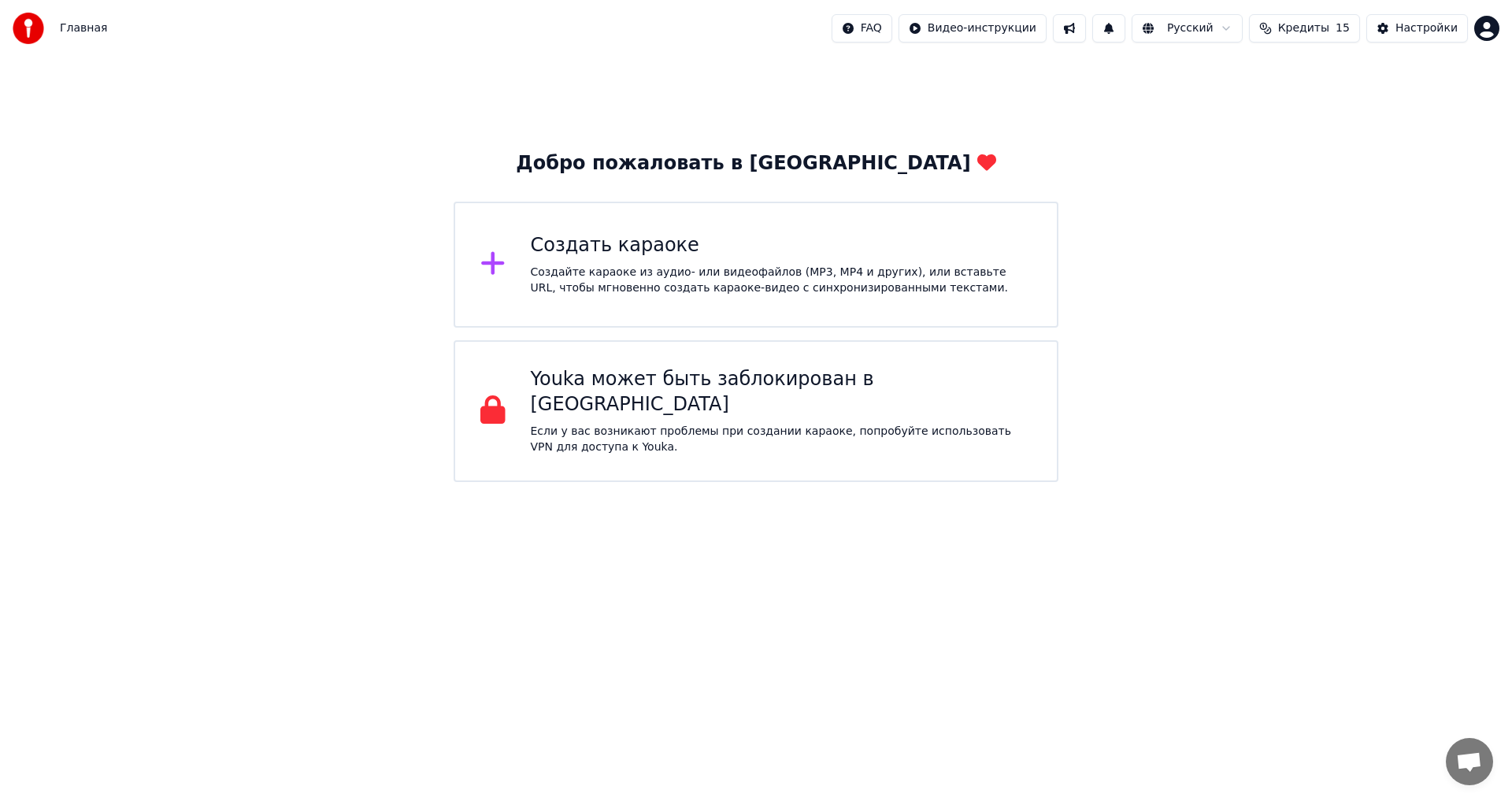
click at [1306, 25] on span "Кредиты" at bounding box center [1304, 28] width 51 height 15
click at [1239, 278] on div "Добро пожаловать в Youka Создать караоке Создайте караоке из аудио- или видеофа…" at bounding box center [756, 269] width 1512 height 425
drag, startPoint x: 67, startPoint y: 28, endPoint x: 26, endPoint y: 26, distance: 41.0
click at [26, 26] on div "Главная" at bounding box center [60, 28] width 94 height 32
click at [26, 26] on img at bounding box center [28, 28] width 32 height 32
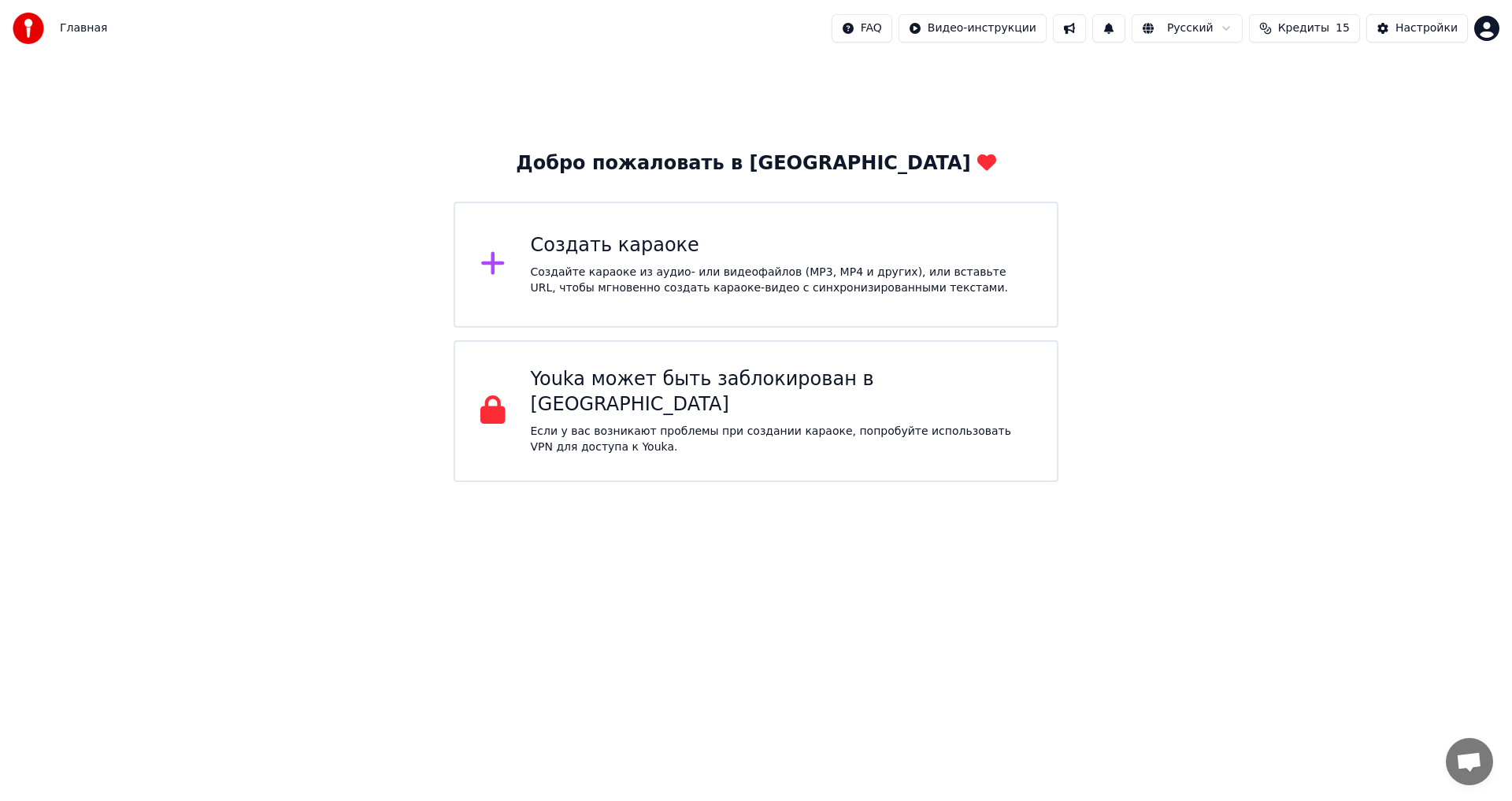
click at [26, 26] on img at bounding box center [28, 28] width 32 height 32
click at [1487, 21] on html "Главная FAQ Видео-инструкции Русский Кредиты 15 Настройки Добро пожаловать в Yo…" at bounding box center [756, 241] width 1512 height 482
click at [1049, 54] on html "Главная FAQ Видео-инструкции Русский Кредиты 15 Настройки Добро пожаловать в Yo…" at bounding box center [756, 241] width 1512 height 482
click at [664, 254] on div "Создать караоке" at bounding box center [782, 245] width 502 height 25
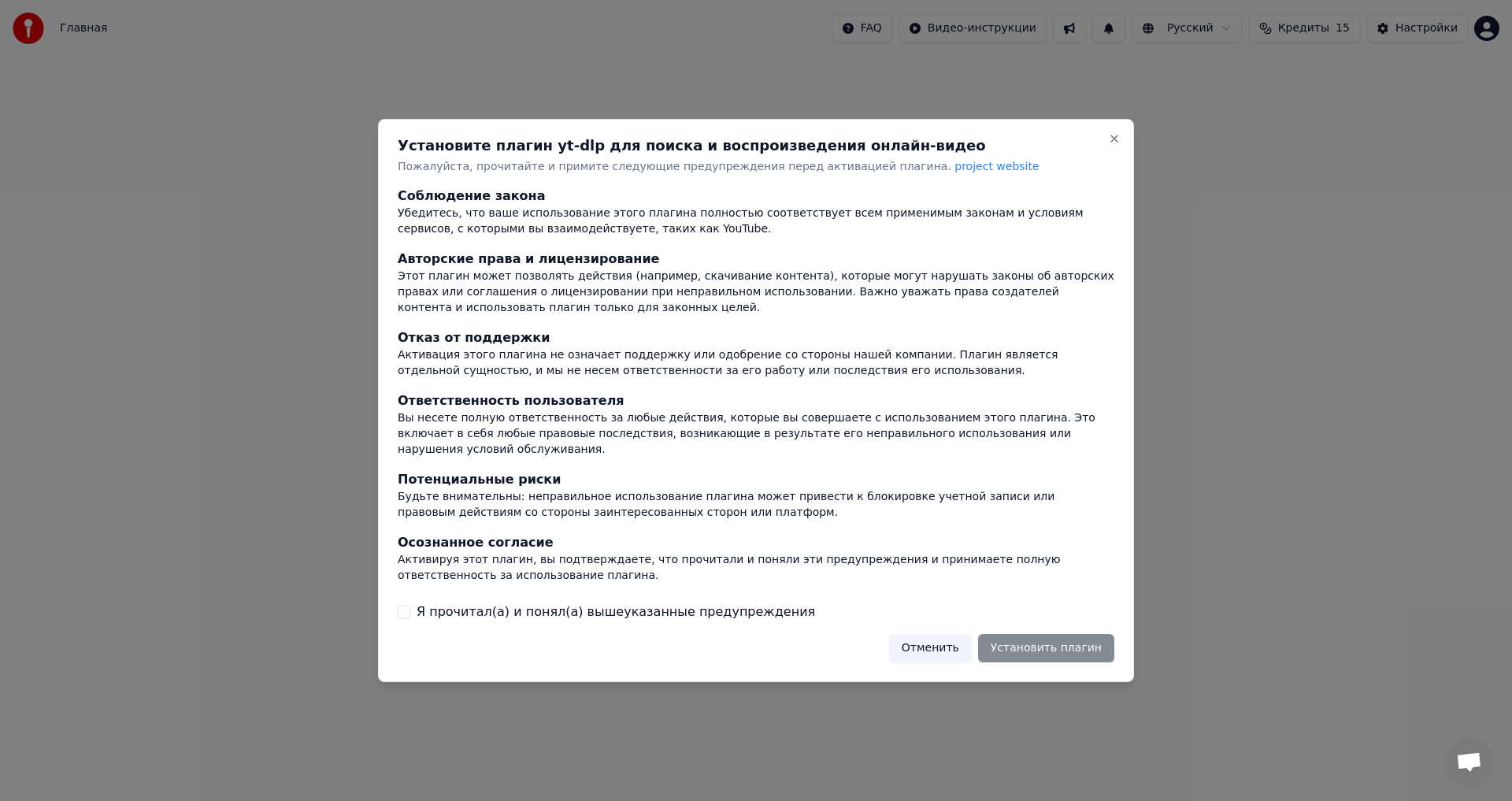
click at [943, 643] on button "Отменить" at bounding box center [930, 648] width 83 height 28
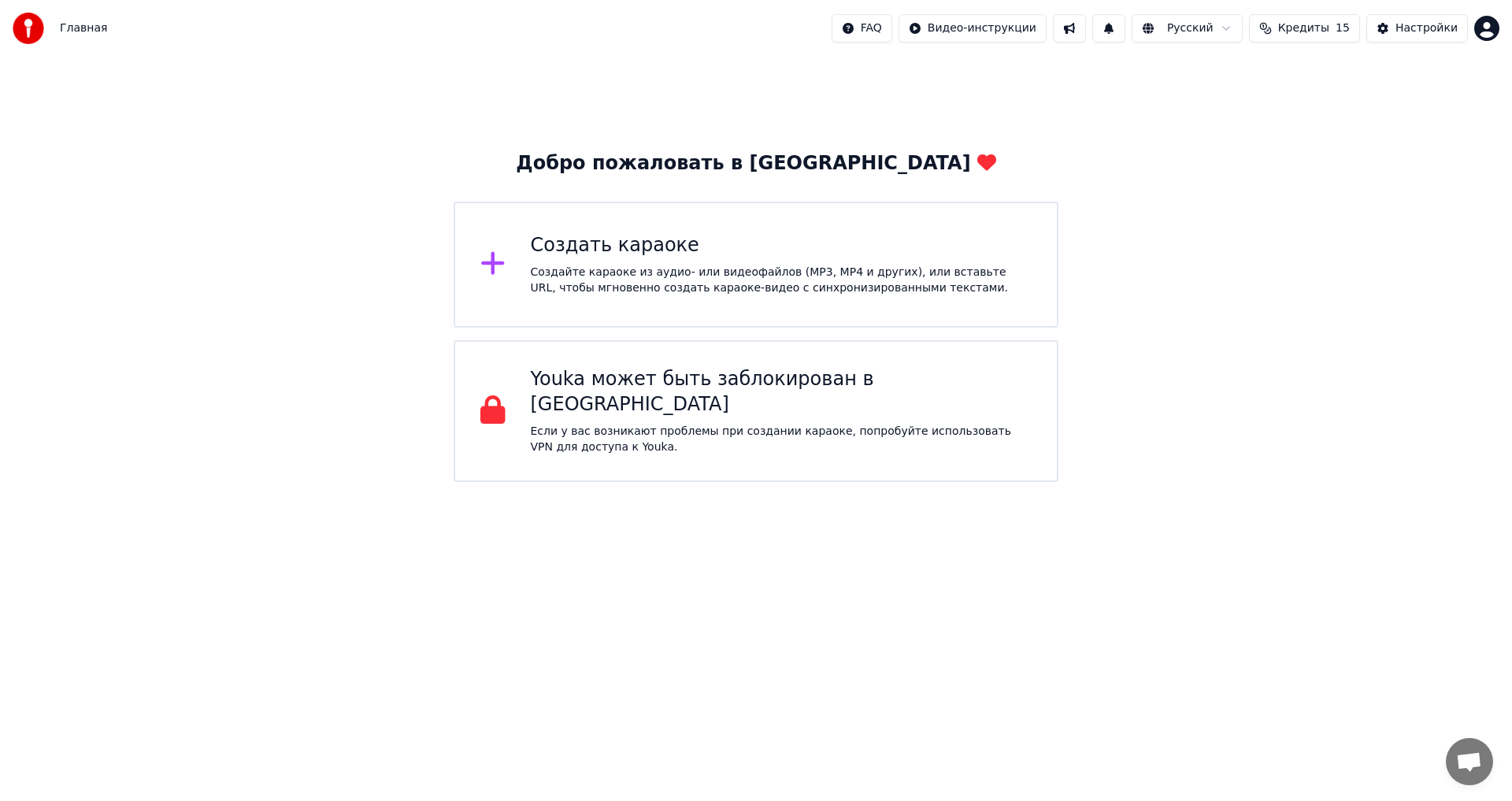
click at [552, 285] on div "Создайте караоке из аудио- или видеофайлов (MP3, MP4 и других), или вставьте UR…" at bounding box center [782, 280] width 502 height 32
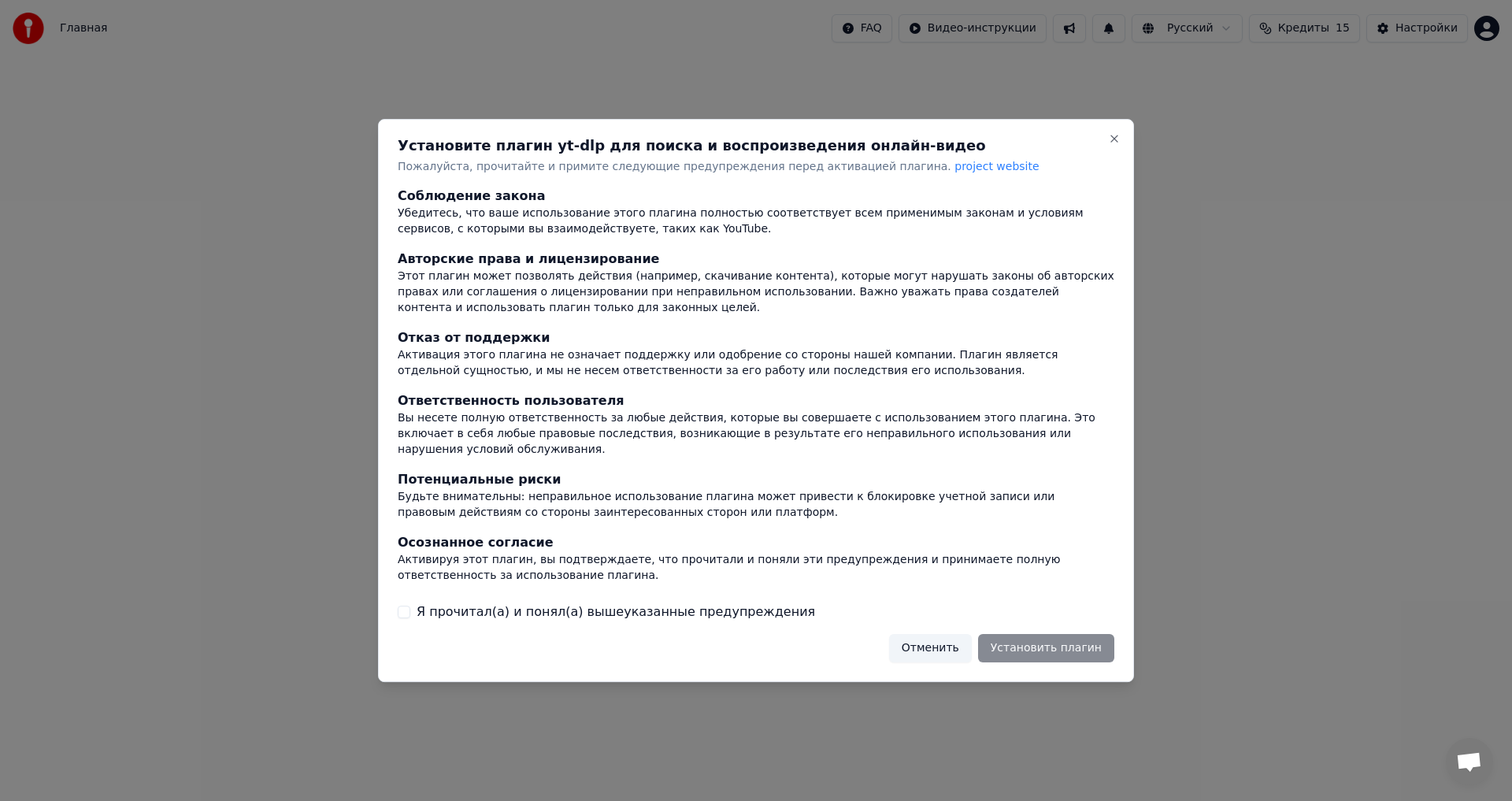
click at [403, 606] on button "Я прочитал(а) и понял(а) вышеуказанные предупреждения" at bounding box center [403, 612] width 13 height 13
click at [933, 640] on button "Отменить" at bounding box center [930, 648] width 83 height 28
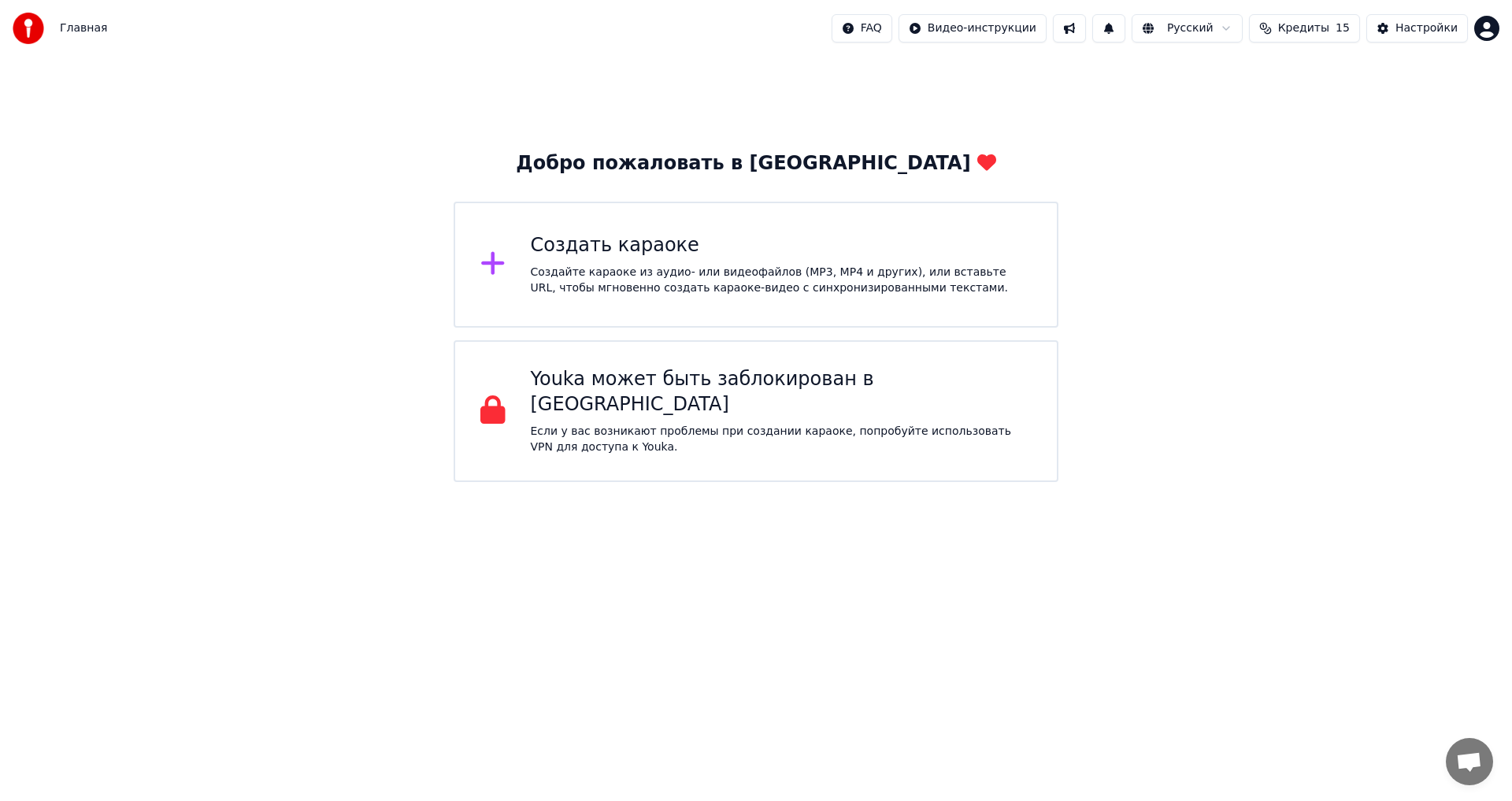
click at [603, 368] on div "Youka может быть заблокирован в России Если у вас возникают проблемы при создан…" at bounding box center [756, 410] width 605 height 141
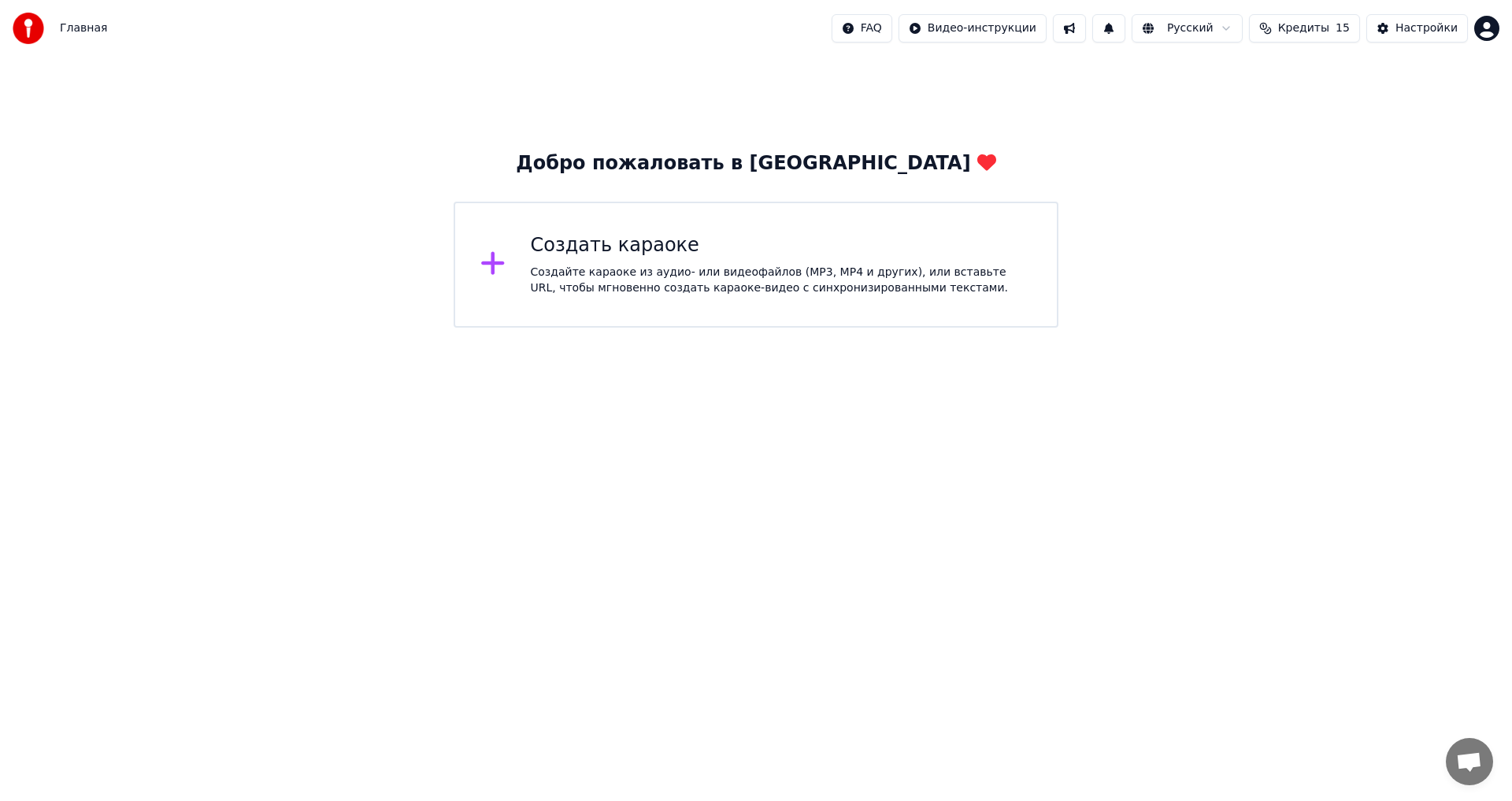
click at [795, 278] on div "Создайте караоке из аудио- или видеофайлов (MP3, MP4 и других), или вставьте UR…" at bounding box center [782, 280] width 502 height 32
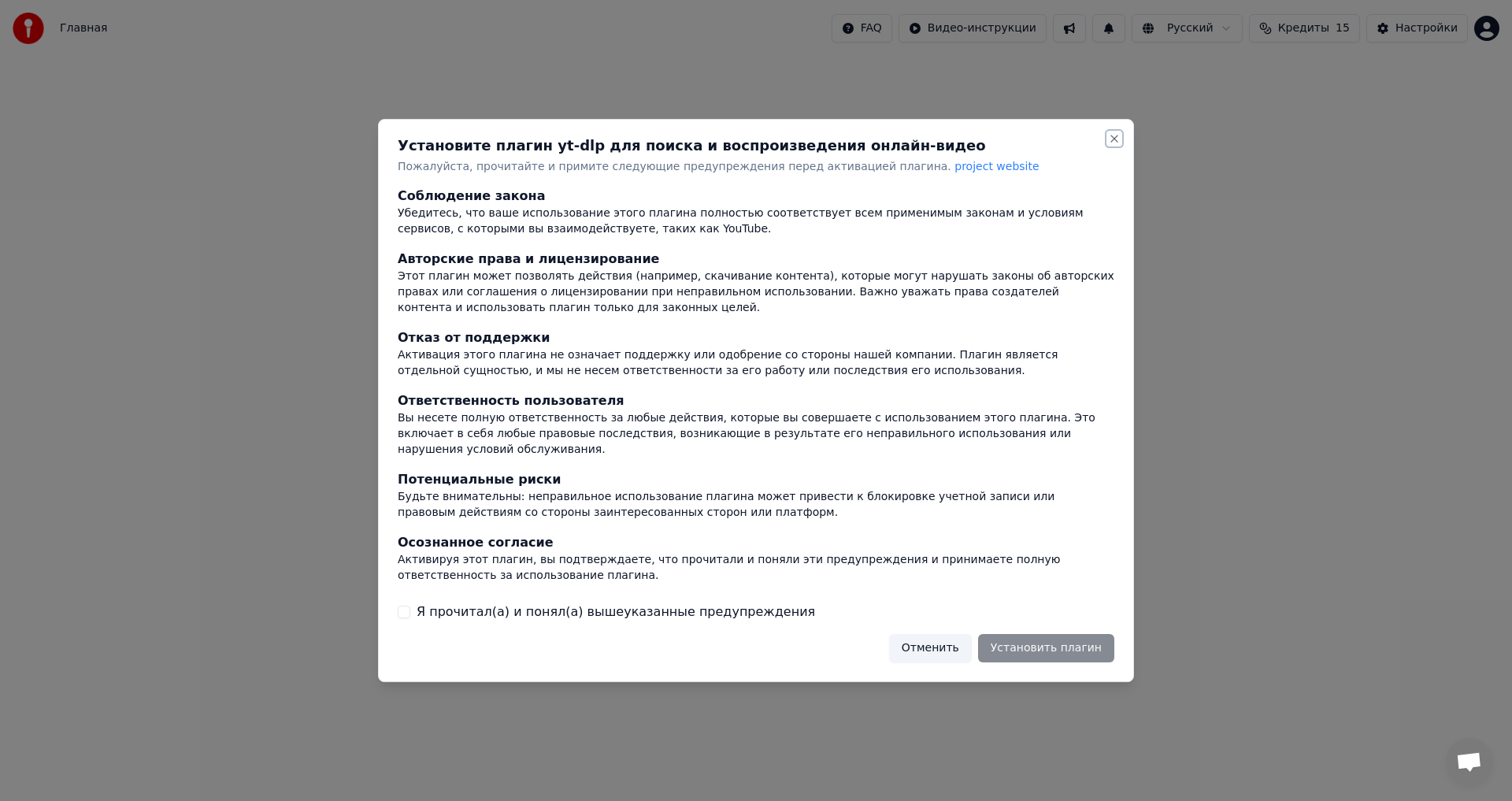
click at [1115, 143] on button "Close" at bounding box center [1114, 138] width 13 height 13
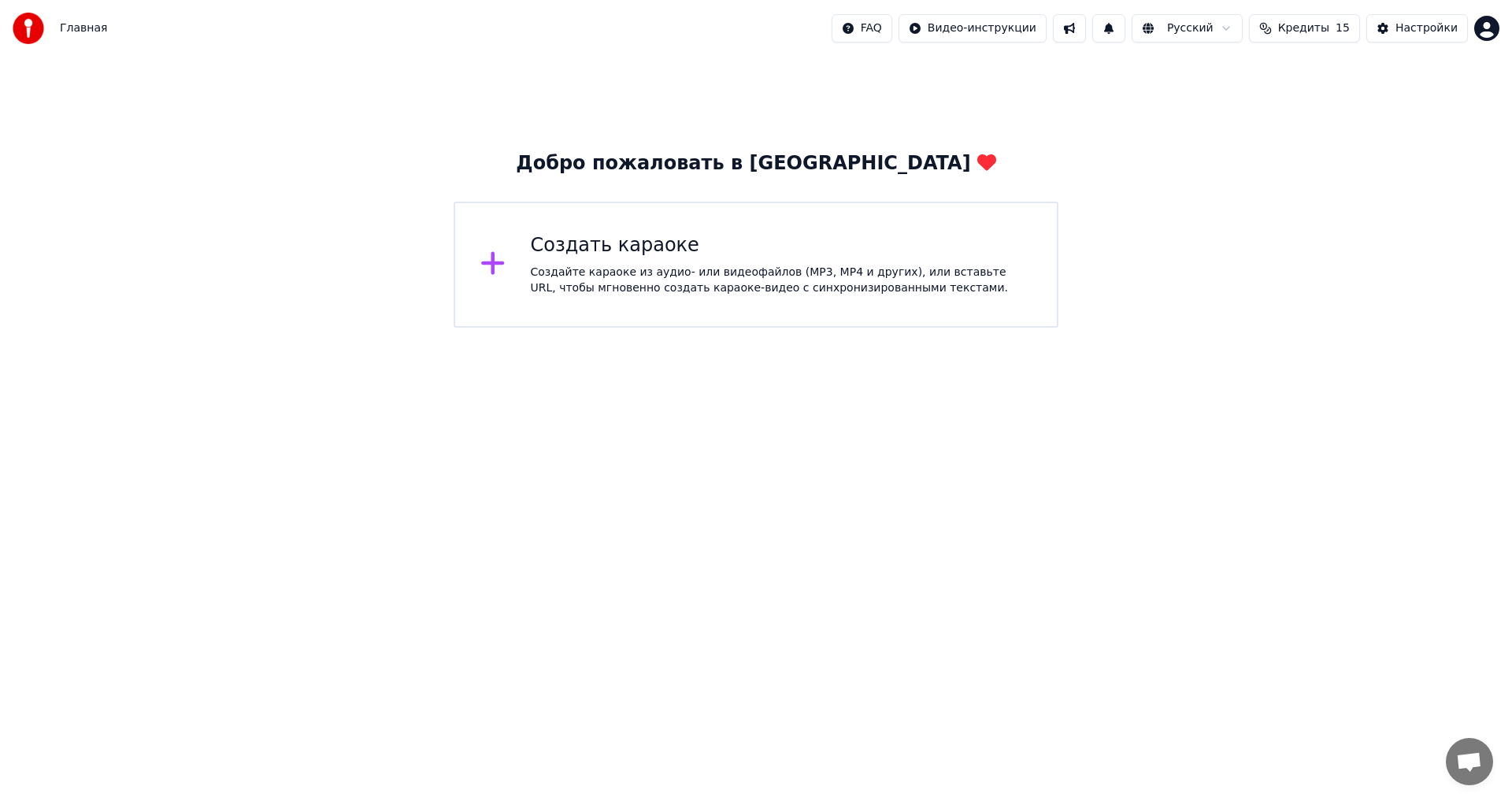
click at [836, 218] on div "Создать караоке Создайте караоке из аудио- или видеофайлов (MP3, MP4 и других),…" at bounding box center [756, 264] width 605 height 126
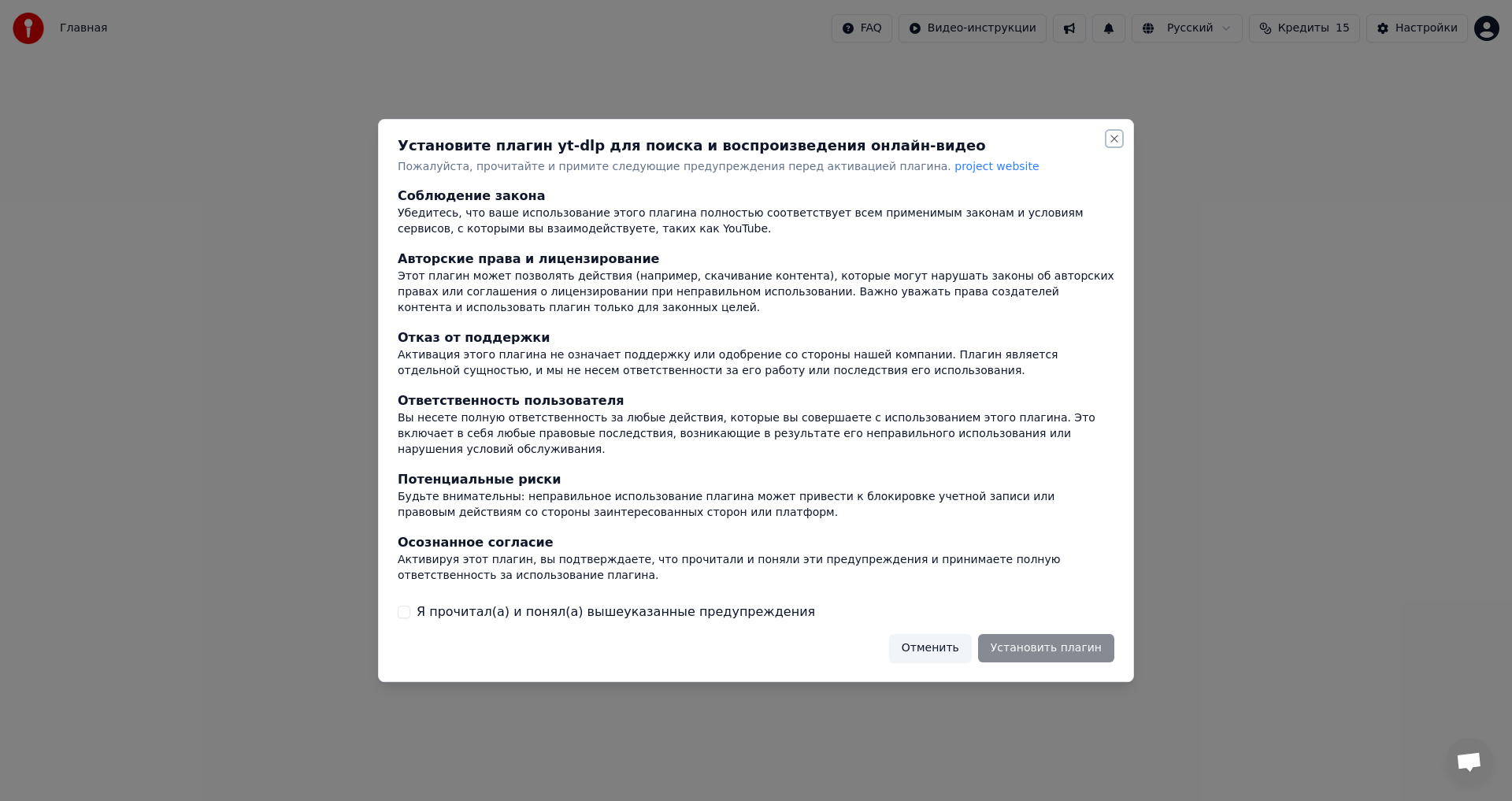
click at [1115, 145] on button "Close" at bounding box center [1114, 138] width 13 height 13
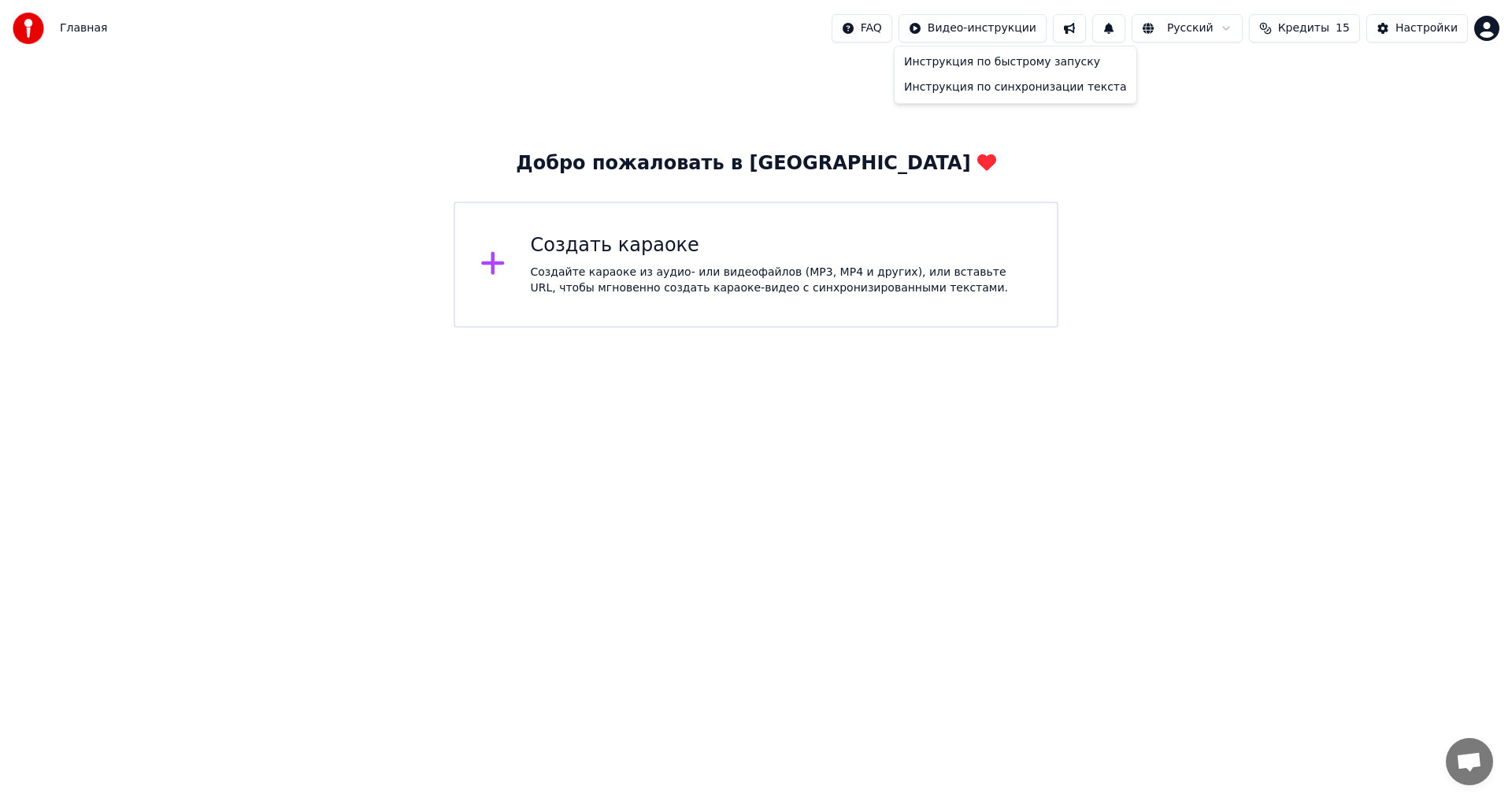
click at [1008, 27] on html "Главная FAQ Видео-инструкции Русский Кредиты 15 Настройки Добро пожаловать в Yo…" at bounding box center [756, 164] width 1512 height 327
click at [1029, 64] on div "Инструкция по быстрому запуску" at bounding box center [1015, 62] width 236 height 25
click at [722, 285] on div "Создайте караоке из аудио- или видеофайлов (MP3, MP4 и других), или вставьте UR…" at bounding box center [782, 280] width 502 height 32
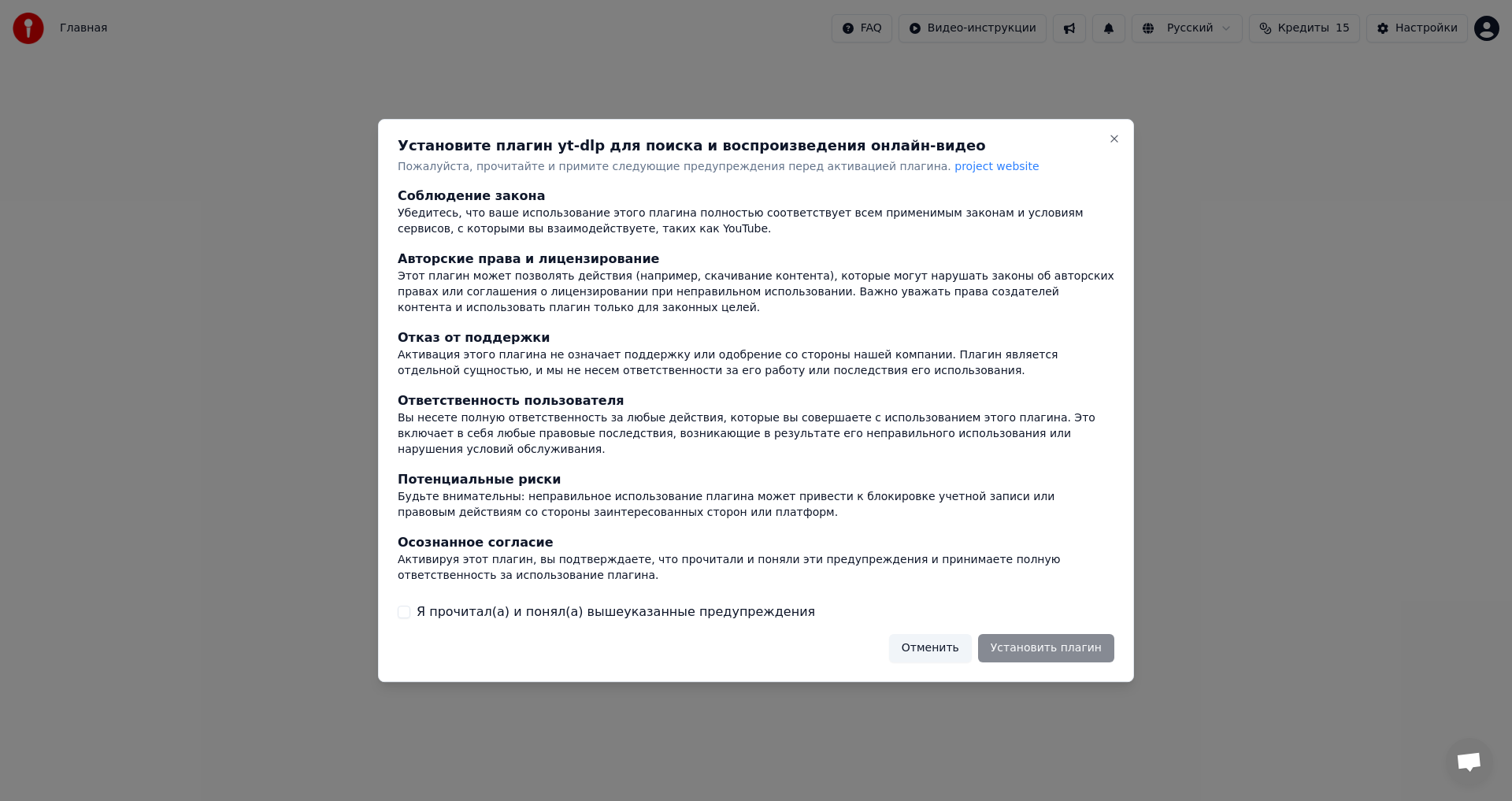
click at [428, 610] on label "Я прочитал(а) и понял(а) вышеуказанные предупреждения" at bounding box center [615, 612] width 398 height 19
click at [410, 610] on button "Я прочитал(а) и понял(а) вышеуказанные предупреждения" at bounding box center [403, 612] width 13 height 13
click at [1027, 643] on button "Установить плагин" at bounding box center [1046, 648] width 136 height 28
click at [1027, 643] on div "Отменить Установить плагин" at bounding box center [992, 648] width 244 height 28
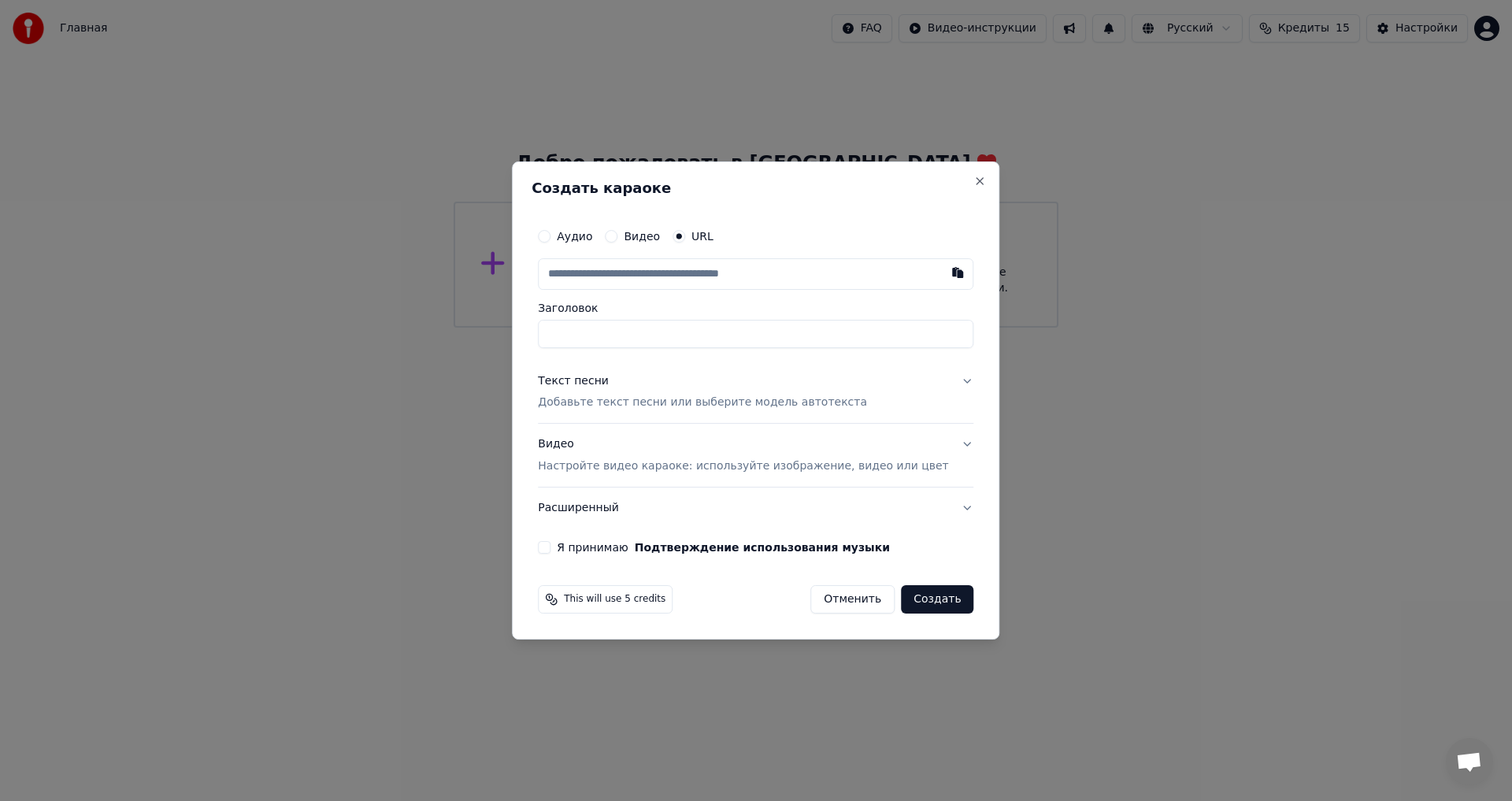
click at [695, 266] on input "text" at bounding box center [756, 274] width 435 height 32
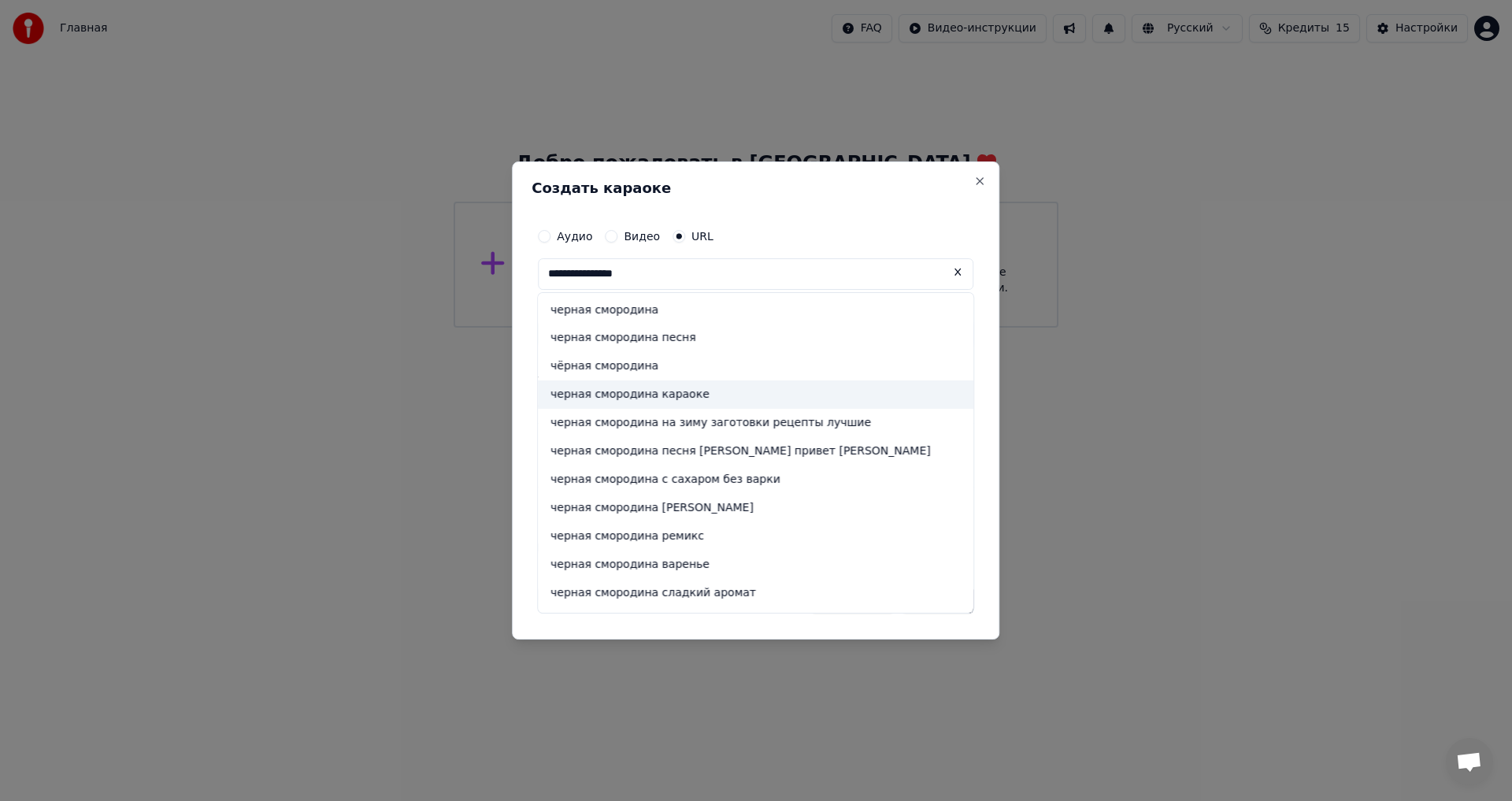
click at [692, 393] on div "черная смородина караоке" at bounding box center [756, 394] width 435 height 28
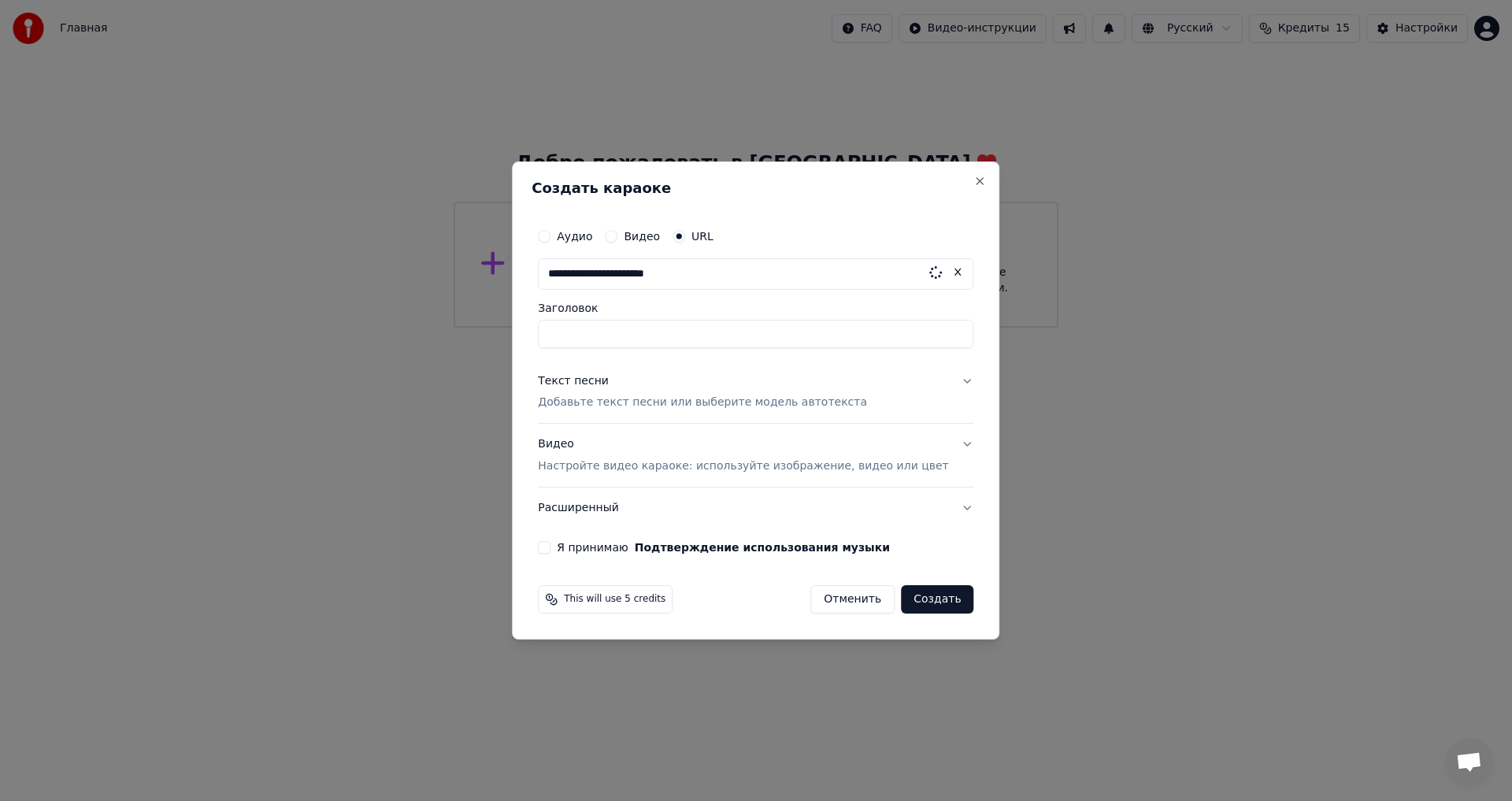
click at [551, 552] on button "Я принимаю Подтверждение использования музыки" at bounding box center [544, 547] width 13 height 13
click at [934, 605] on button "Создать" at bounding box center [937, 599] width 73 height 28
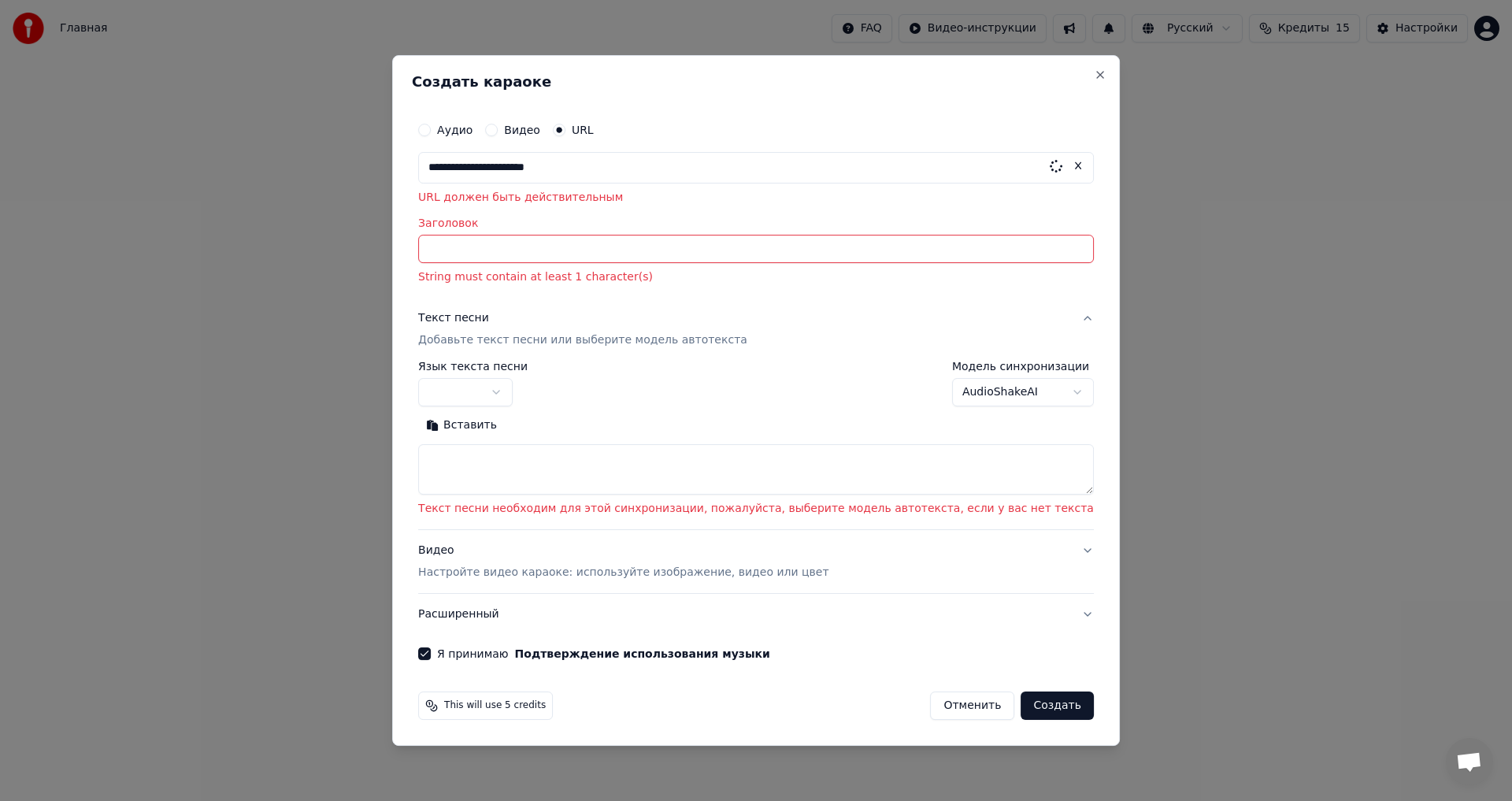
click at [553, 254] on input "Заголовок" at bounding box center [756, 249] width 676 height 28
click at [643, 181] on input "**********" at bounding box center [756, 167] width 676 height 32
type input "*"
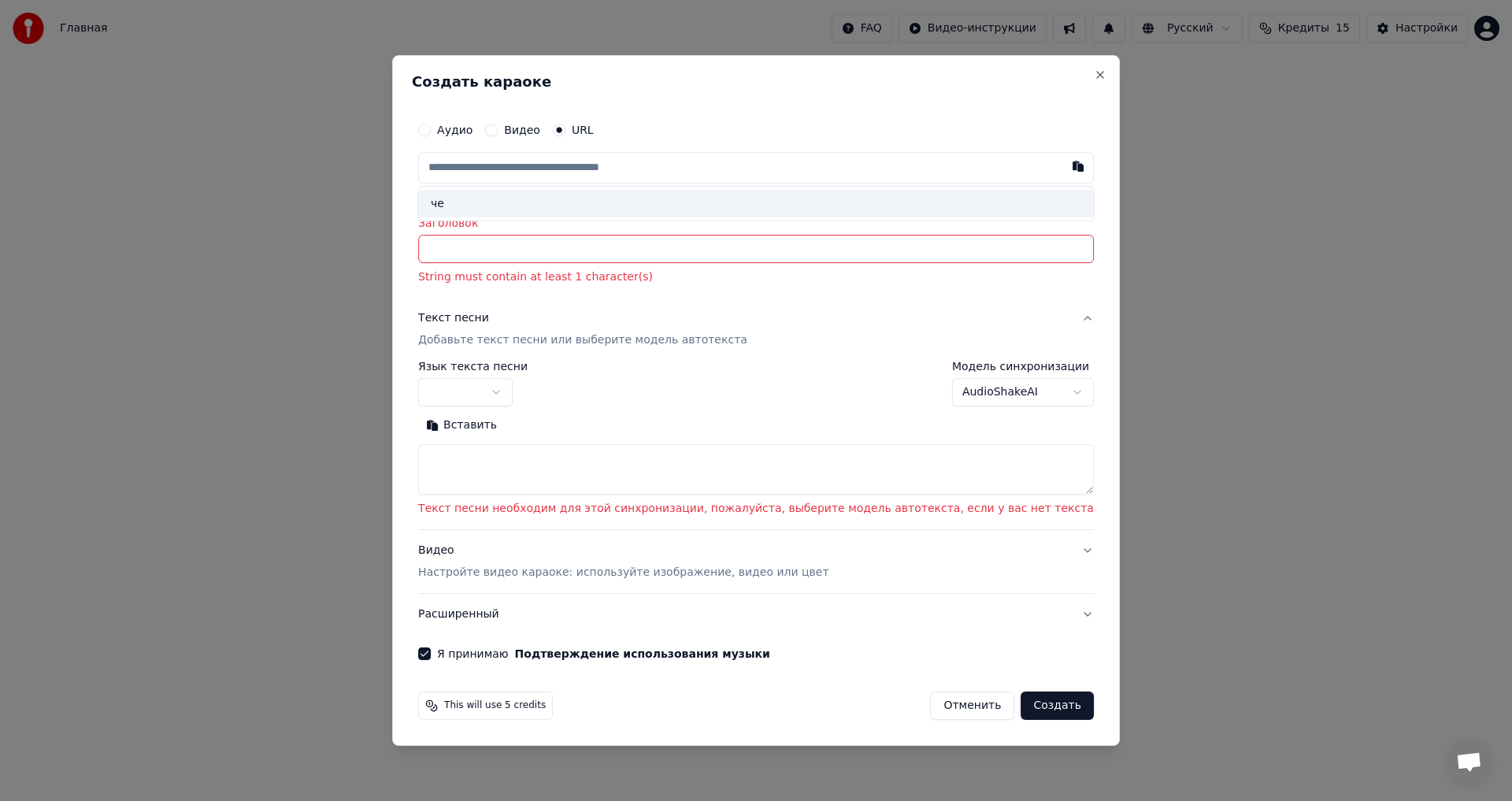
click at [802, 166] on input "text" at bounding box center [756, 167] width 676 height 32
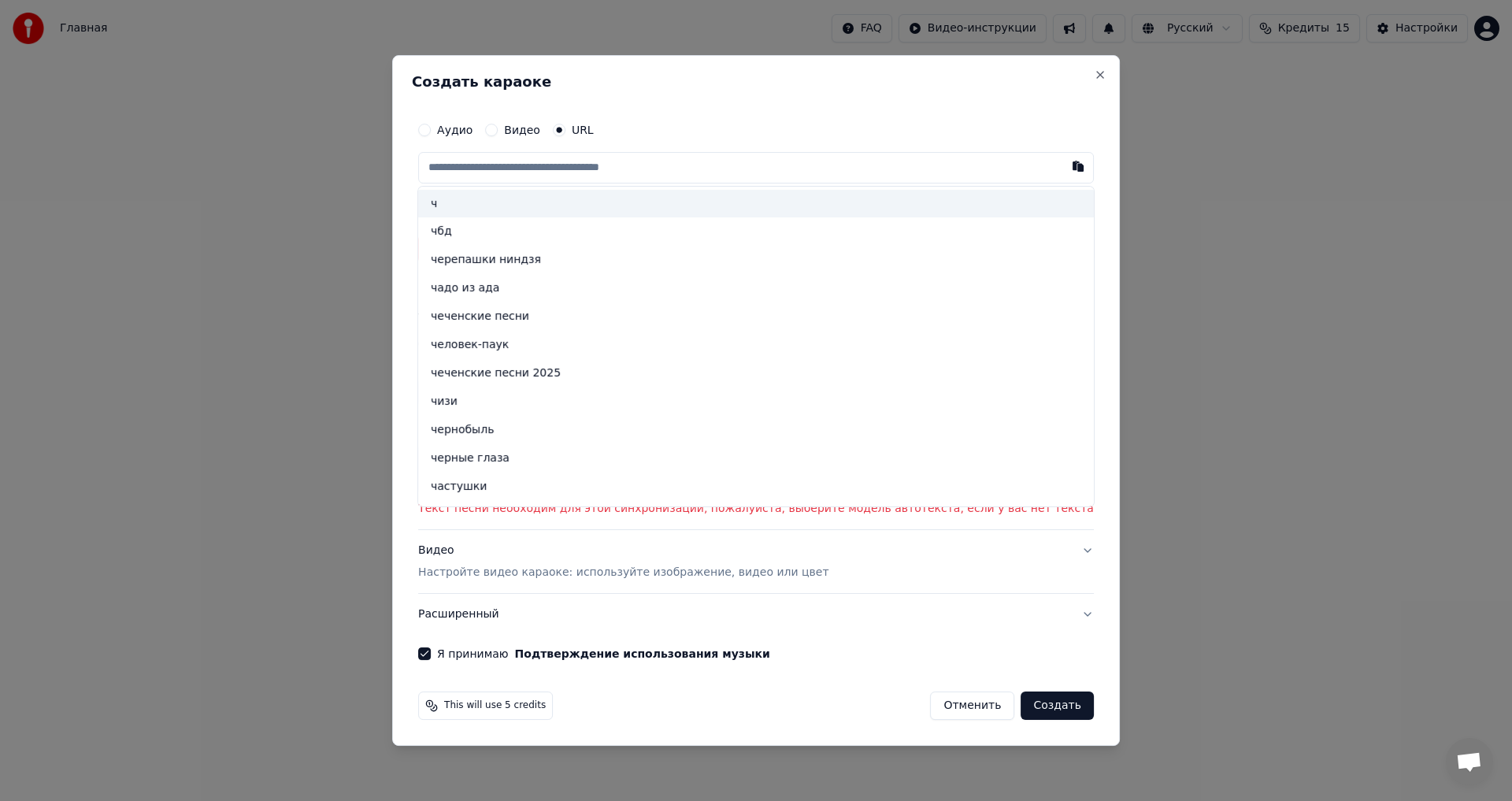
click at [702, 161] on input "text" at bounding box center [756, 167] width 676 height 32
type input "*"
click at [431, 129] on button "Аудио" at bounding box center [424, 129] width 13 height 13
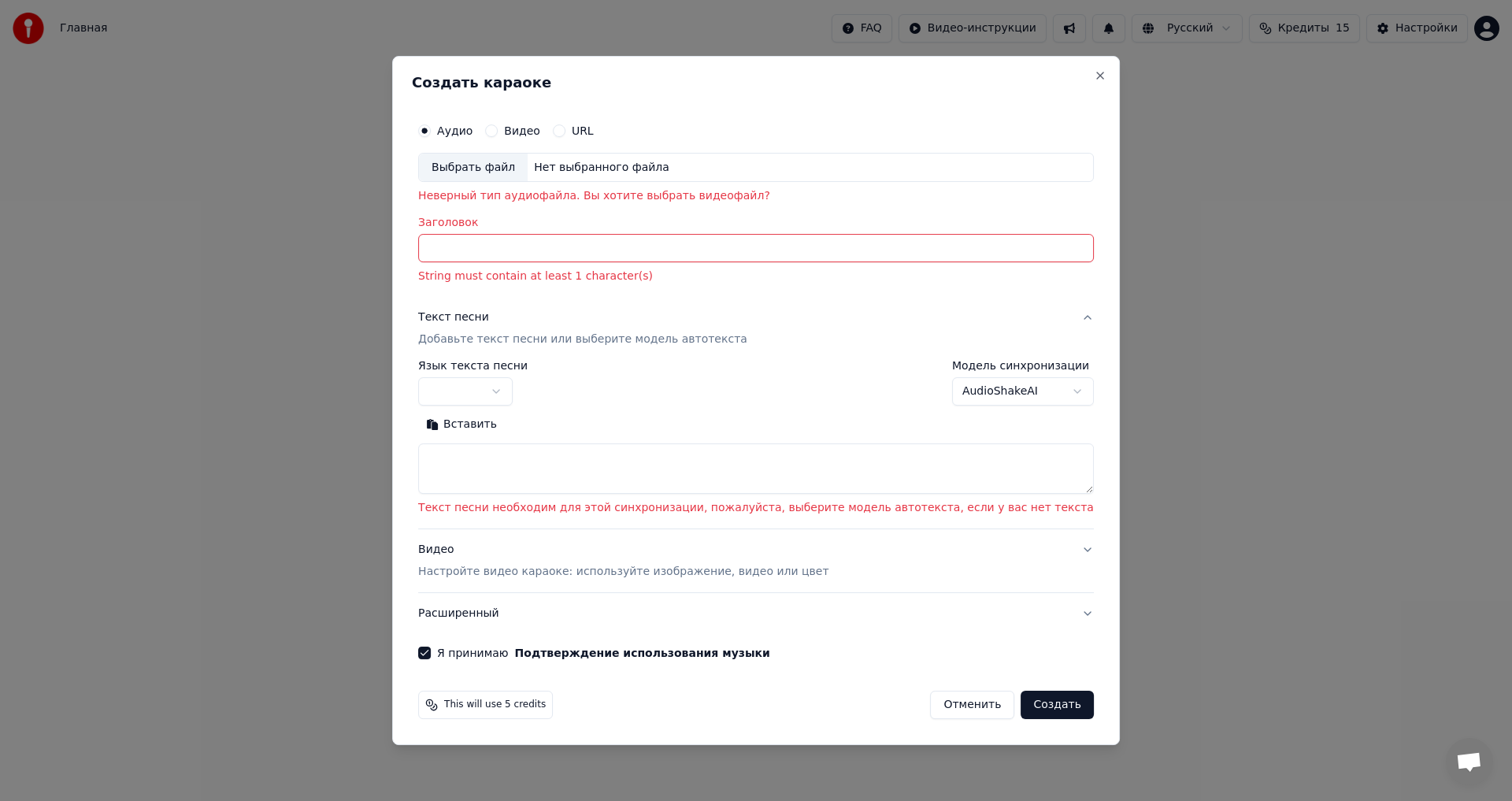
click at [628, 174] on div "Нет выбранного файла" at bounding box center [601, 168] width 148 height 15
click at [688, 125] on div "Аудио Видео URL" at bounding box center [756, 130] width 676 height 32
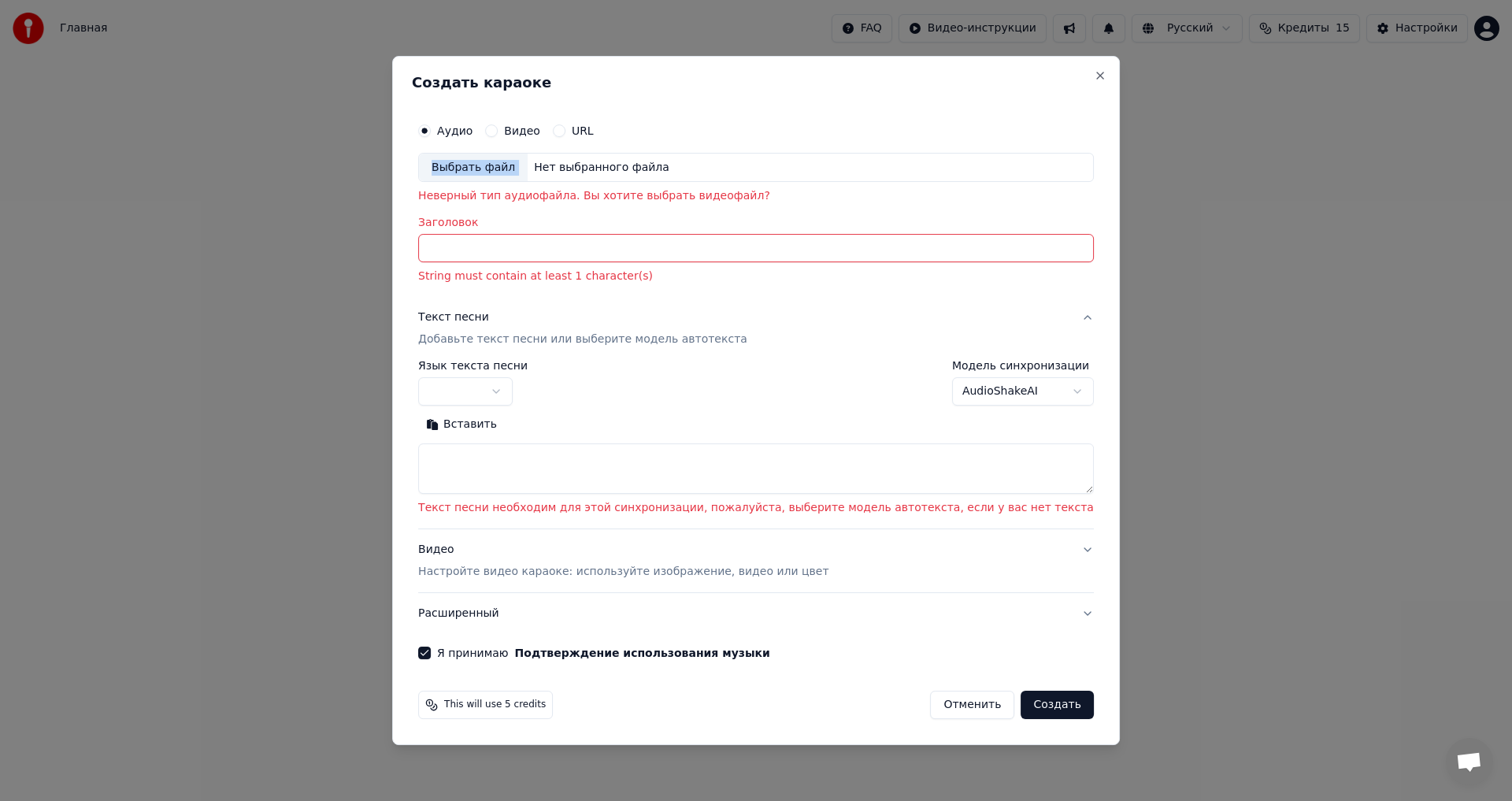
click at [688, 125] on div "Аудио Видео URL" at bounding box center [756, 130] width 676 height 32
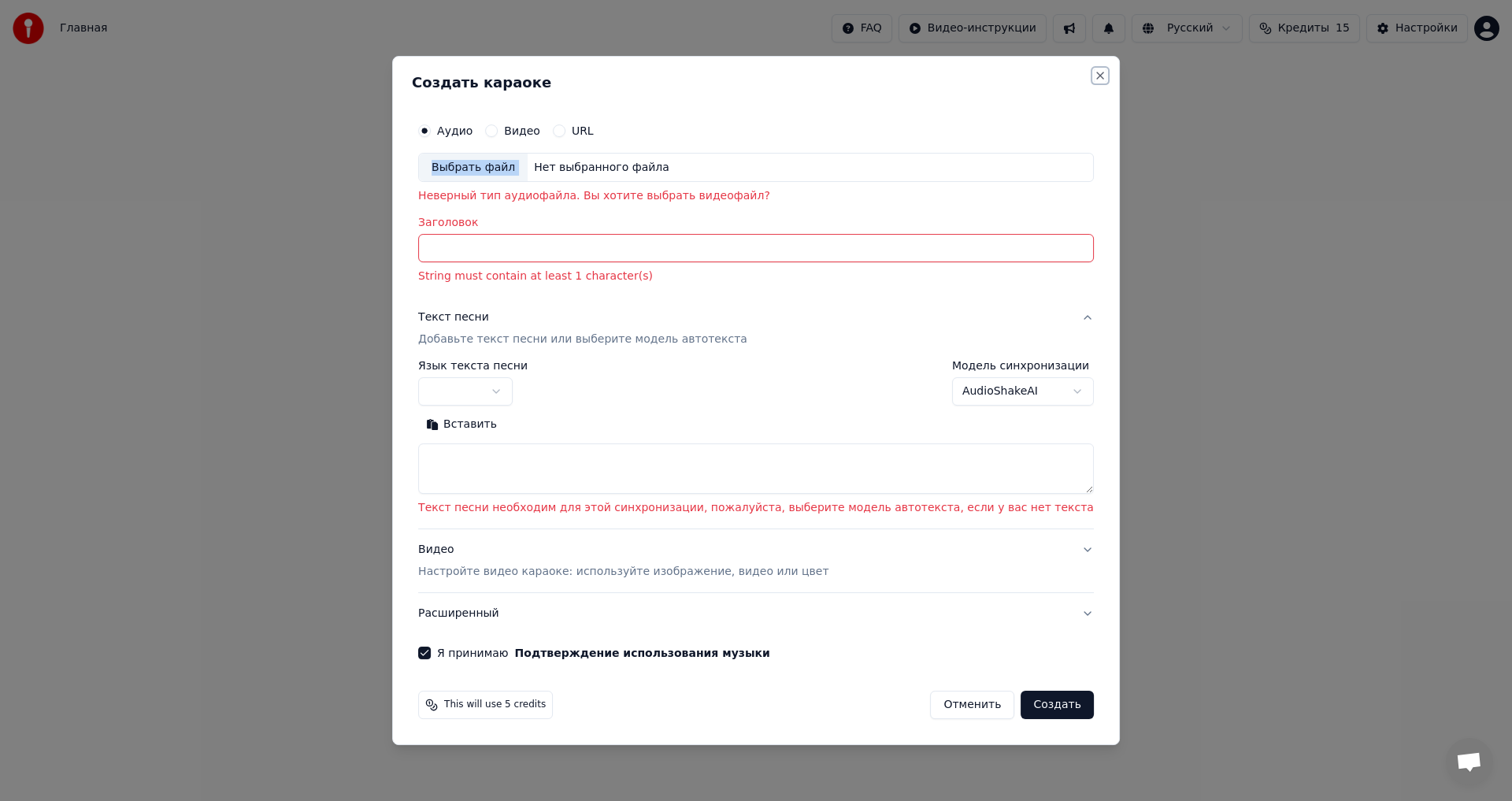
click at [1094, 71] on button "Close" at bounding box center [1100, 75] width 13 height 13
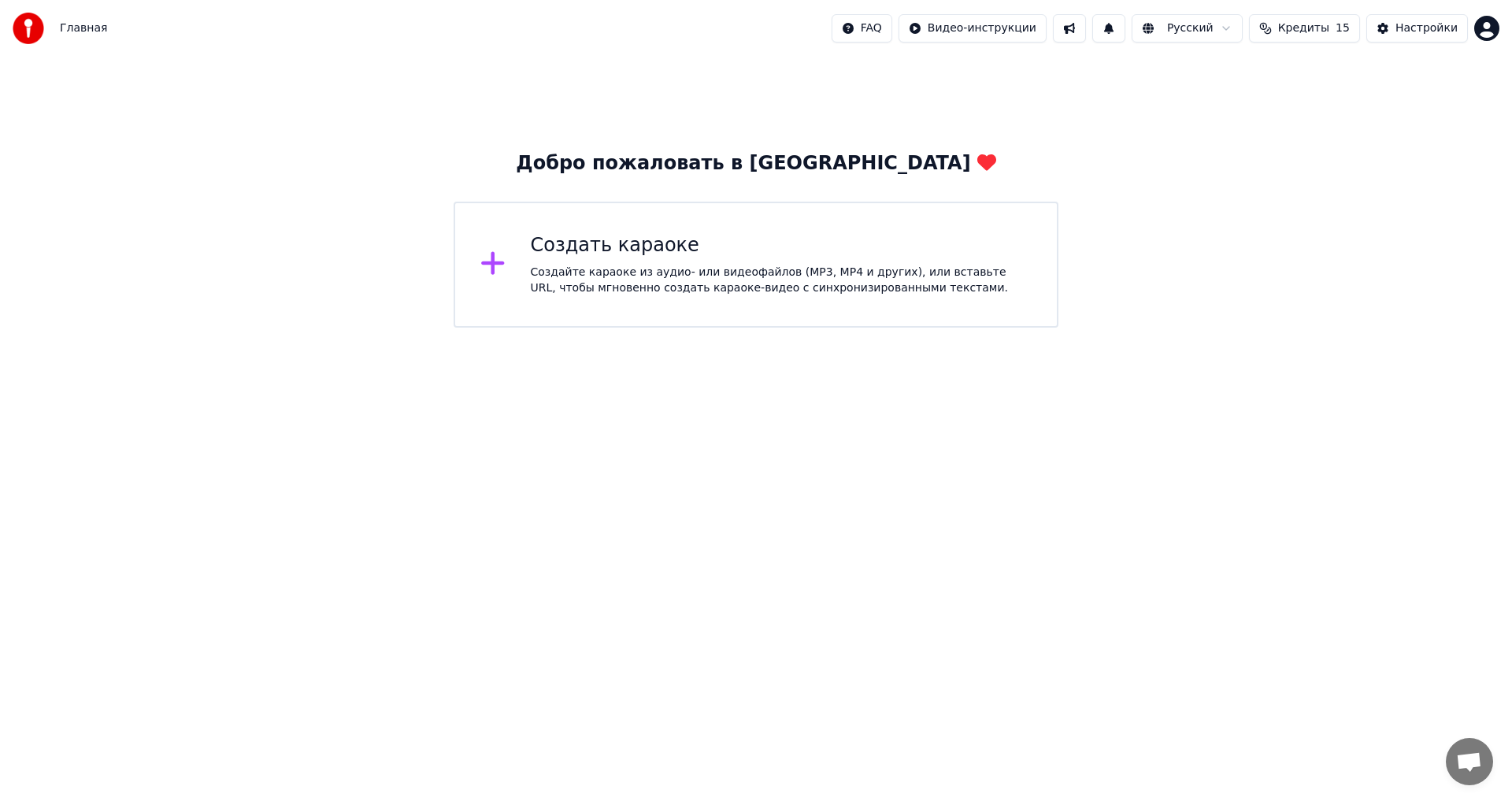
click at [1417, 24] on div "Настройки" at bounding box center [1426, 28] width 63 height 15
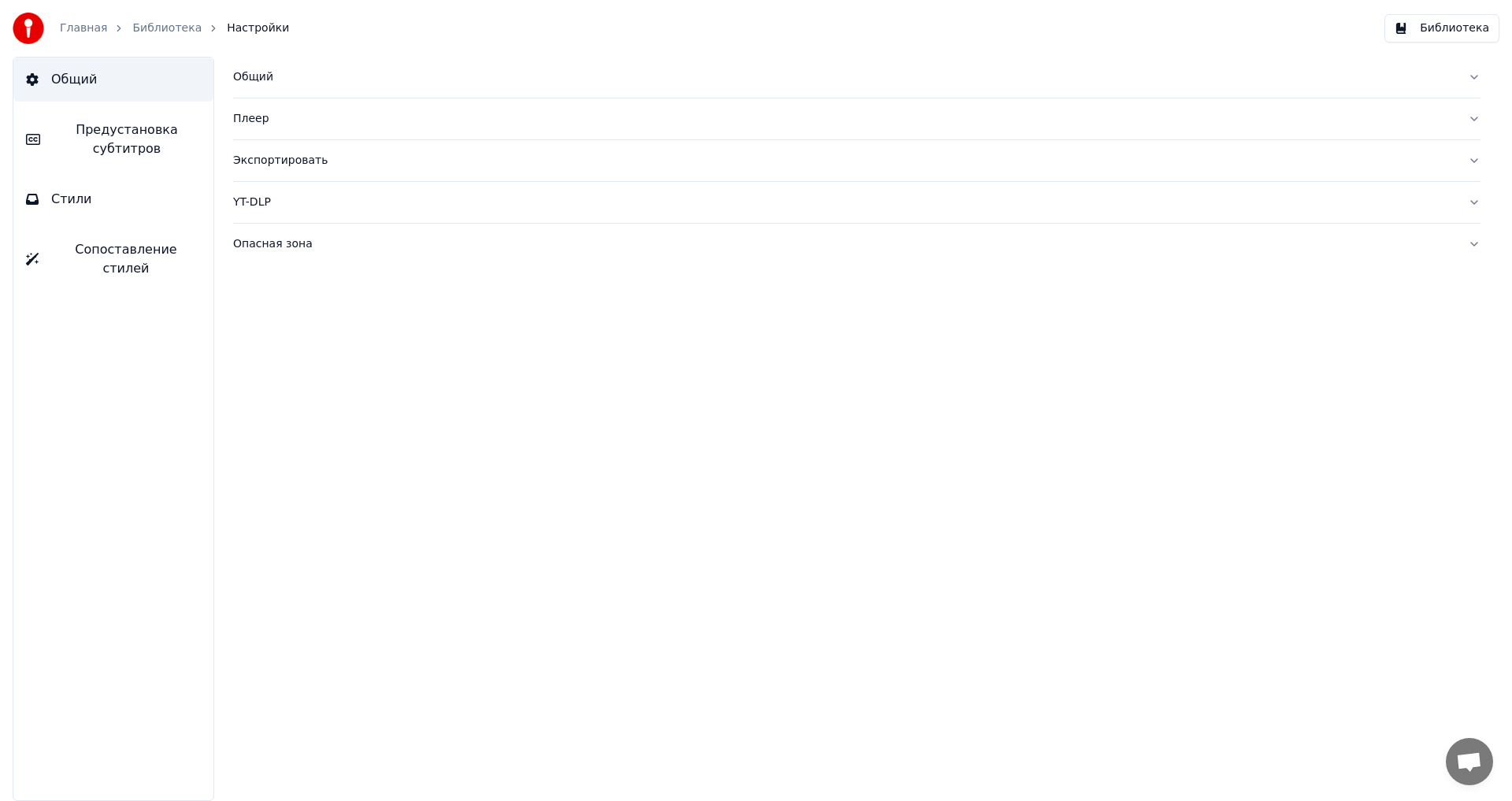
click at [273, 162] on div "Экспортировать" at bounding box center [844, 160] width 1222 height 15
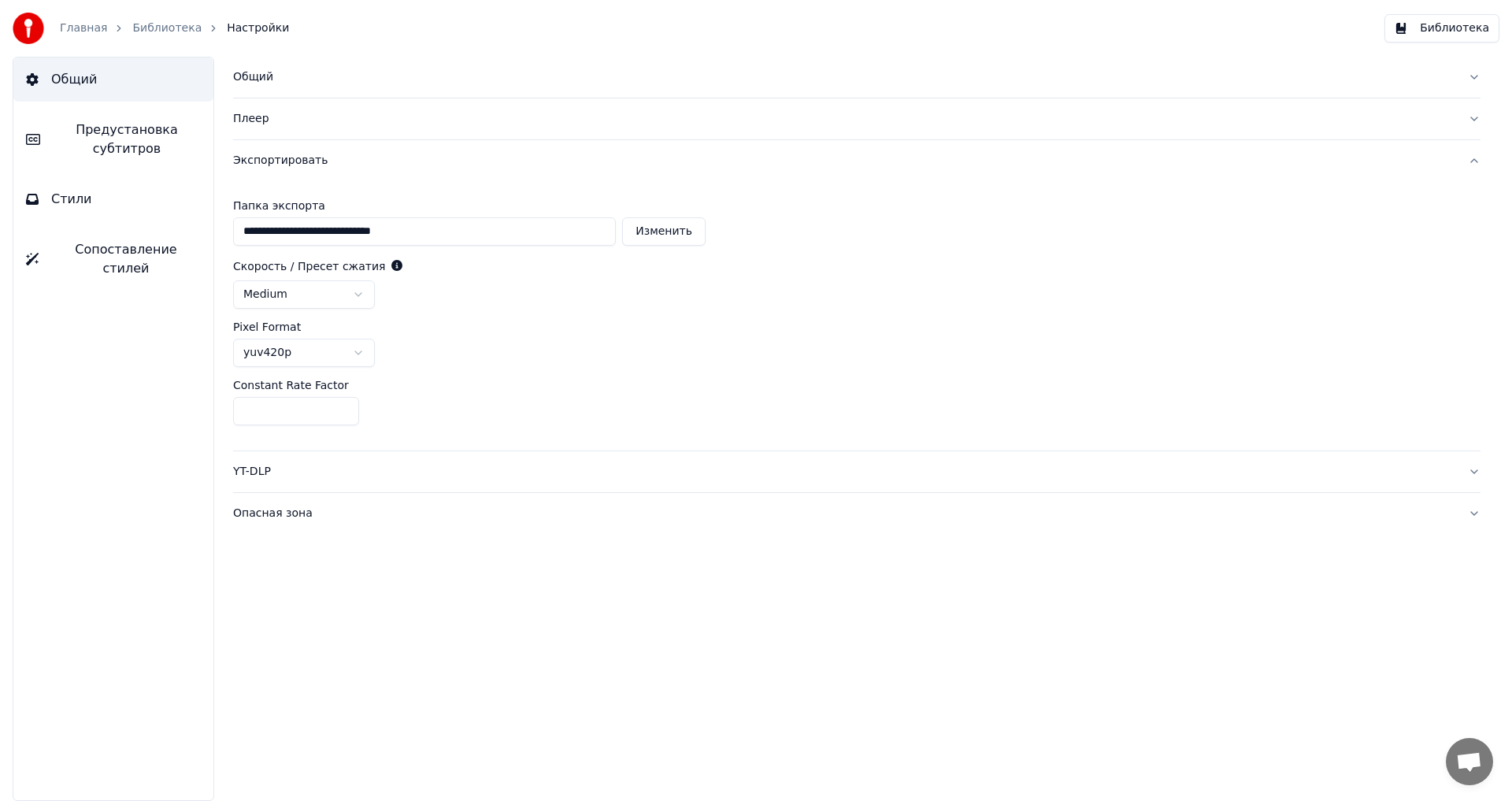
click at [278, 159] on div "Экспортировать" at bounding box center [844, 160] width 1222 height 15
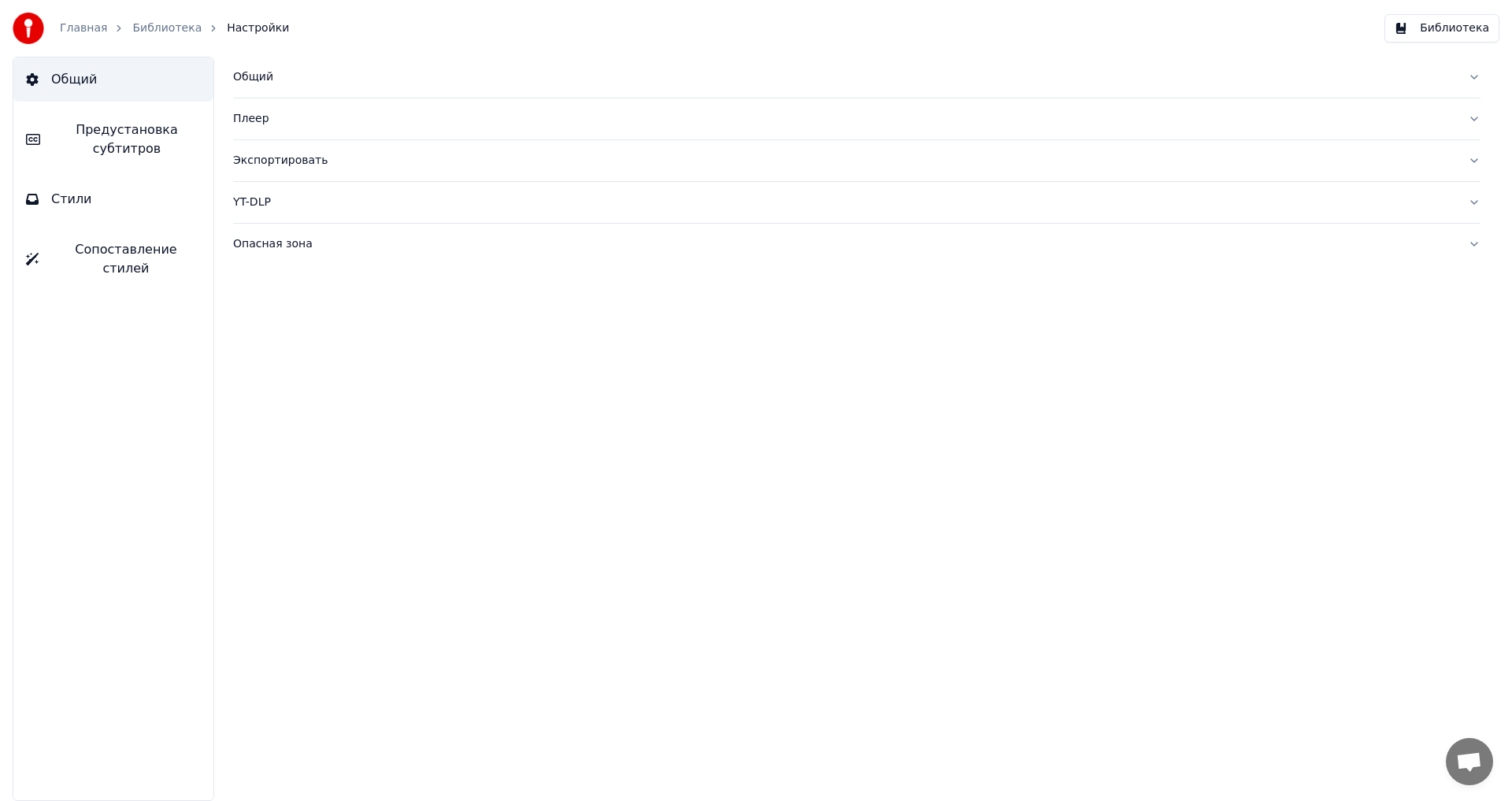
click at [83, 29] on link "Главная" at bounding box center [83, 28] width 47 height 15
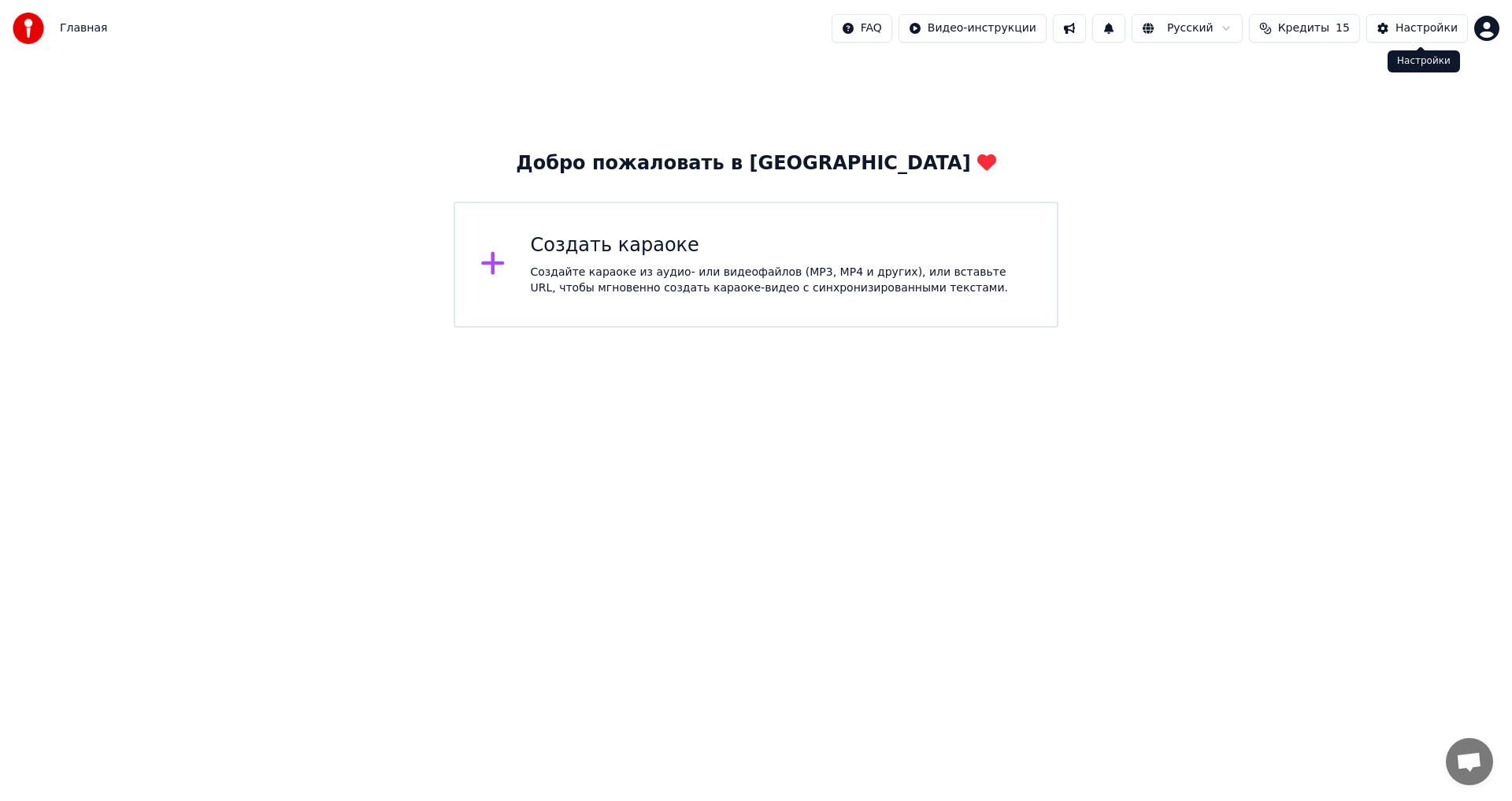
click at [1398, 34] on button "Настройки" at bounding box center [1417, 28] width 102 height 28
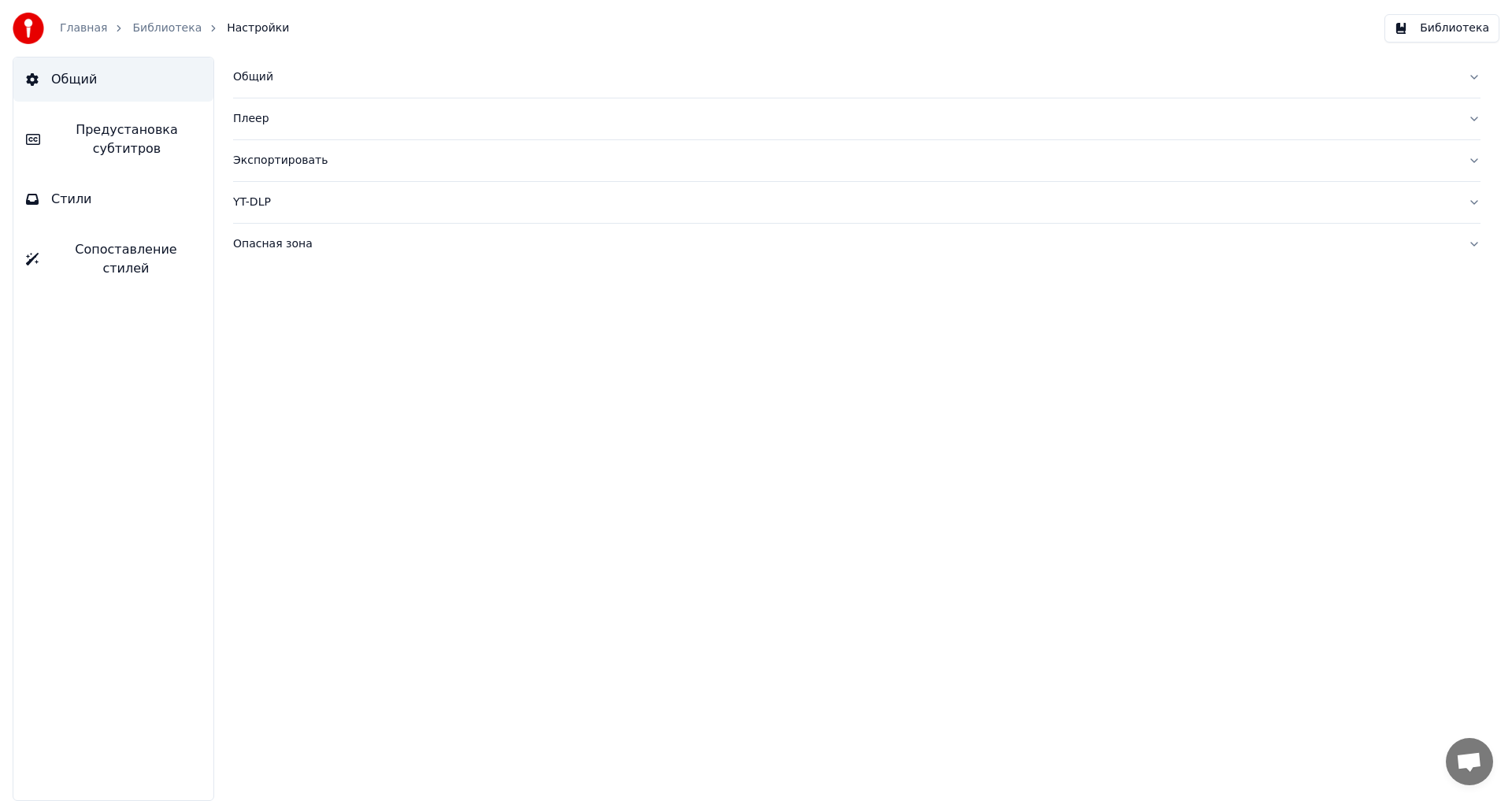
click at [250, 201] on div "YT-DLP" at bounding box center [844, 202] width 1222 height 15
click at [281, 152] on div "Экспортировать" at bounding box center [844, 160] width 1222 height 15
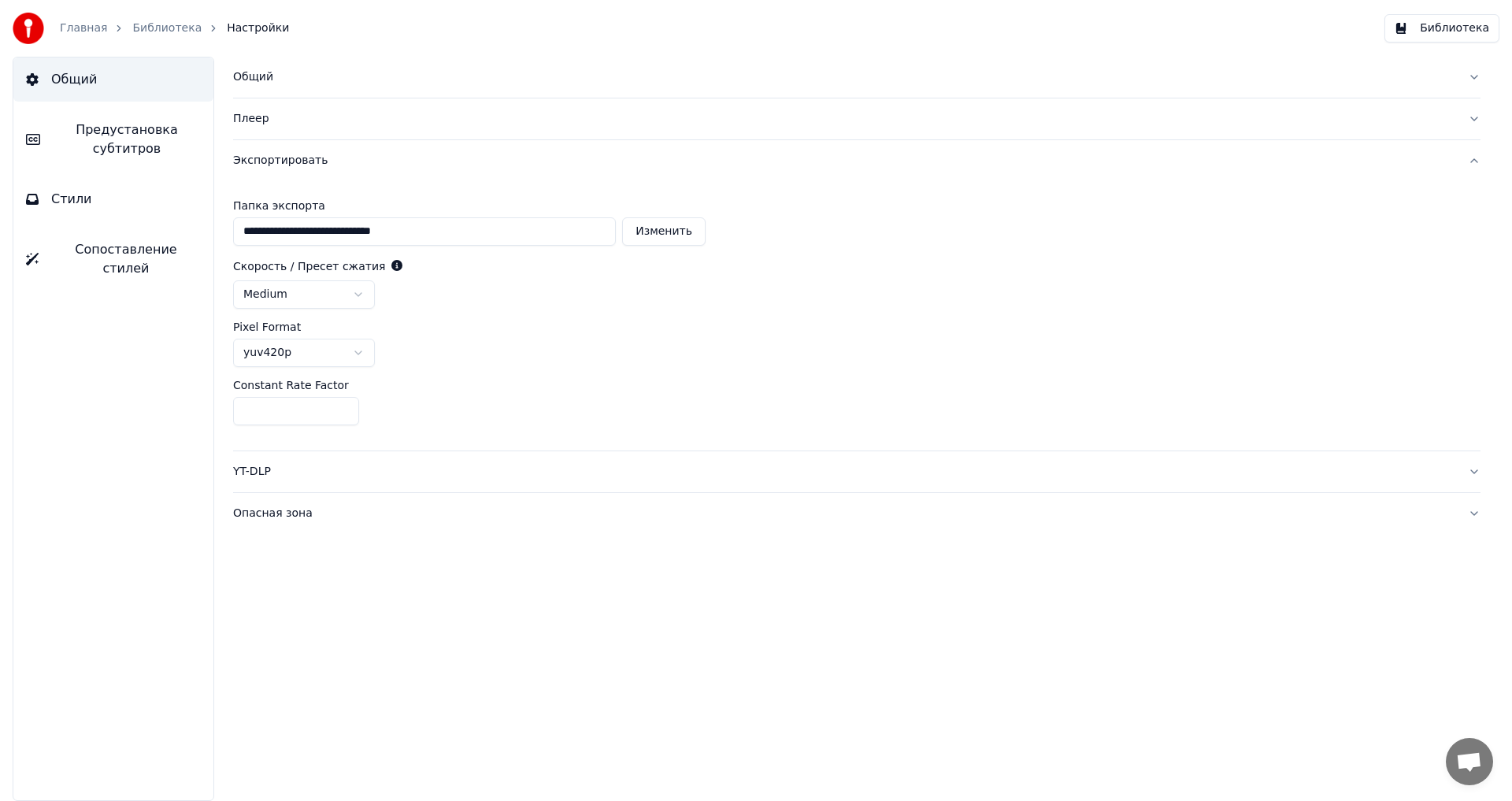
click at [260, 125] on div "Плеер" at bounding box center [844, 119] width 1222 height 15
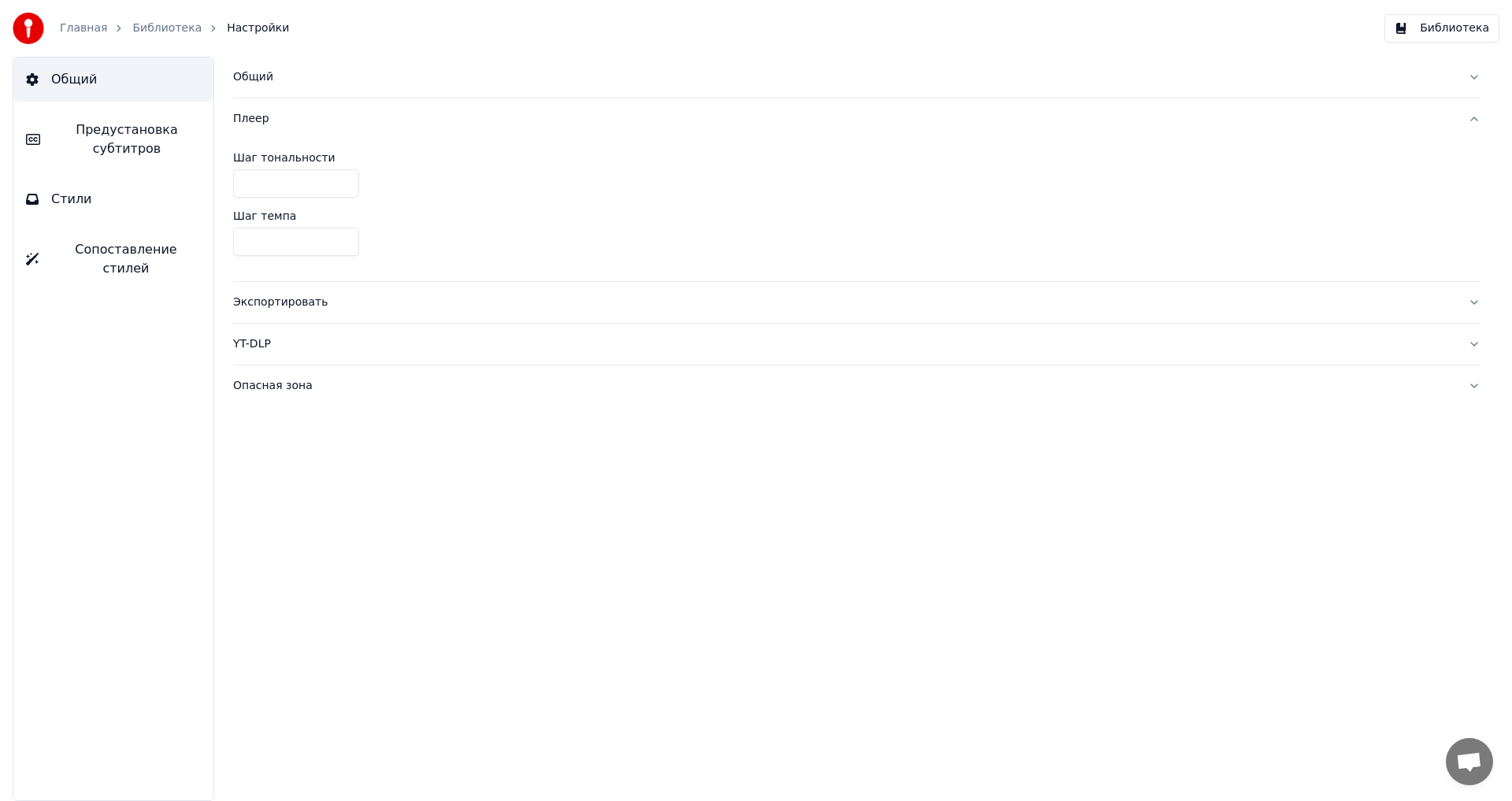
click at [259, 88] on button "Общий" at bounding box center [857, 77] width 1247 height 41
